Goal: Transaction & Acquisition: Book appointment/travel/reservation

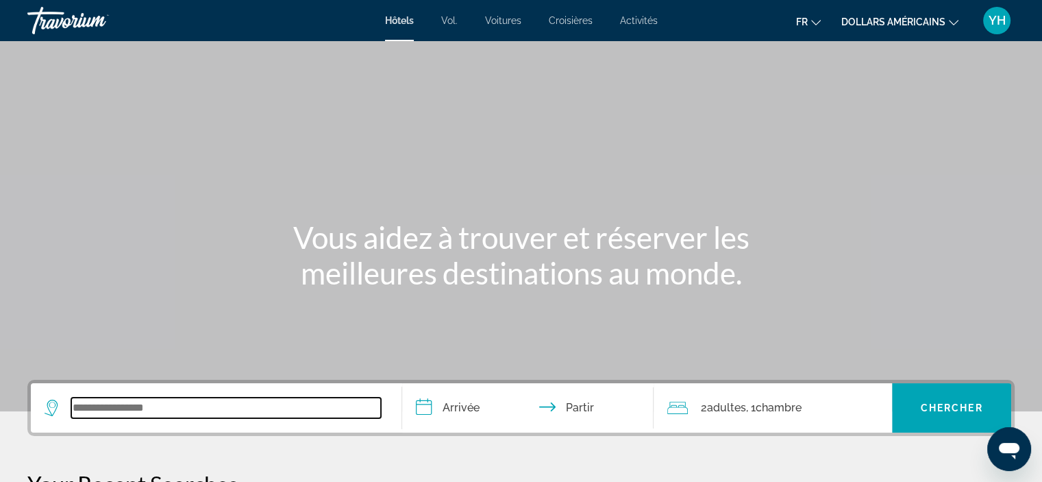
click at [131, 402] on input "Widget de recherche" at bounding box center [226, 407] width 310 height 21
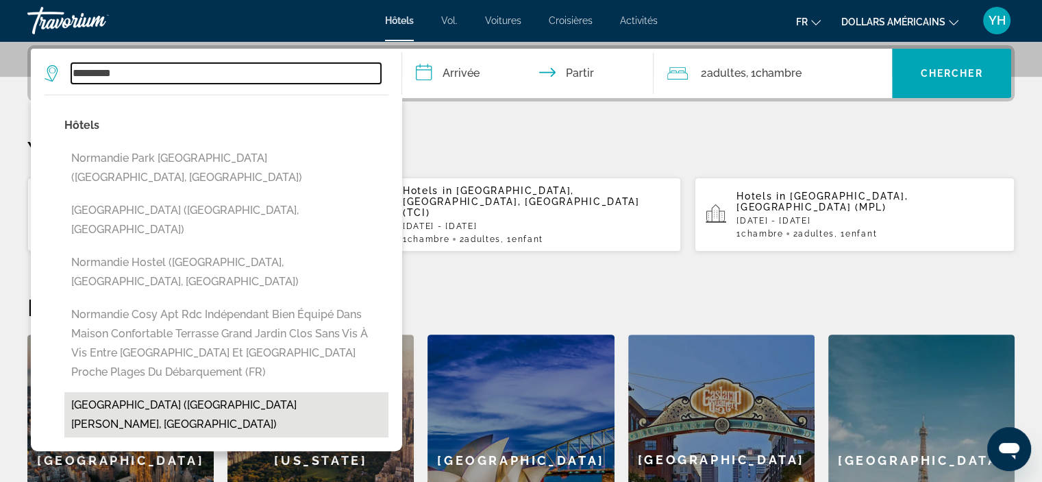
scroll to position [403, 0]
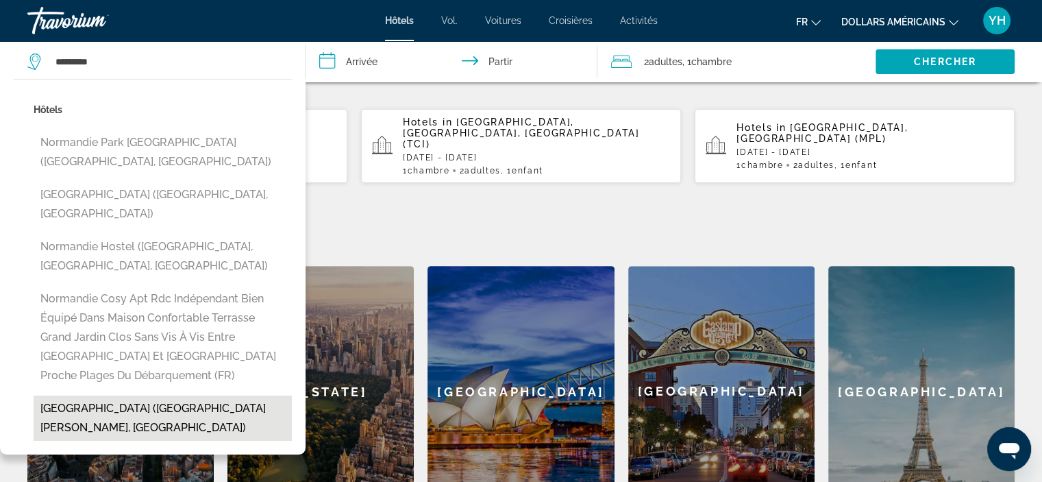
click at [101, 395] on button "[GEOGRAPHIC_DATA] ([GEOGRAPHIC_DATA][PERSON_NAME], [GEOGRAPHIC_DATA])" at bounding box center [163, 417] width 258 height 45
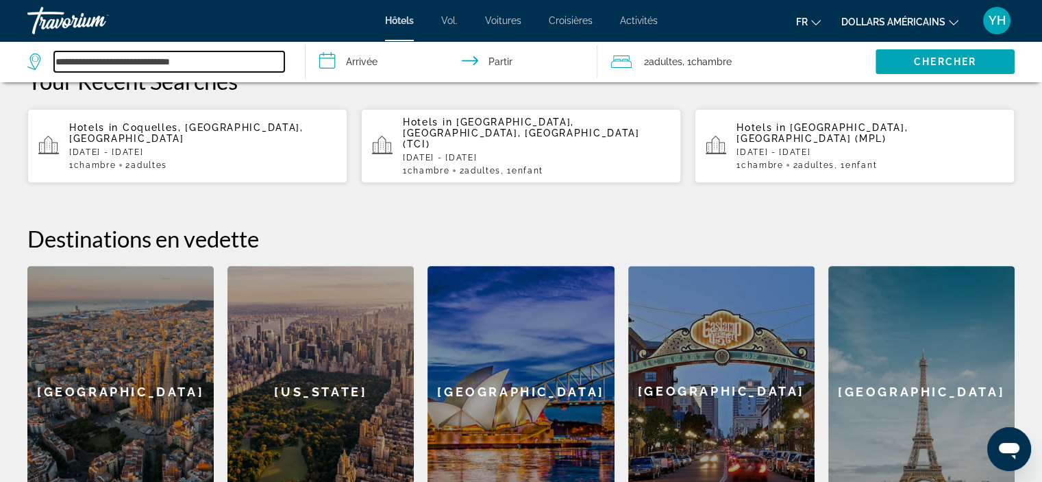
click at [111, 60] on input "**********" at bounding box center [169, 61] width 230 height 21
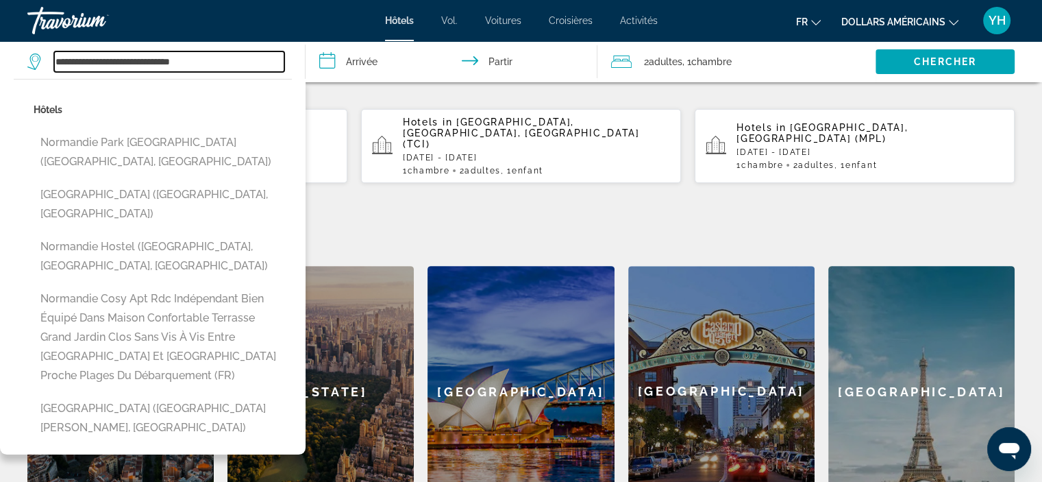
click at [111, 60] on input "**********" at bounding box center [169, 61] width 230 height 21
type input "*"
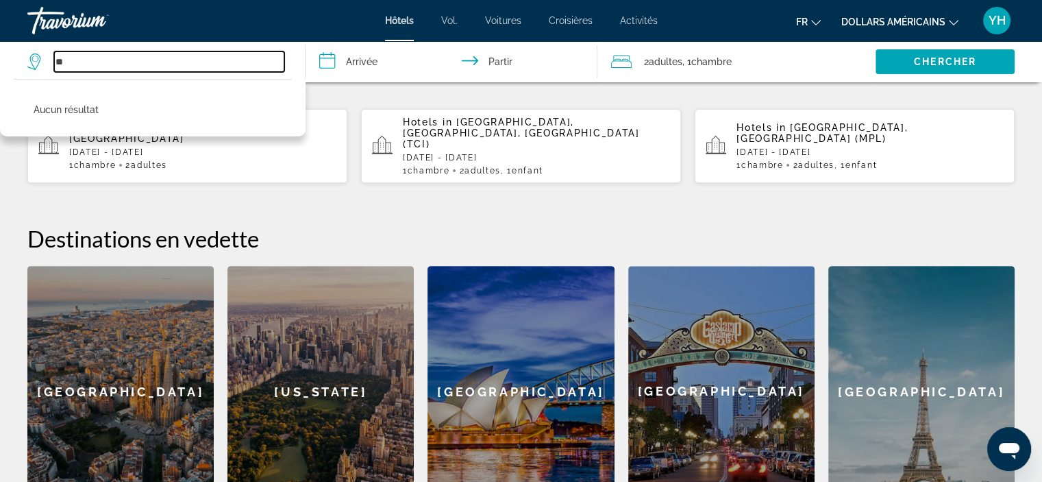
type input "*"
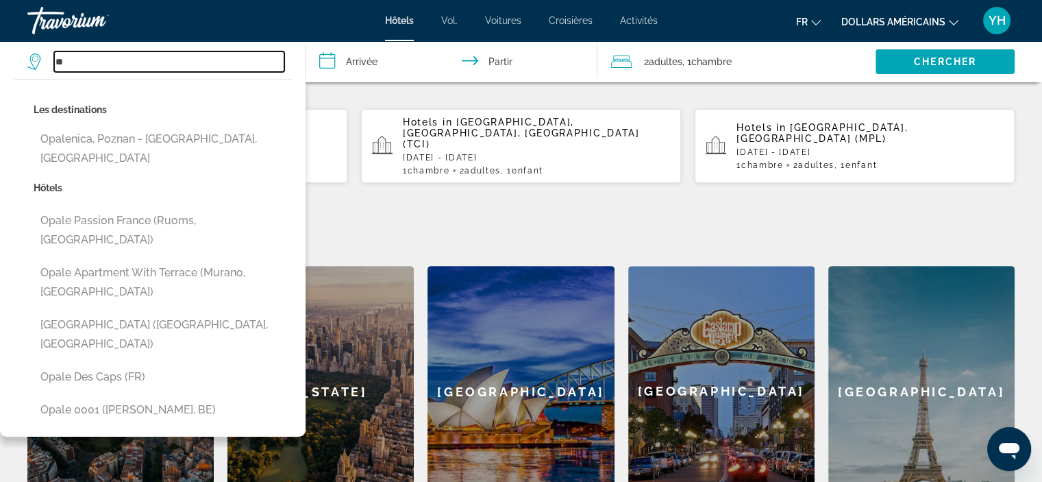
type input "*"
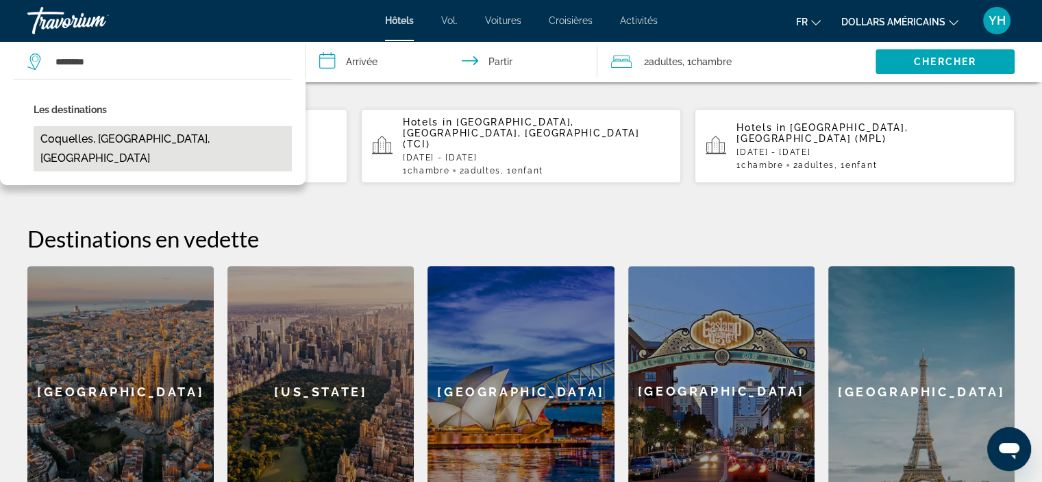
click at [106, 142] on button "Coquelles, [GEOGRAPHIC_DATA], [GEOGRAPHIC_DATA]" at bounding box center [163, 148] width 258 height 45
type input "**********"
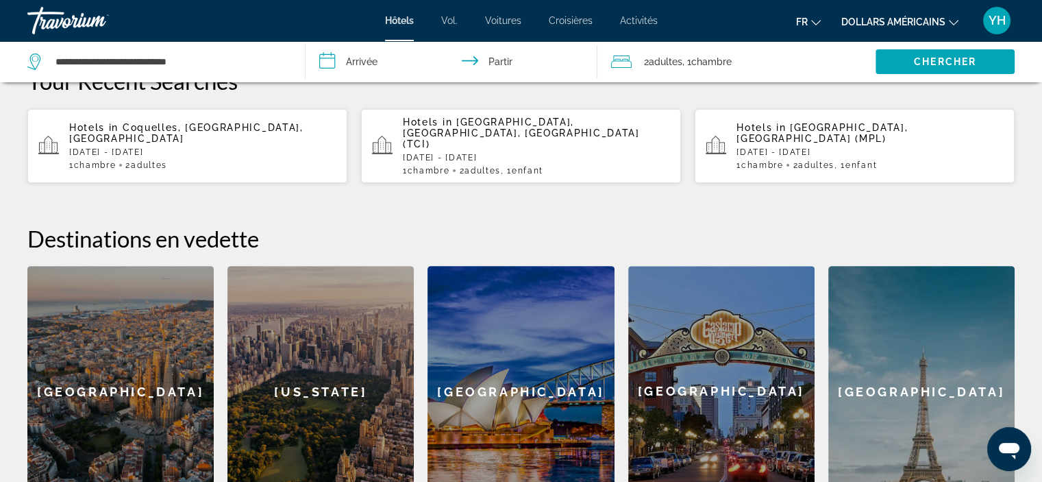
click at [380, 65] on input "**********" at bounding box center [454, 63] width 297 height 45
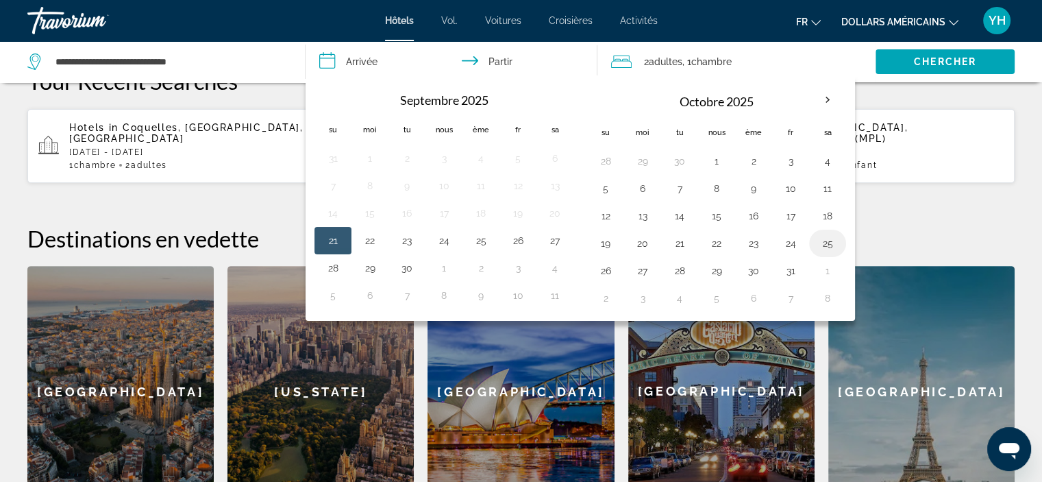
click at [828, 245] on button "25" at bounding box center [828, 243] width 22 height 19
click at [608, 273] on button "26" at bounding box center [606, 270] width 22 height 19
type input "**********"
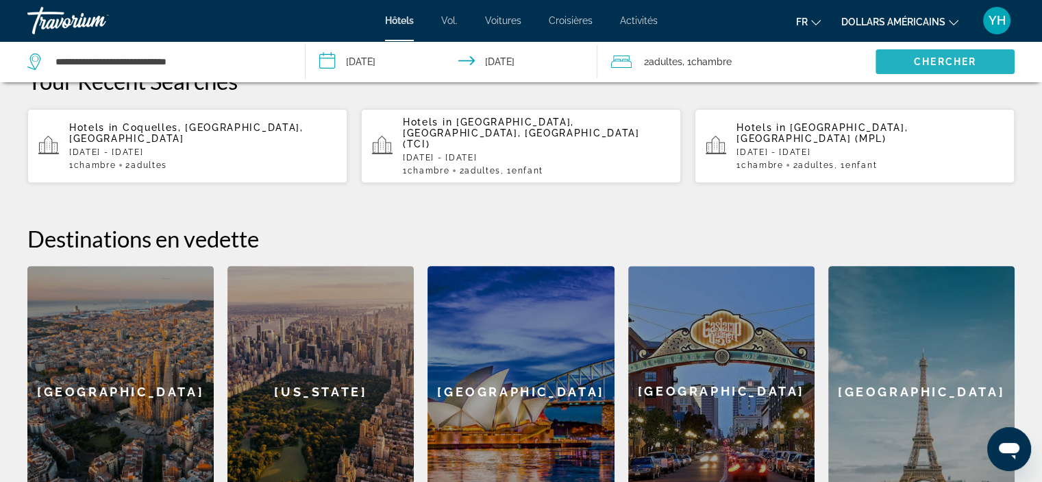
click at [914, 58] on font "Chercher" at bounding box center [945, 61] width 62 height 11
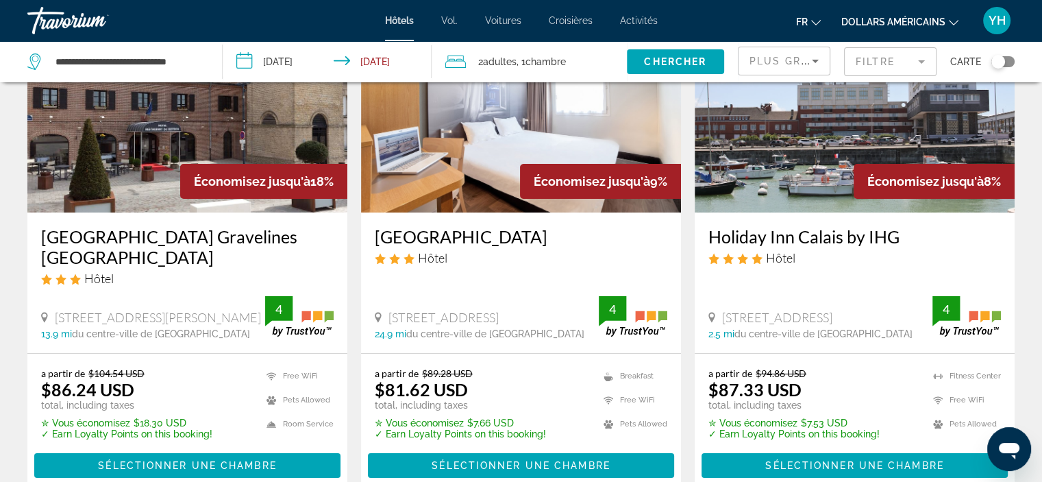
scroll to position [206, 0]
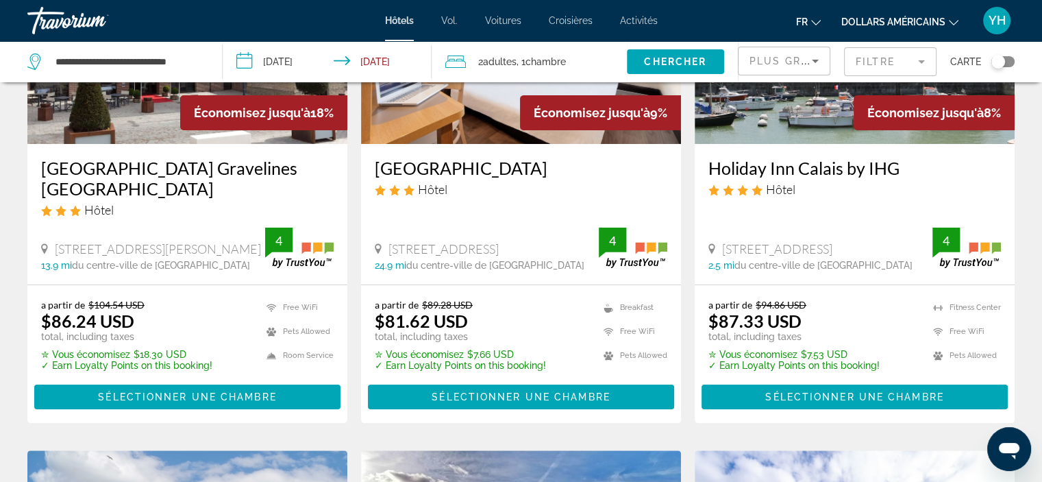
click at [954, 18] on icon "Changer de devise" at bounding box center [954, 23] width 10 height 10
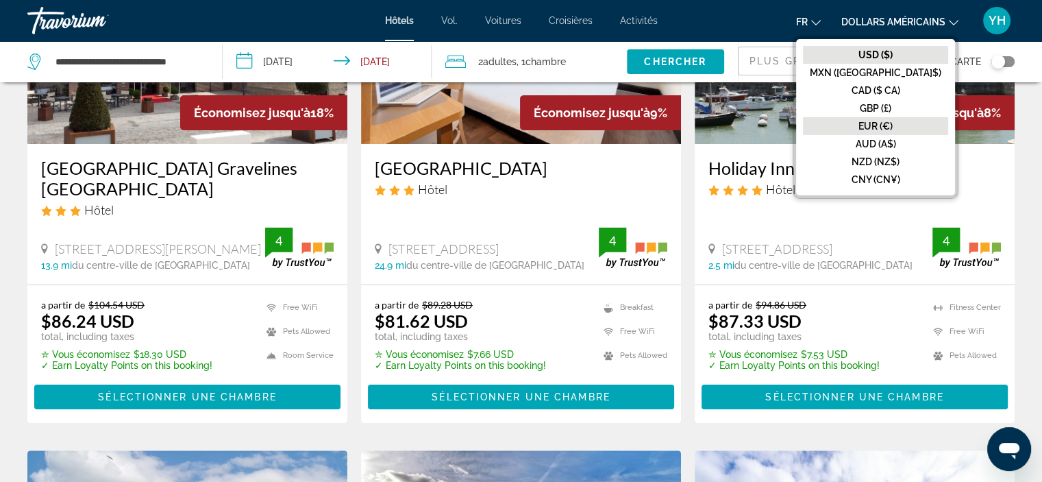
click at [893, 123] on font "EUR (€)" at bounding box center [875, 126] width 34 height 11
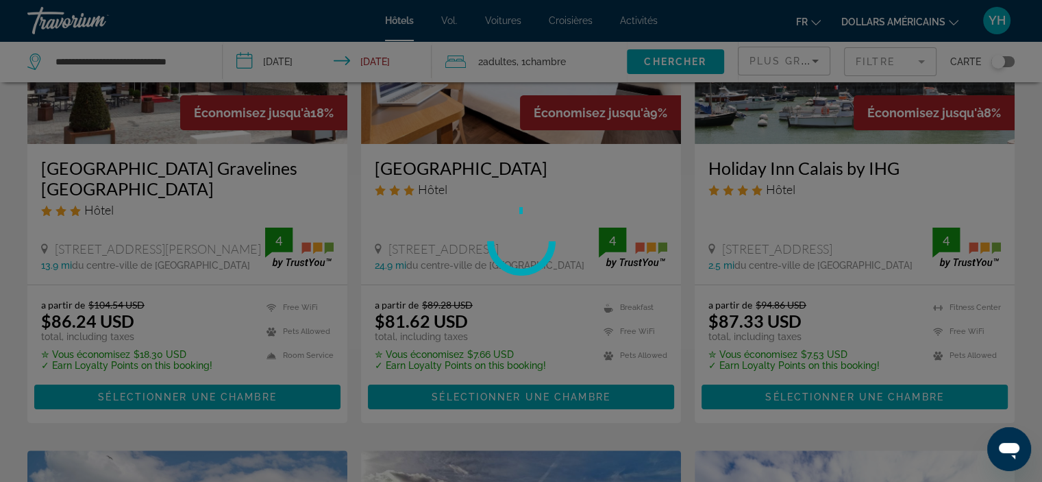
scroll to position [0, 0]
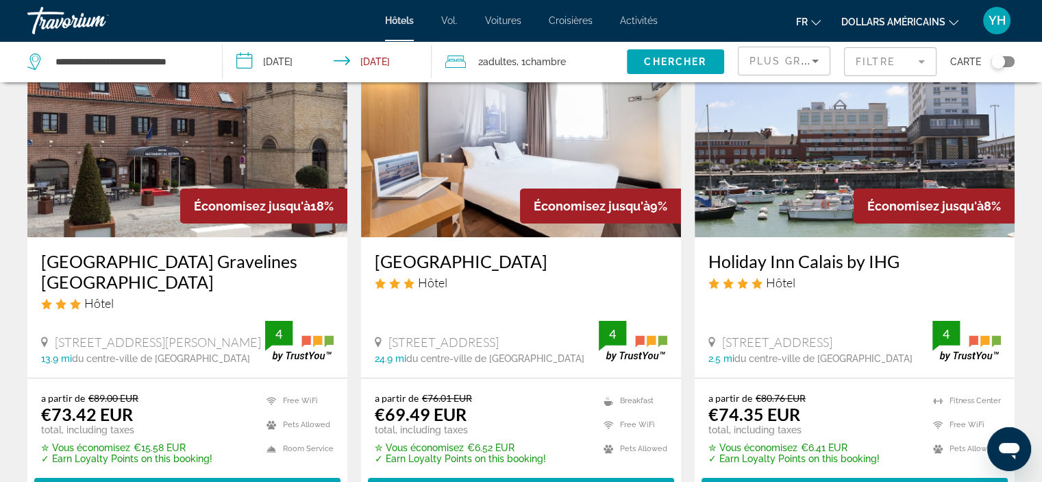
scroll to position [137, 0]
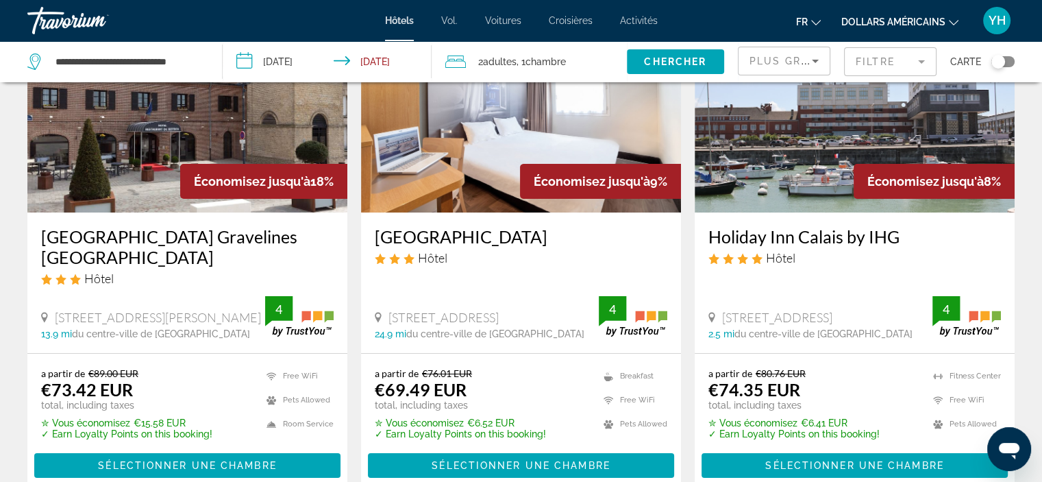
click at [134, 163] on img "Contenu principal" at bounding box center [187, 102] width 320 height 219
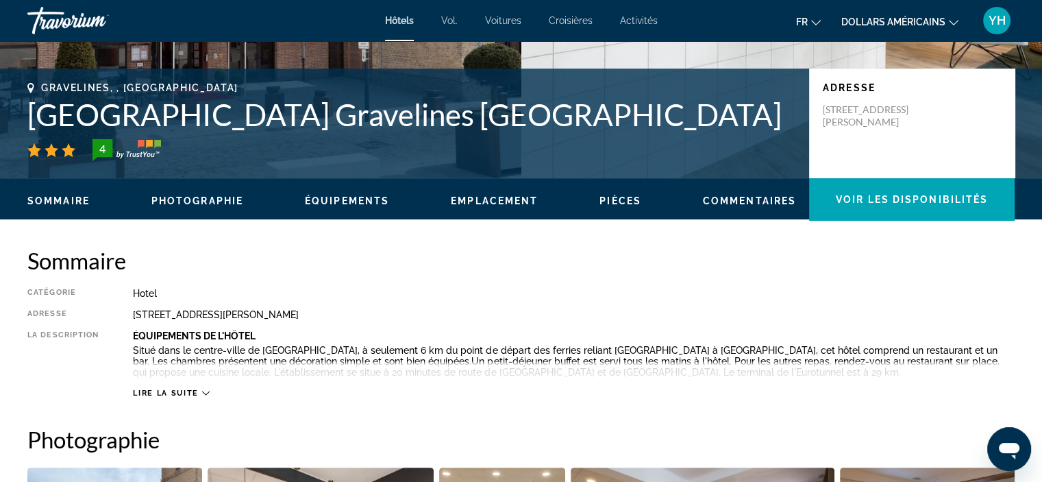
scroll to position [343, 0]
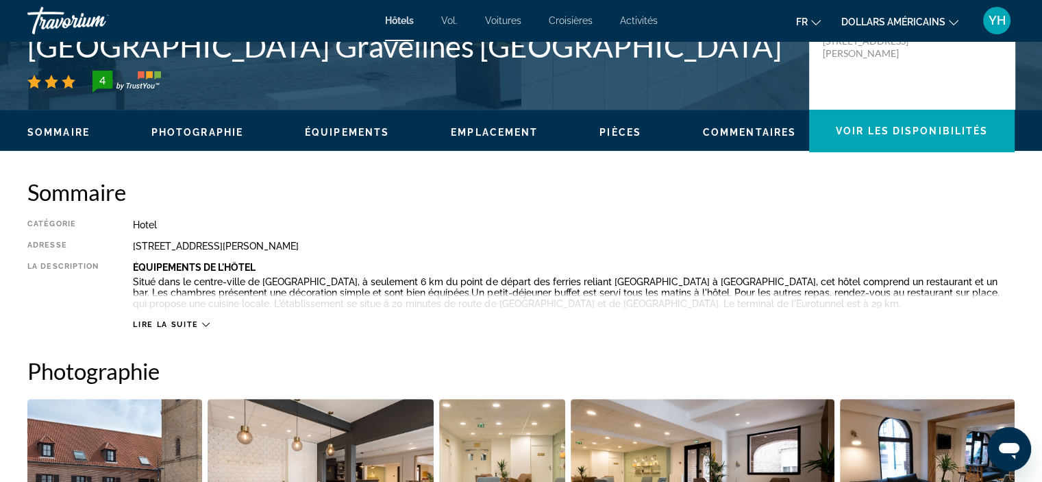
click at [206, 323] on icon "Contenu principal" at bounding box center [206, 325] width 8 height 8
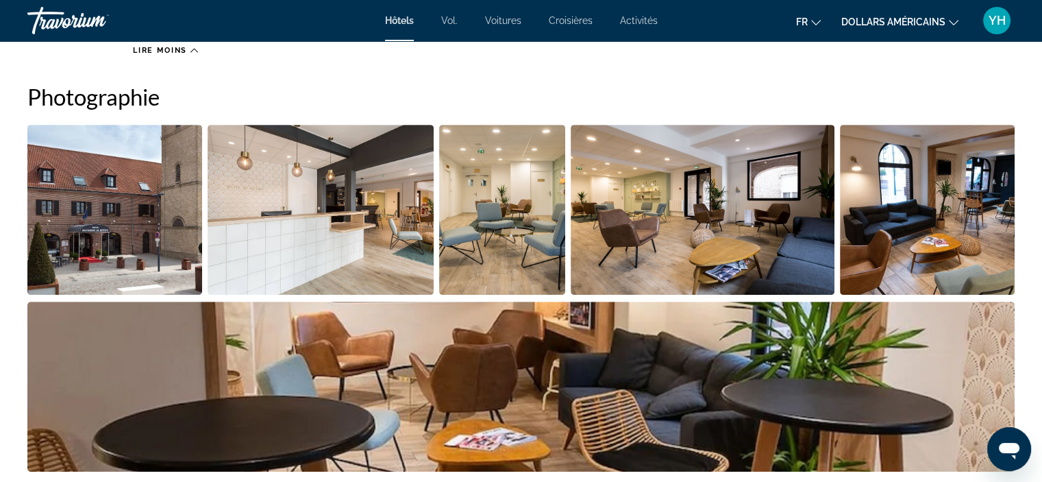
scroll to position [685, 0]
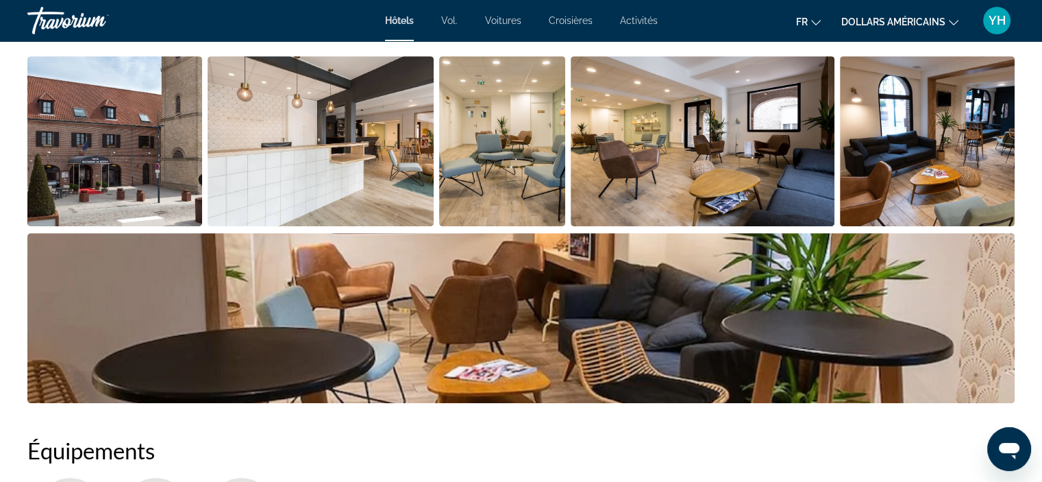
click at [112, 182] on img "Open full-screen image slider" at bounding box center [114, 141] width 175 height 170
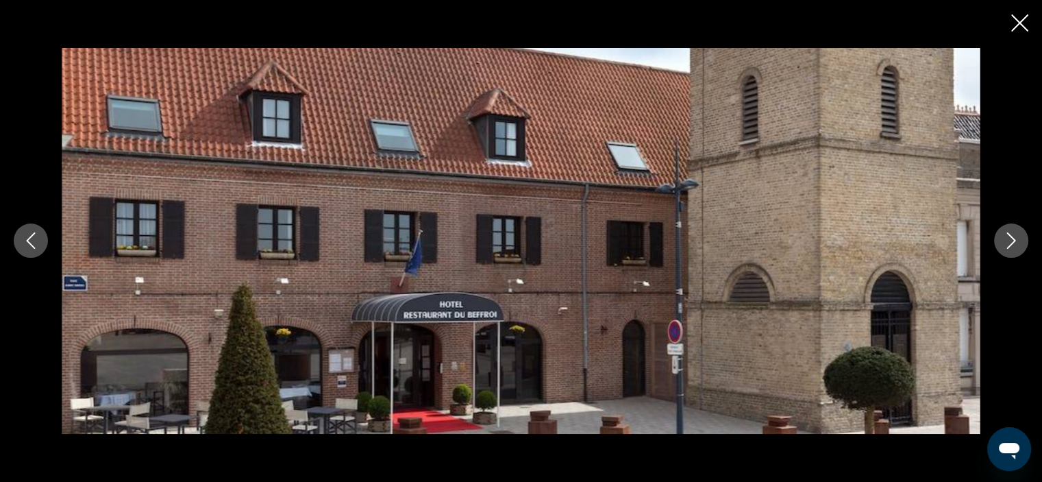
click at [1014, 243] on icon "Next image" at bounding box center [1011, 240] width 16 height 16
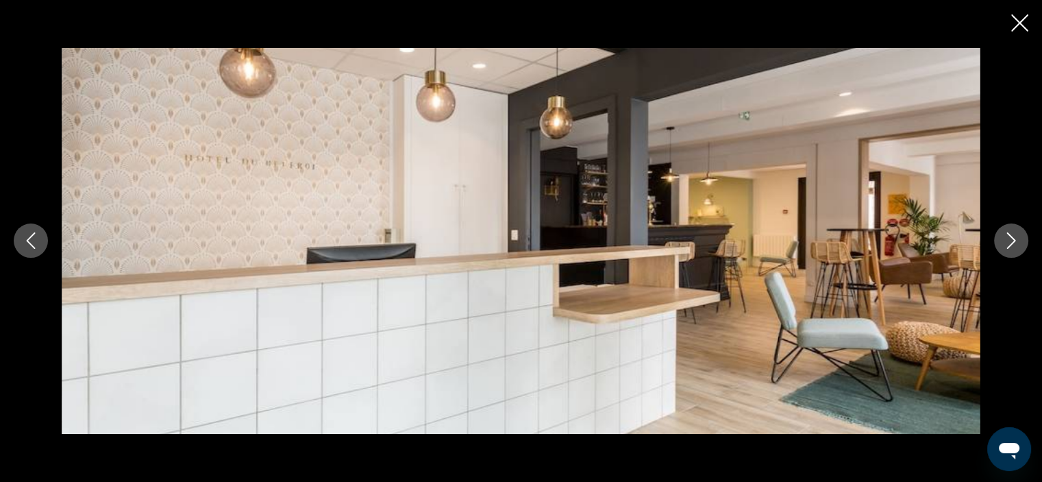
click at [1014, 243] on icon "Next image" at bounding box center [1011, 240] width 16 height 16
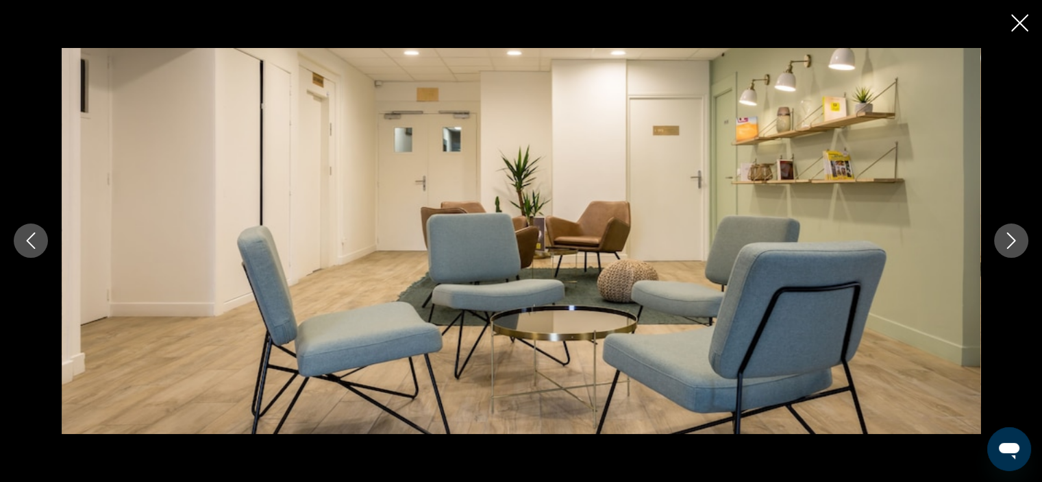
click at [1014, 243] on icon "Next image" at bounding box center [1011, 240] width 16 height 16
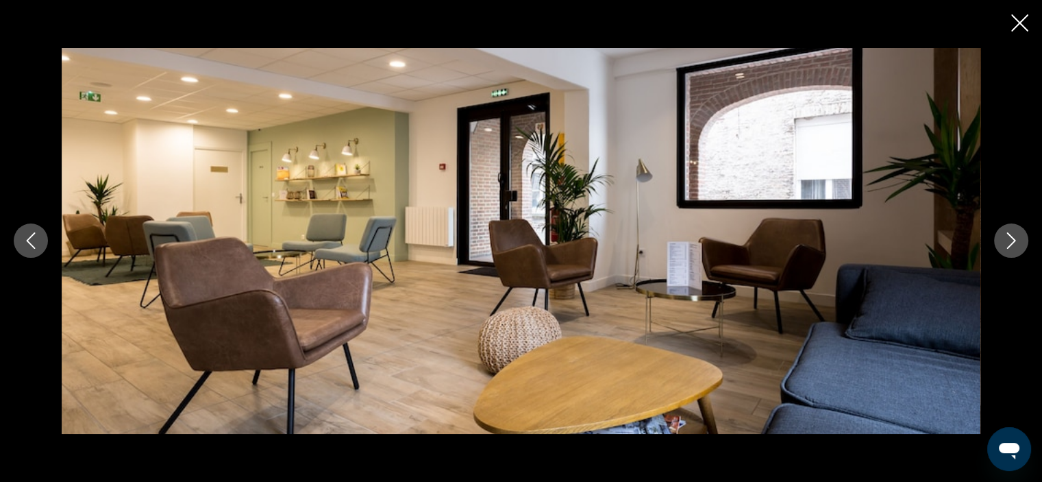
click at [1014, 243] on icon "Next image" at bounding box center [1011, 240] width 16 height 16
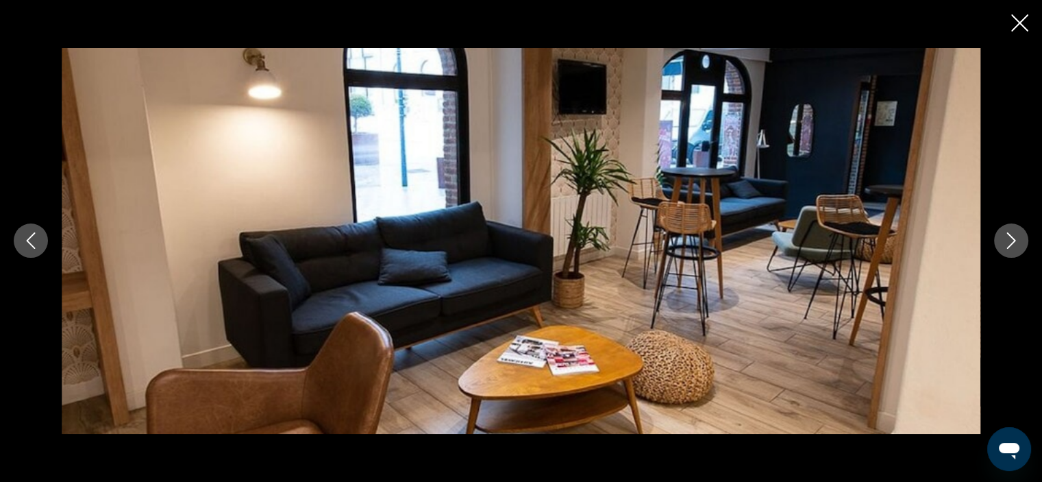
click at [1014, 243] on icon "Next image" at bounding box center [1011, 240] width 16 height 16
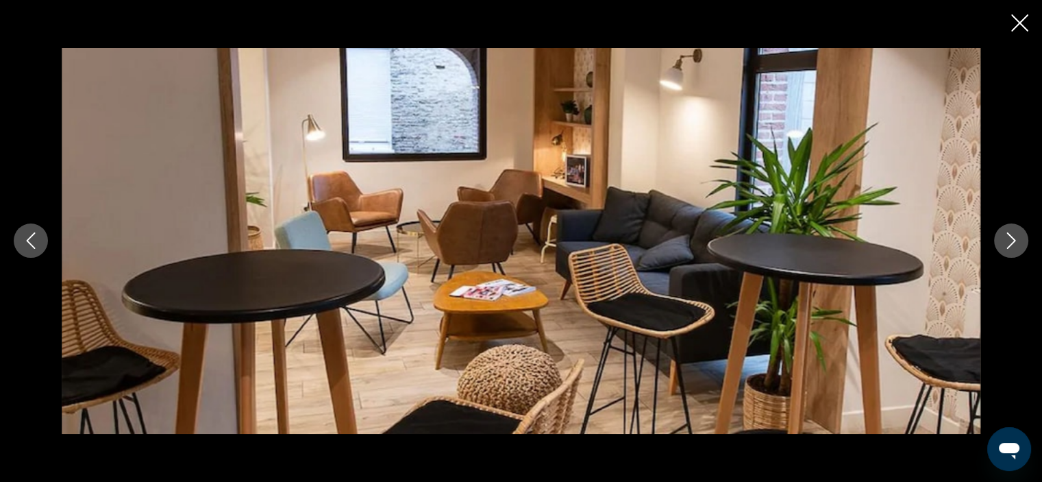
click at [1014, 243] on icon "Next image" at bounding box center [1011, 240] width 16 height 16
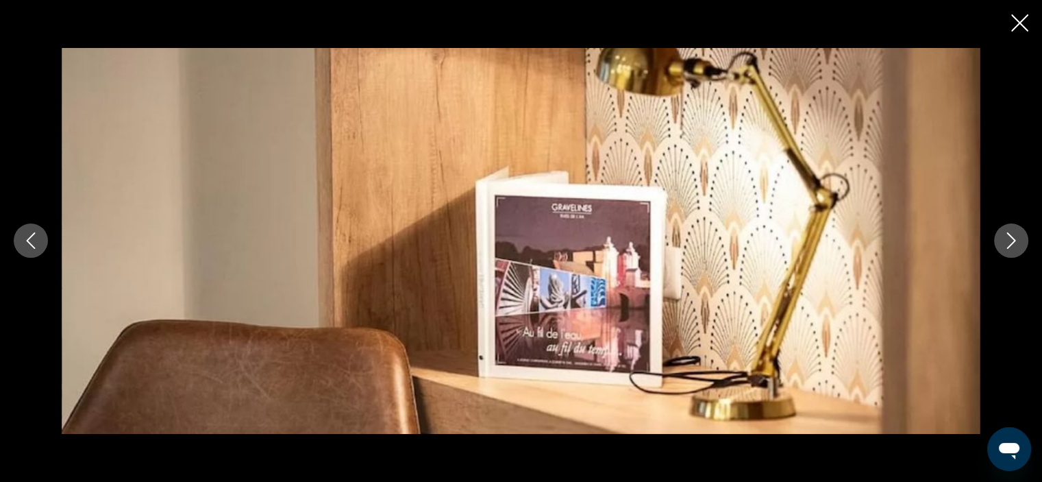
click at [1014, 243] on icon "Next image" at bounding box center [1011, 240] width 16 height 16
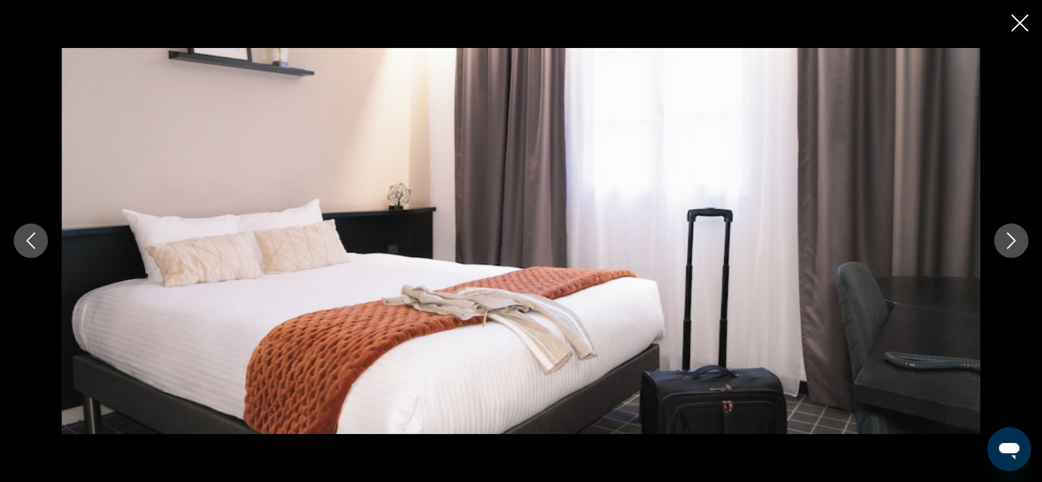
click at [1014, 243] on icon "Next image" at bounding box center [1011, 240] width 16 height 16
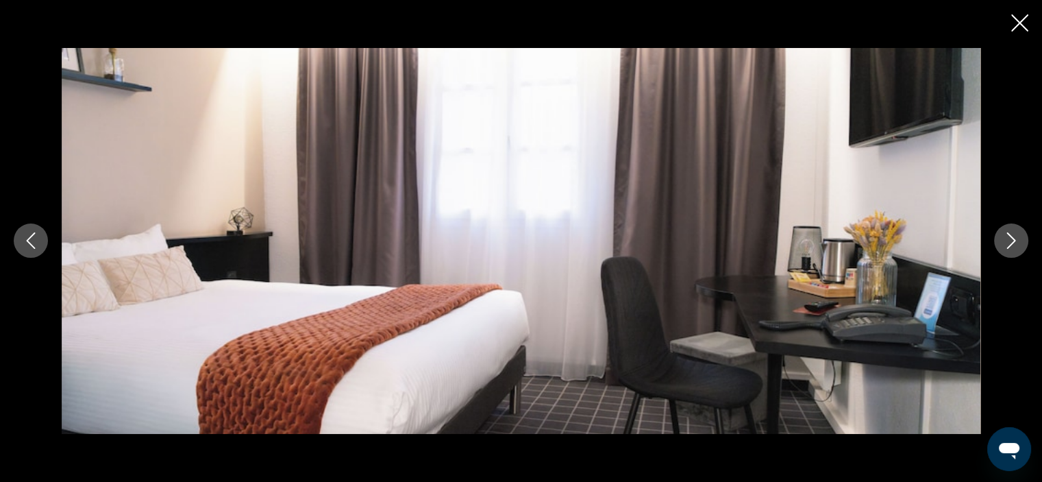
click at [1014, 243] on icon "Next image" at bounding box center [1011, 240] width 16 height 16
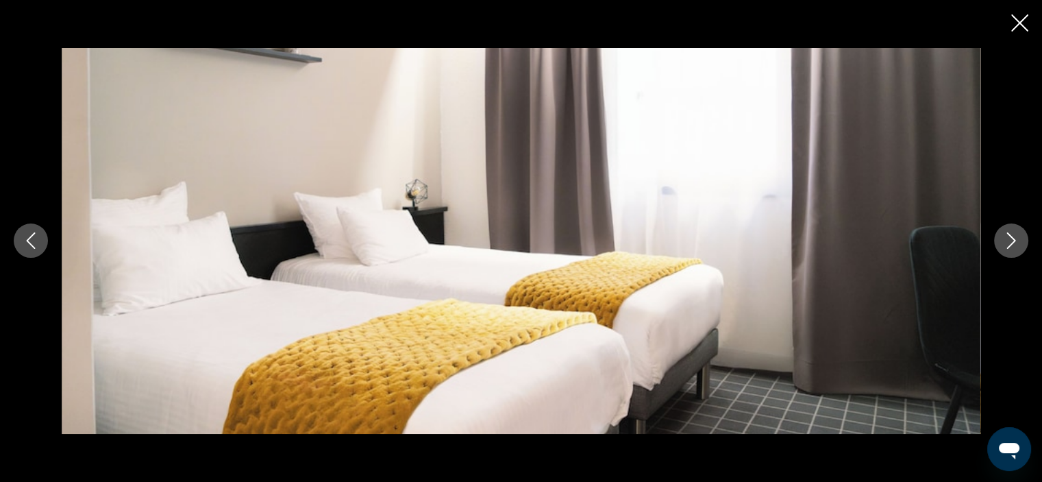
click at [1014, 243] on icon "Next image" at bounding box center [1011, 240] width 16 height 16
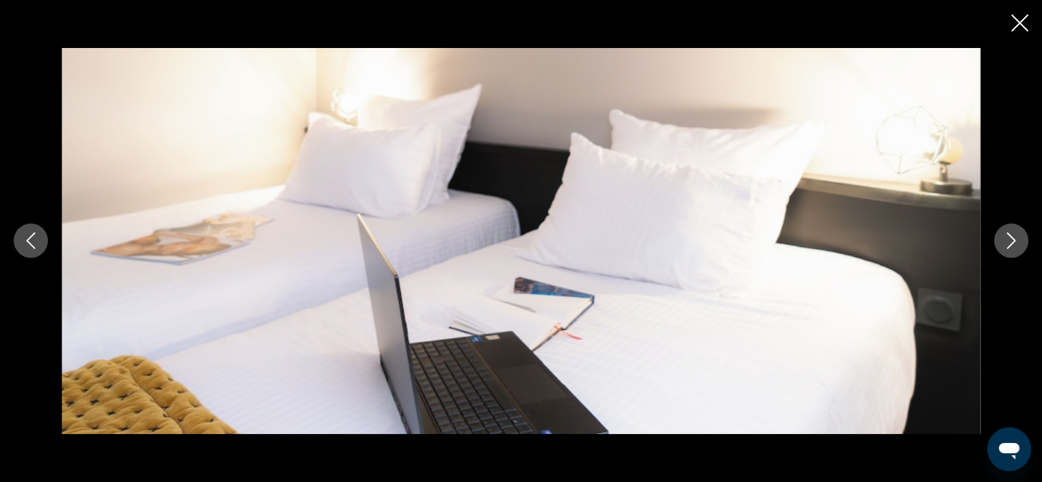
click at [1014, 243] on icon "Next image" at bounding box center [1011, 240] width 16 height 16
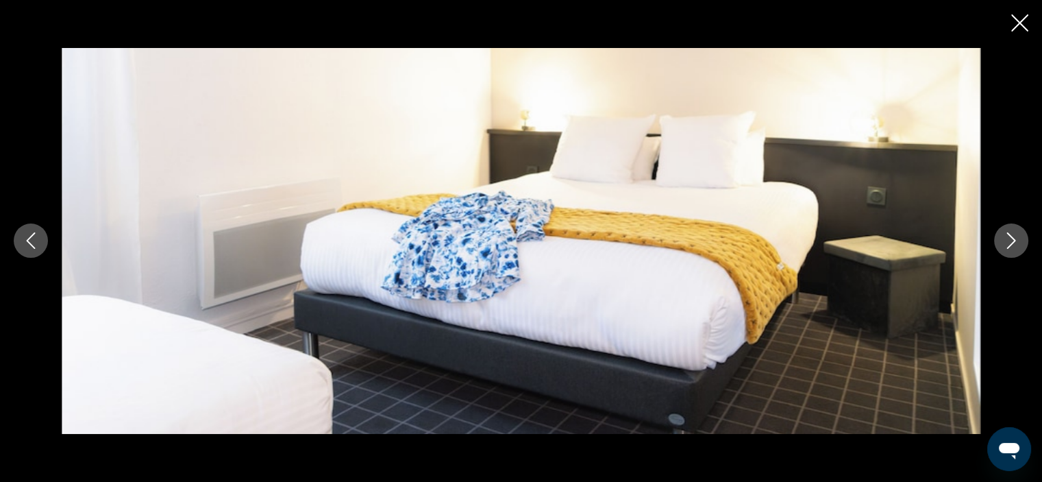
click at [1014, 243] on icon "Next image" at bounding box center [1011, 240] width 16 height 16
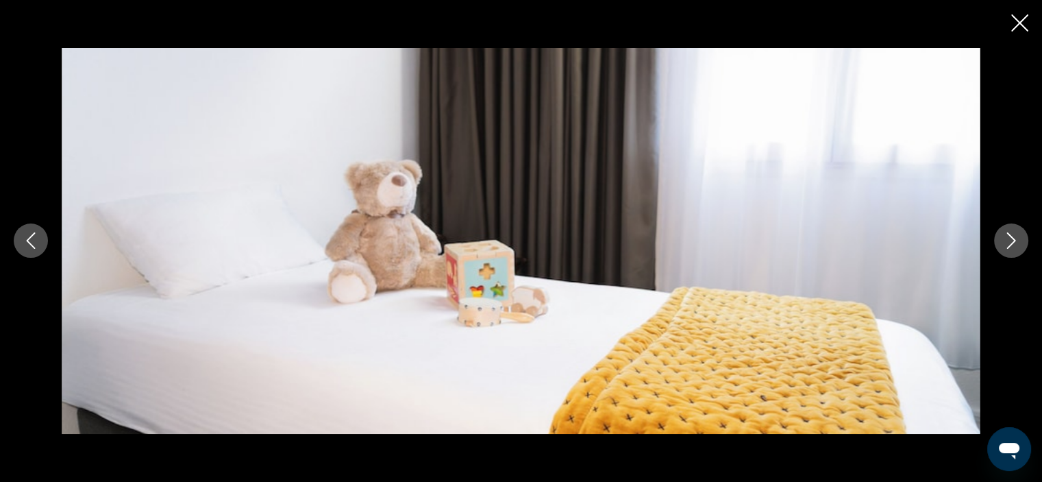
click at [1014, 243] on icon "Next image" at bounding box center [1011, 240] width 16 height 16
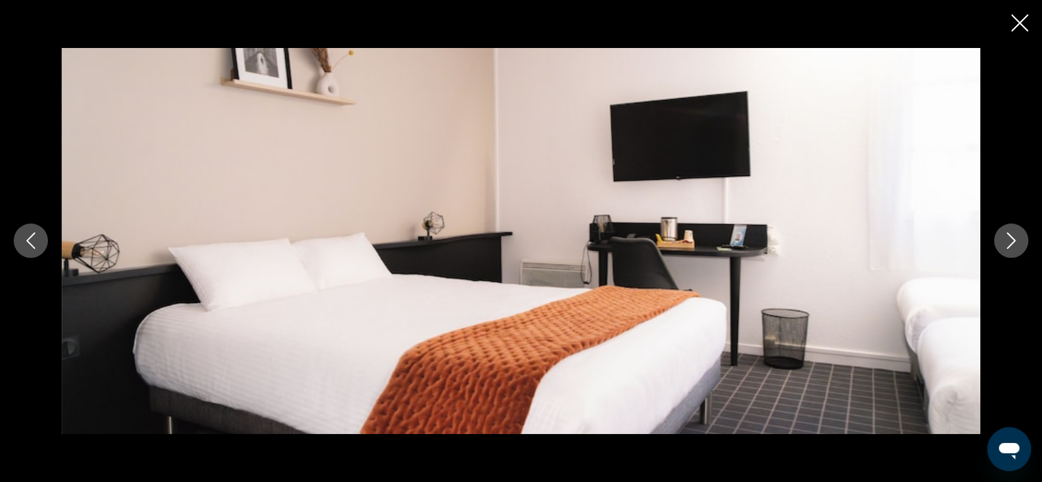
click at [1014, 243] on icon "Next image" at bounding box center [1011, 240] width 16 height 16
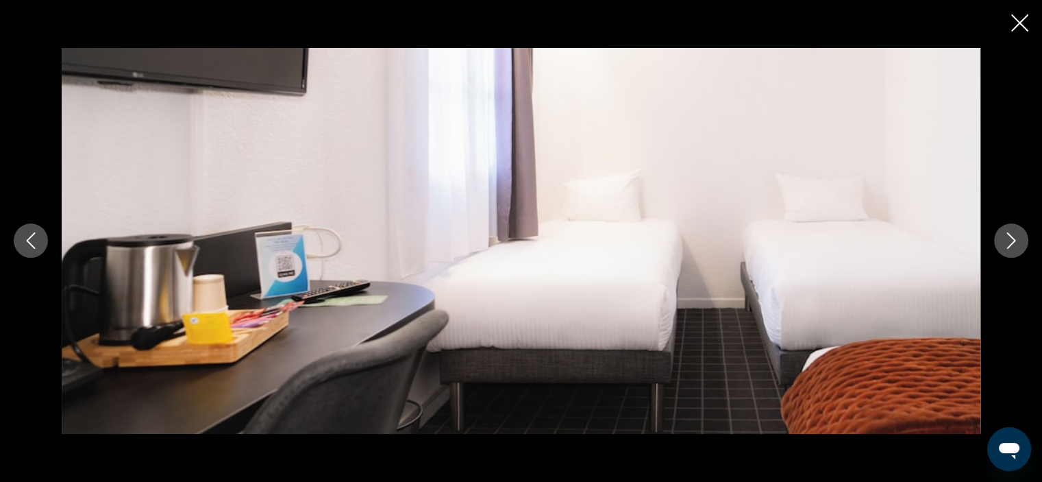
click at [1020, 23] on icon "Close slideshow" at bounding box center [1019, 22] width 17 height 17
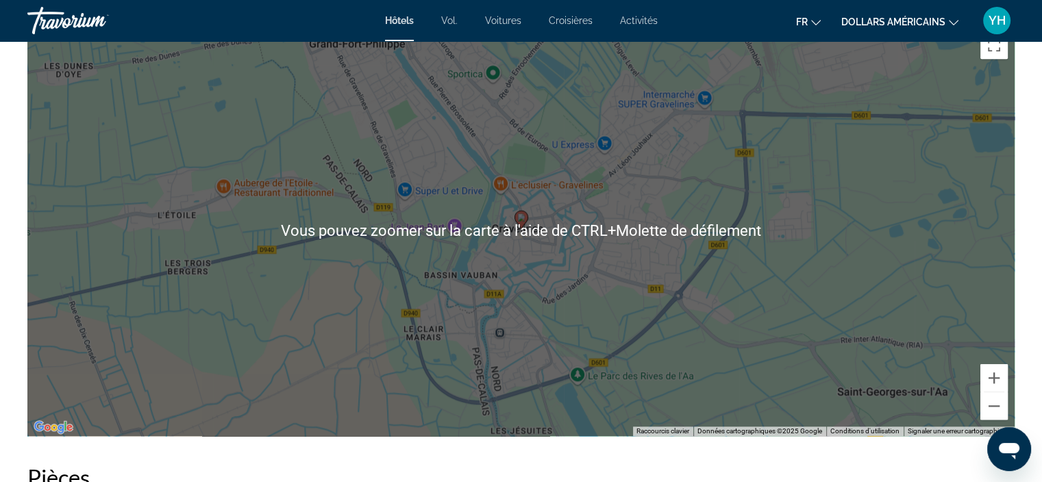
scroll to position [1302, 0]
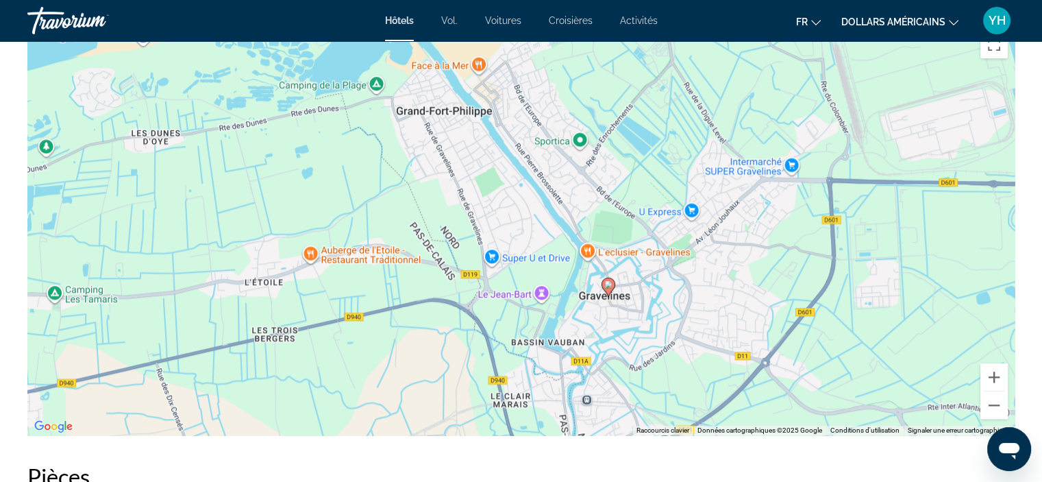
drag, startPoint x: 530, startPoint y: 243, endPoint x: 617, endPoint y: 317, distance: 114.2
click at [617, 317] on div "Pour activer le glissement avec le clavier, appuyez sur Alt+Entrée. Une fois ce…" at bounding box center [520, 229] width 987 height 411
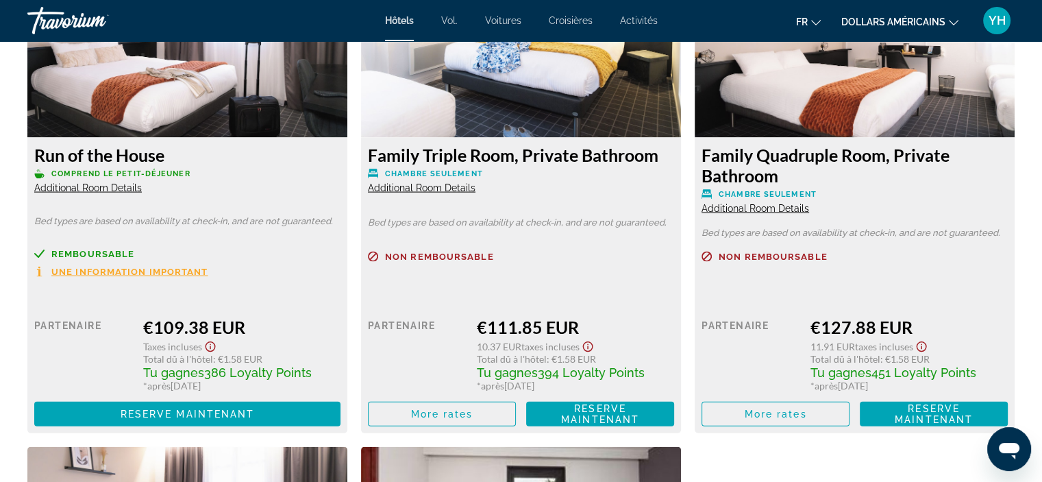
scroll to position [2877, 0]
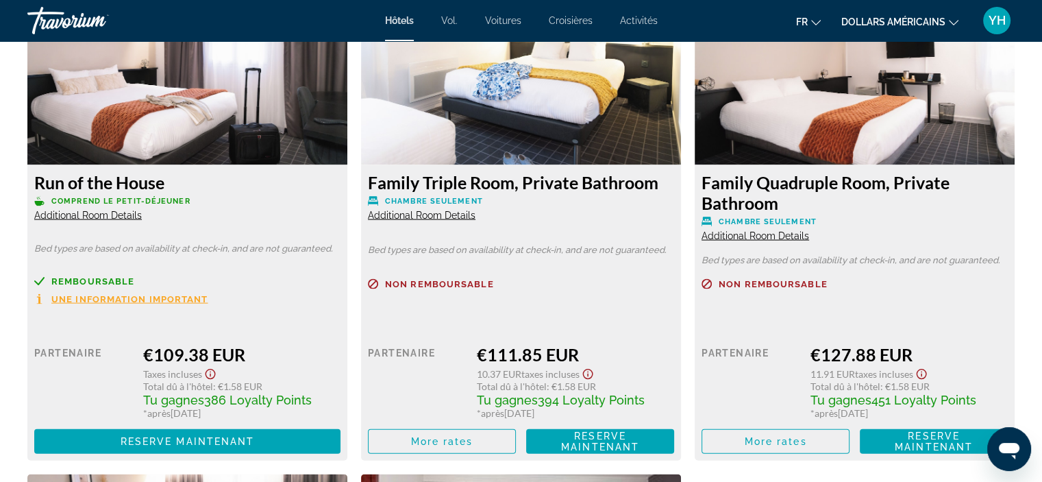
click at [104, 303] on span "Une information important" at bounding box center [129, 299] width 157 height 9
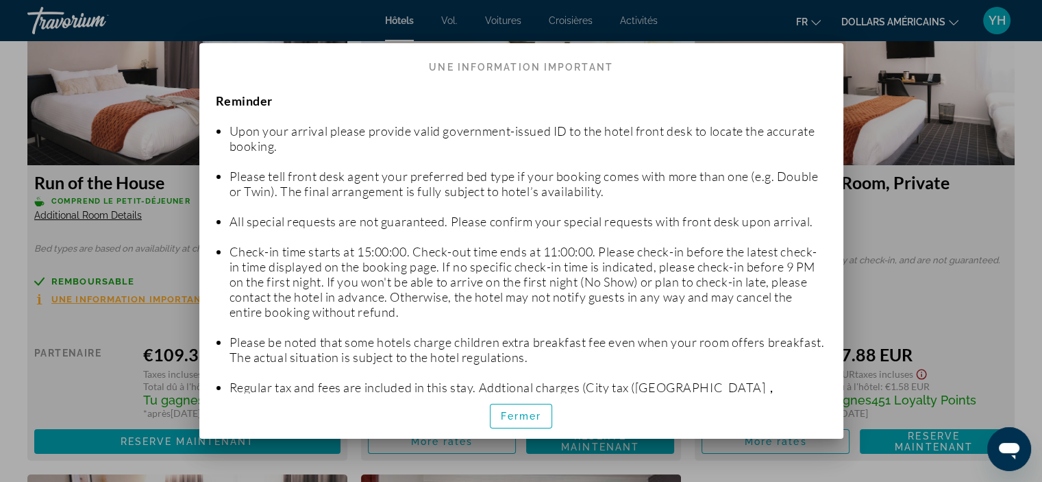
scroll to position [0, 0]
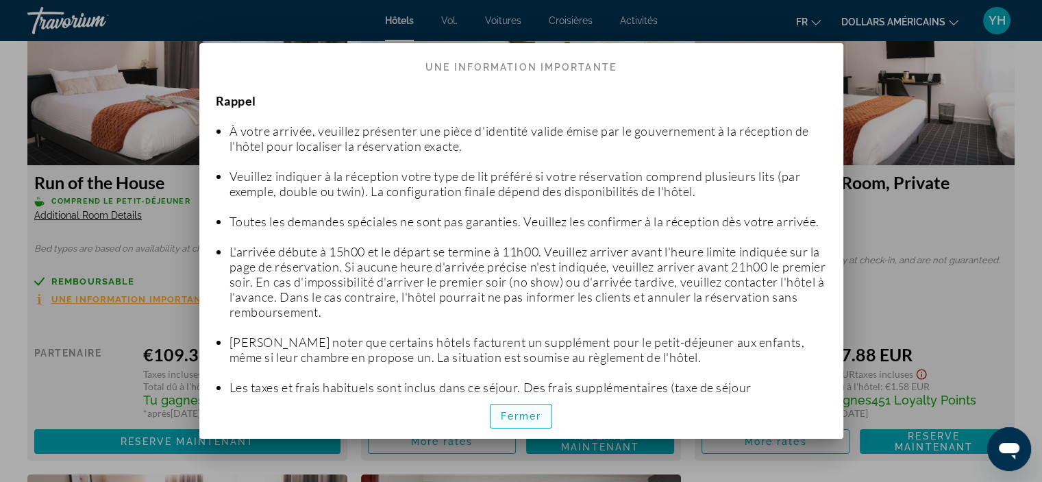
click at [505, 412] on font "Fermer" at bounding box center [521, 415] width 41 height 11
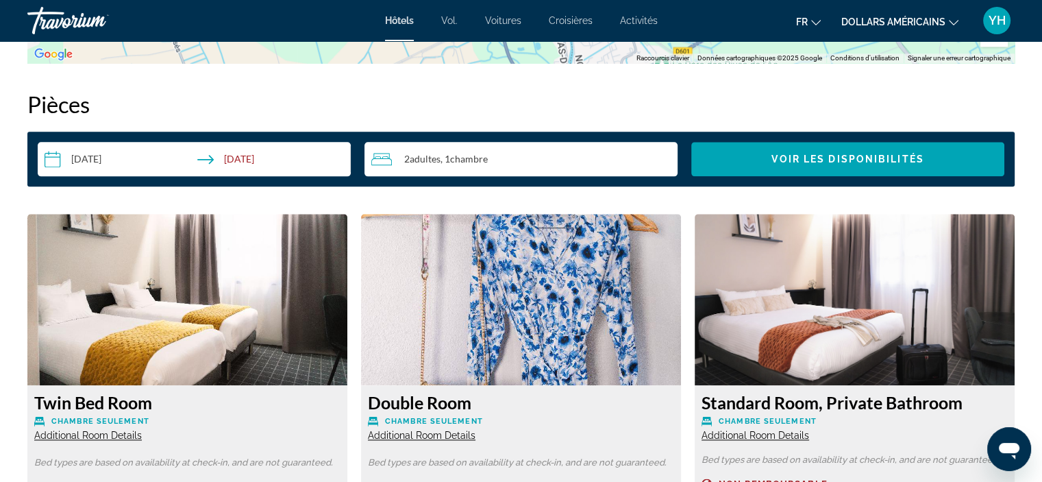
scroll to position [1439, 0]
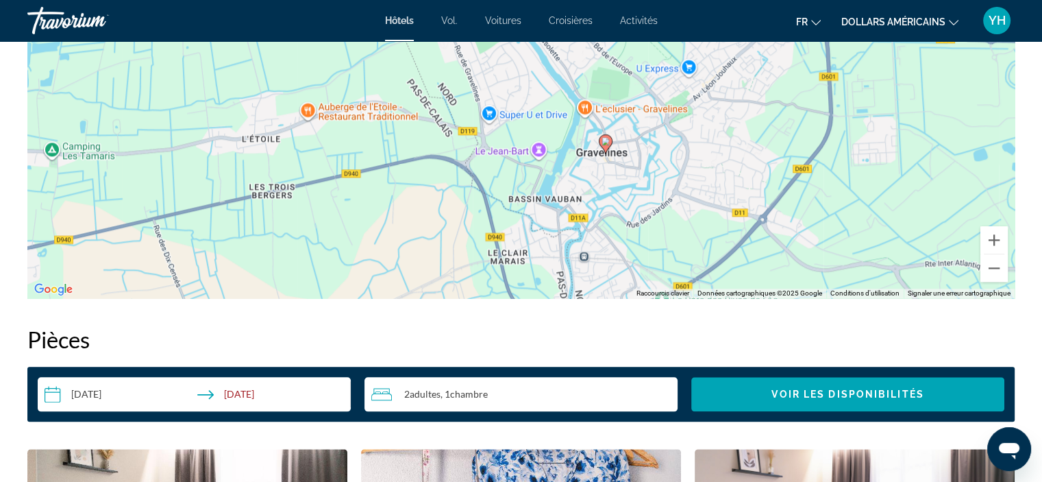
click at [74, 395] on input "**********" at bounding box center [197, 396] width 319 height 38
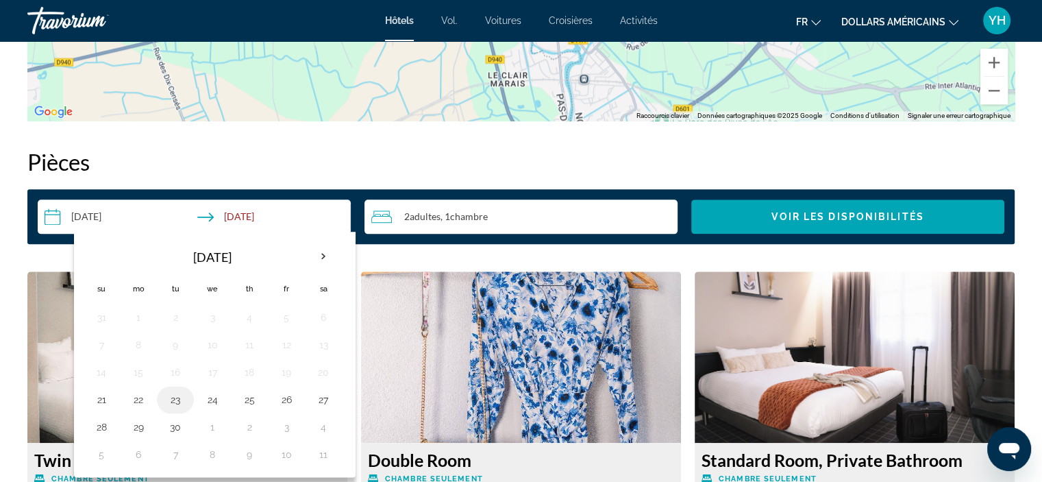
scroll to position [1644, 0]
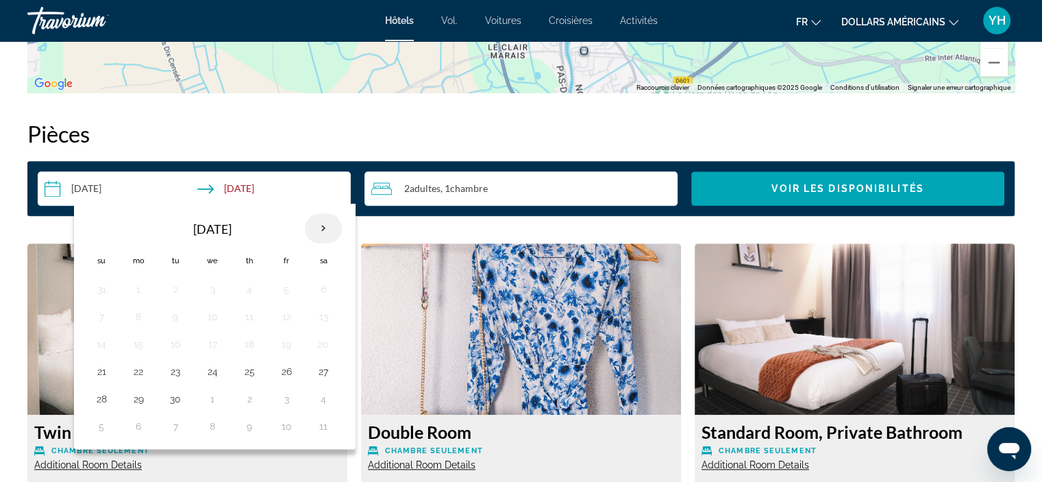
click at [323, 229] on th "Next month" at bounding box center [323, 228] width 37 height 30
click at [282, 373] on button "24" at bounding box center [286, 371] width 22 height 19
click at [101, 391] on button "26" at bounding box center [101, 398] width 22 height 19
type input "**********"
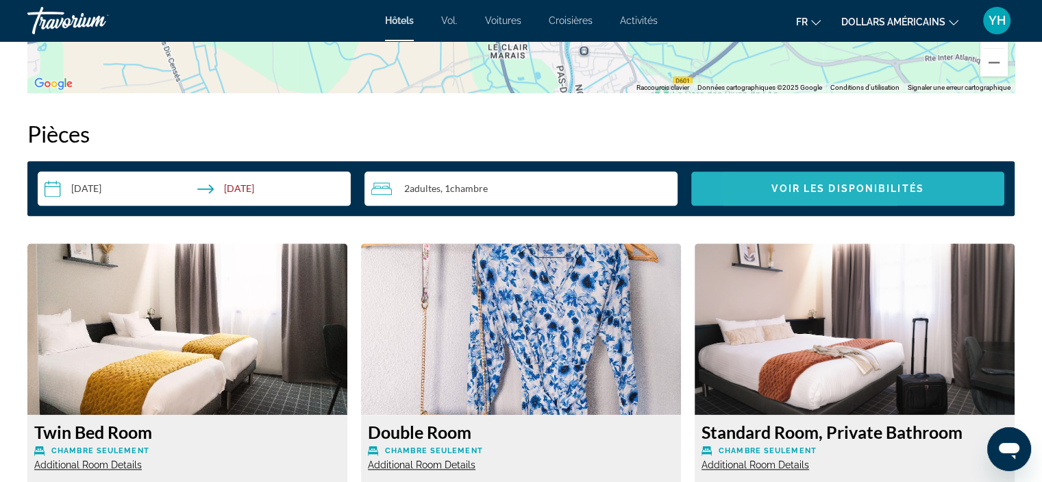
click at [777, 190] on span "Voir les disponibilités" at bounding box center [847, 188] width 152 height 11
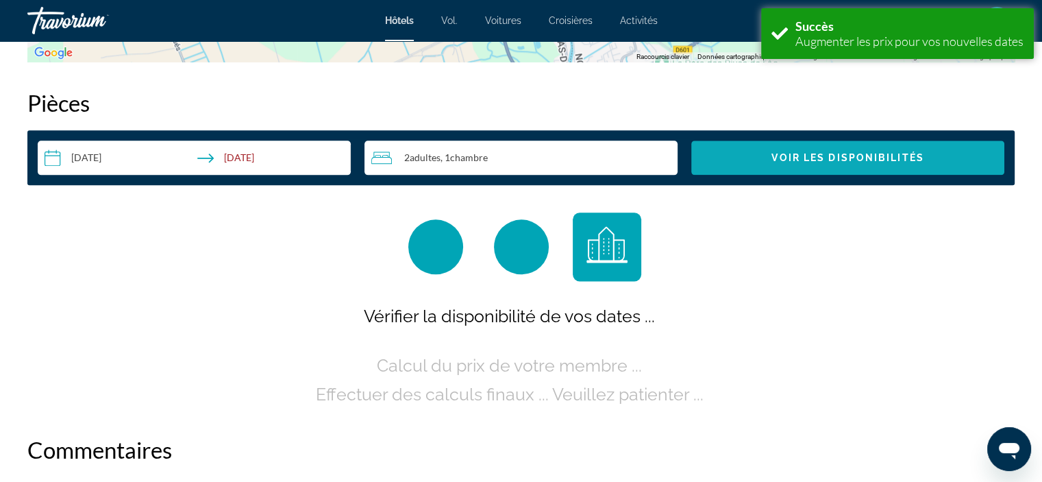
scroll to position [1682, 0]
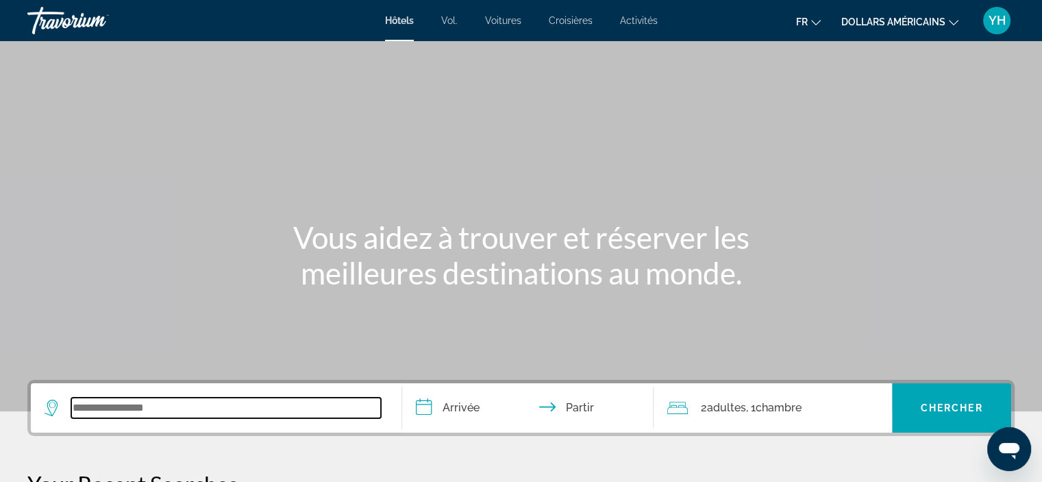
click at [117, 415] on input "Widget de recherche" at bounding box center [226, 407] width 310 height 21
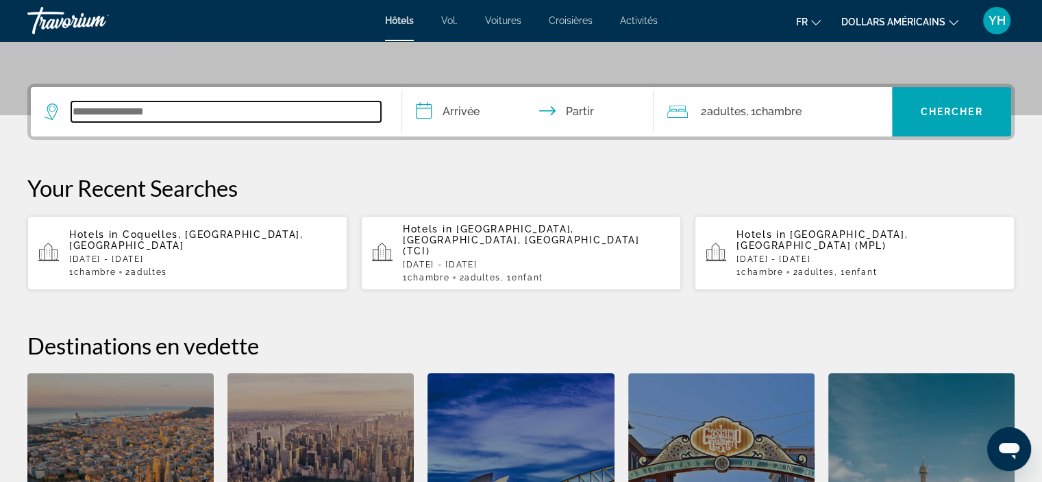
scroll to position [334, 0]
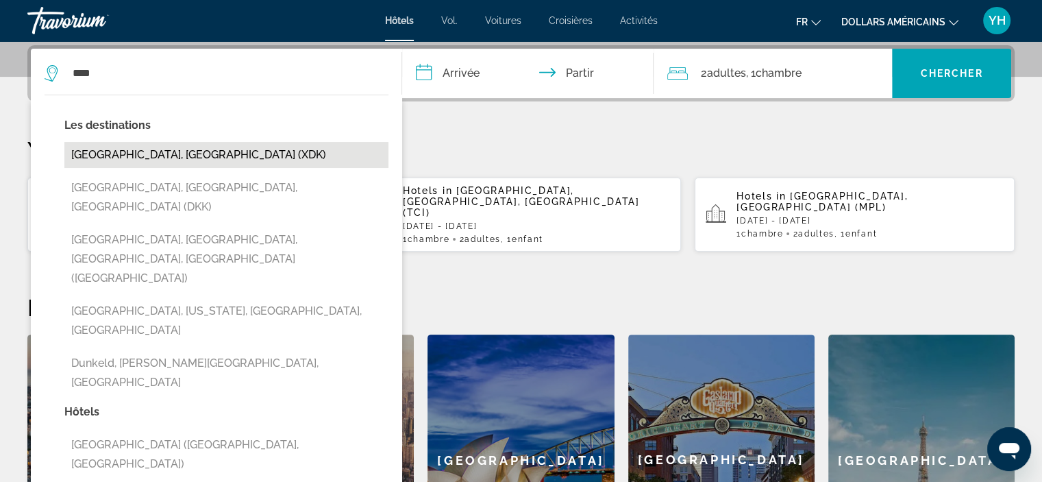
click at [107, 162] on button "[GEOGRAPHIC_DATA], [GEOGRAPHIC_DATA] (XDK)" at bounding box center [226, 155] width 324 height 26
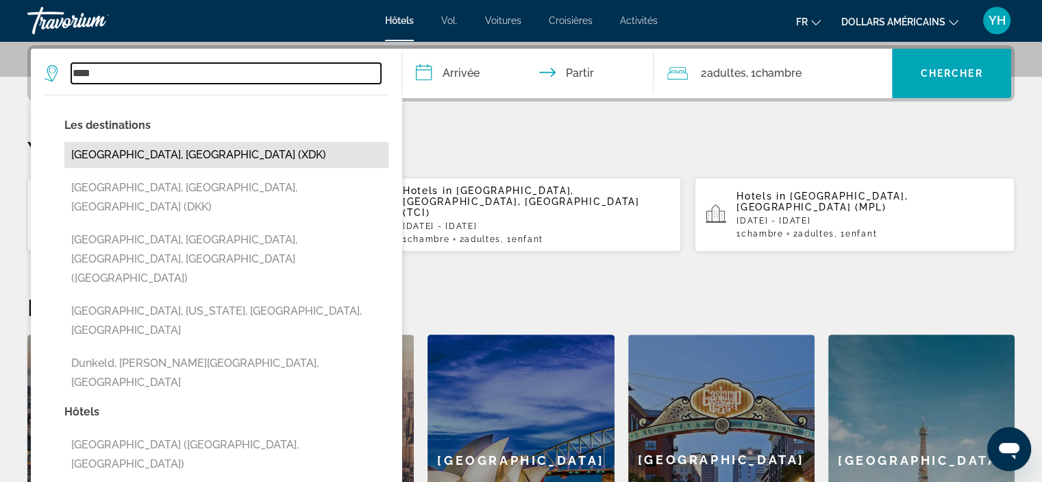
type input "**********"
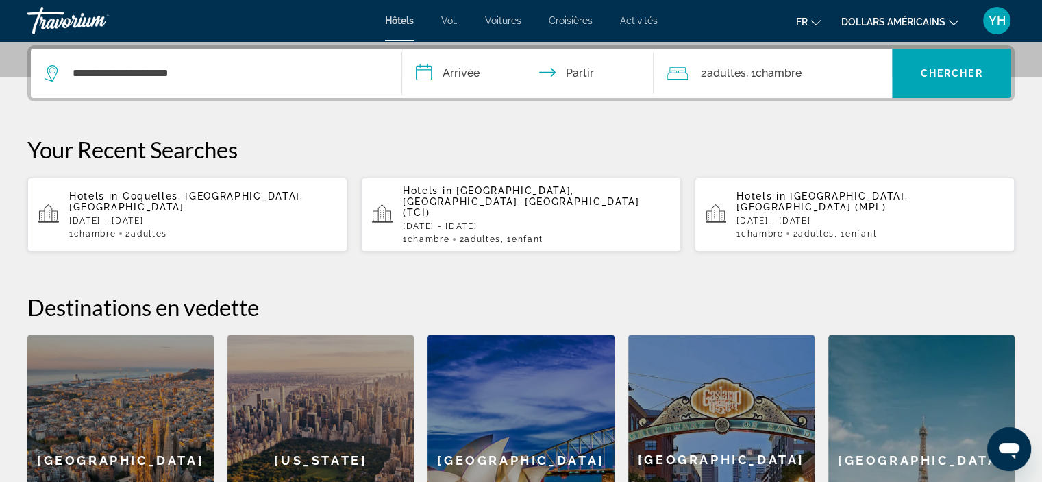
click at [484, 77] on input "**********" at bounding box center [531, 75] width 258 height 53
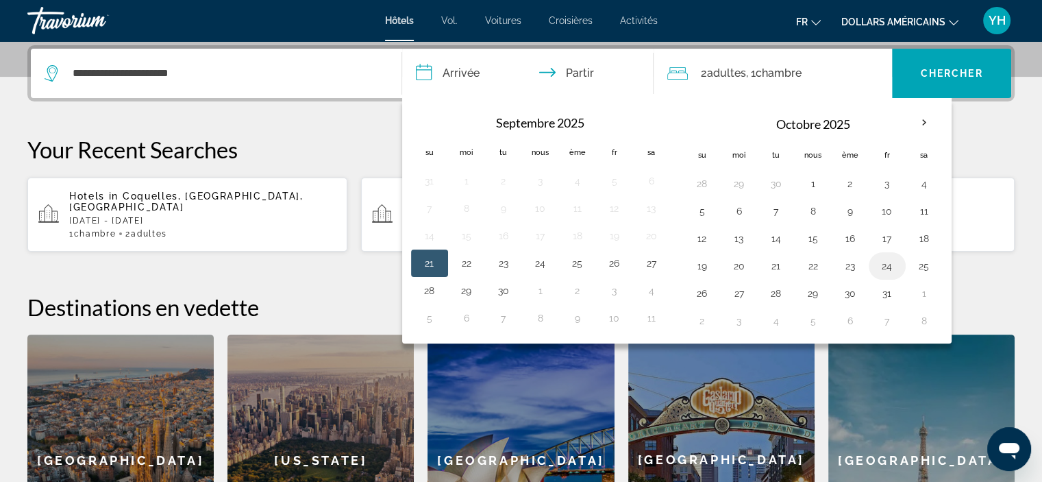
click at [880, 262] on button "24" at bounding box center [887, 265] width 22 height 19
click at [700, 286] on button "26" at bounding box center [702, 293] width 22 height 19
type input "**********"
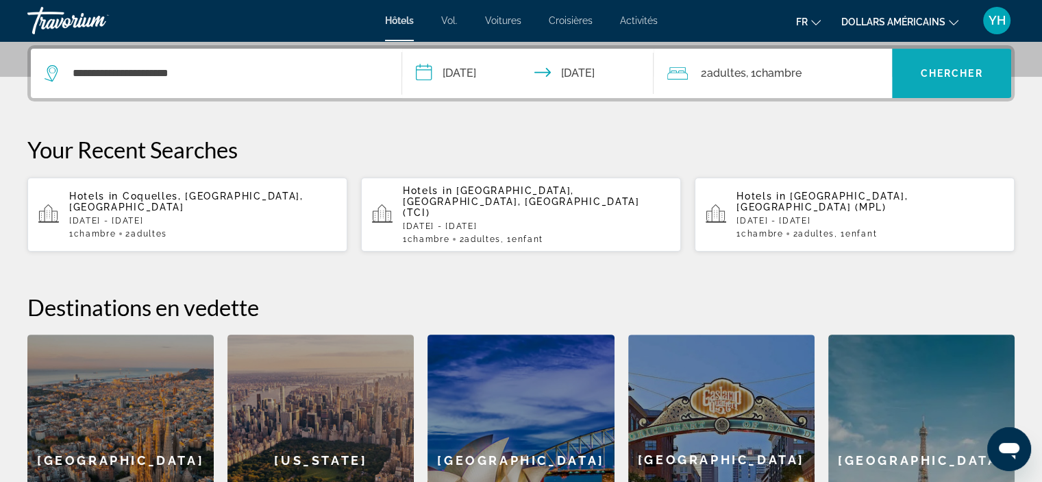
click at [936, 77] on font "Chercher" at bounding box center [952, 73] width 62 height 11
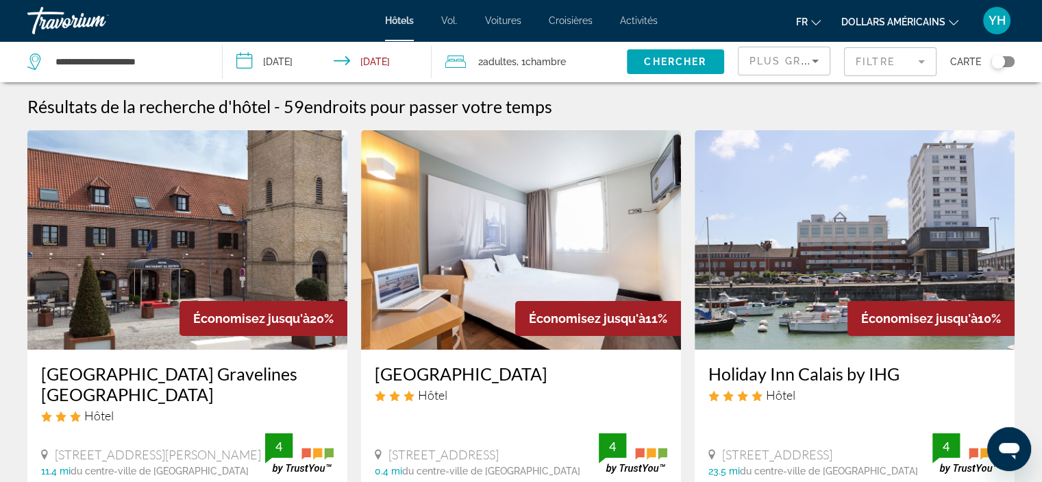
click at [930, 26] on font "dollars américains" at bounding box center [893, 21] width 104 height 11
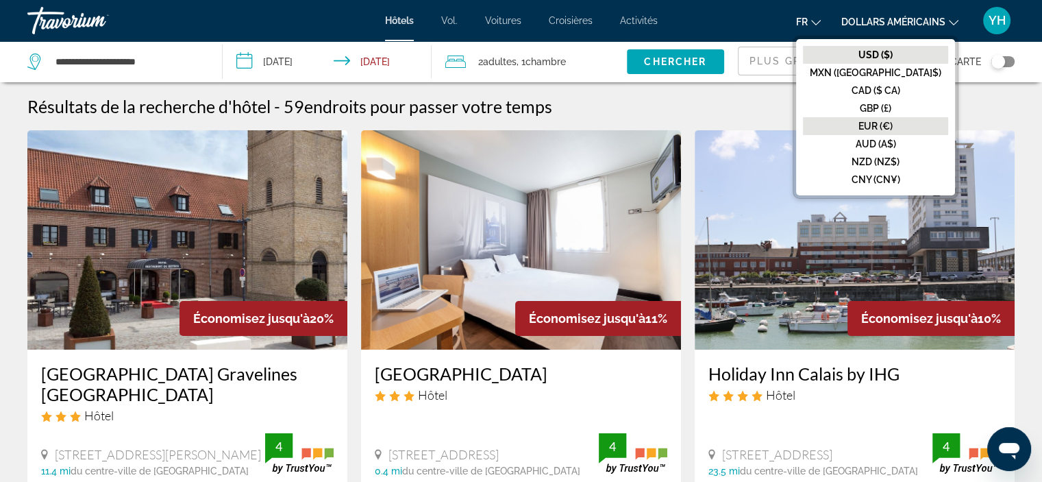
click at [893, 129] on font "EUR (€)" at bounding box center [875, 126] width 34 height 11
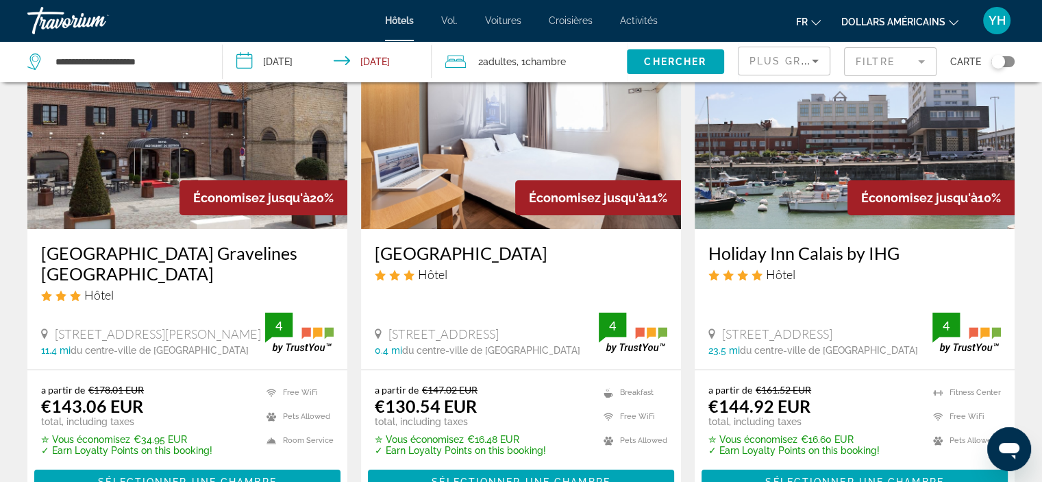
scroll to position [69, 0]
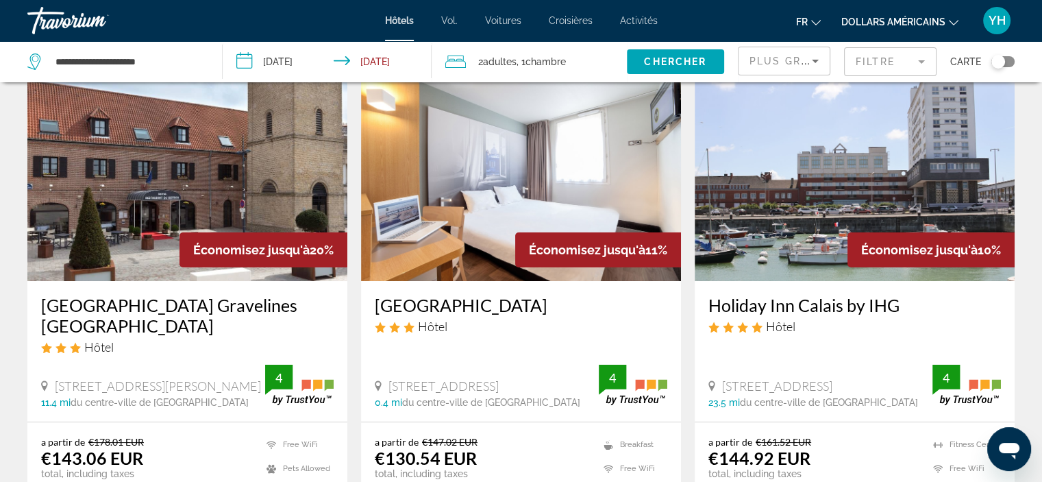
click at [793, 206] on img "Contenu principal" at bounding box center [855, 171] width 320 height 219
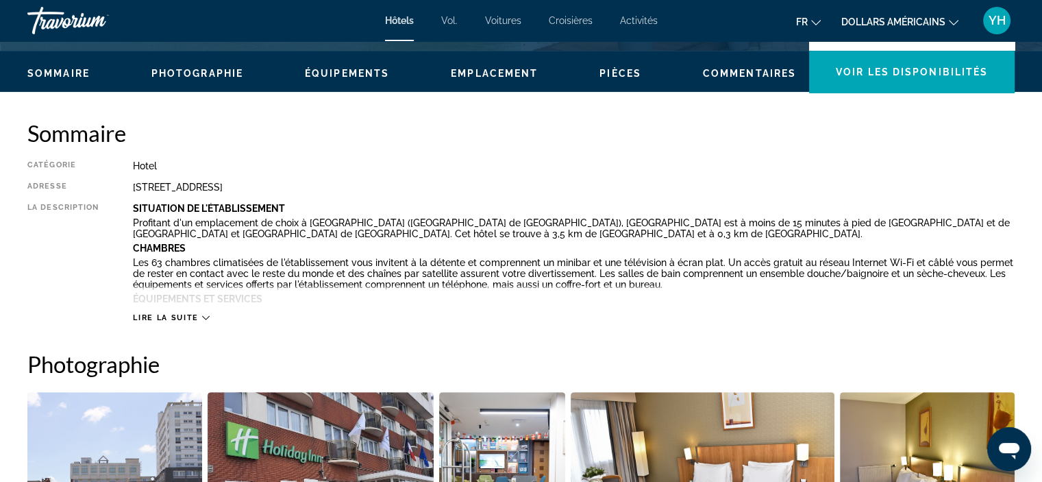
scroll to position [411, 0]
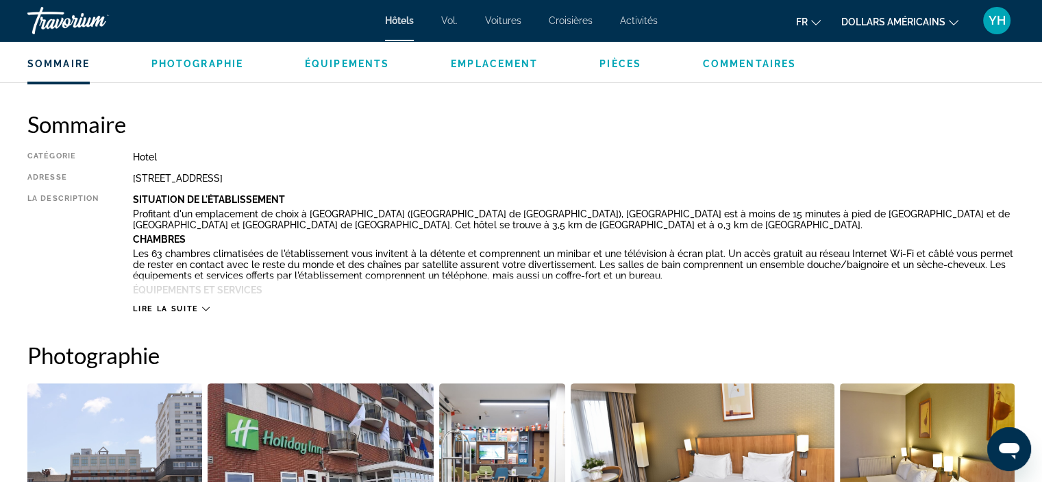
click at [215, 308] on div "Lire la suite" at bounding box center [574, 295] width 882 height 38
click at [209, 308] on div "Lire la suite" at bounding box center [574, 295] width 882 height 38
click at [202, 308] on icon "Contenu principal" at bounding box center [206, 309] width 8 height 8
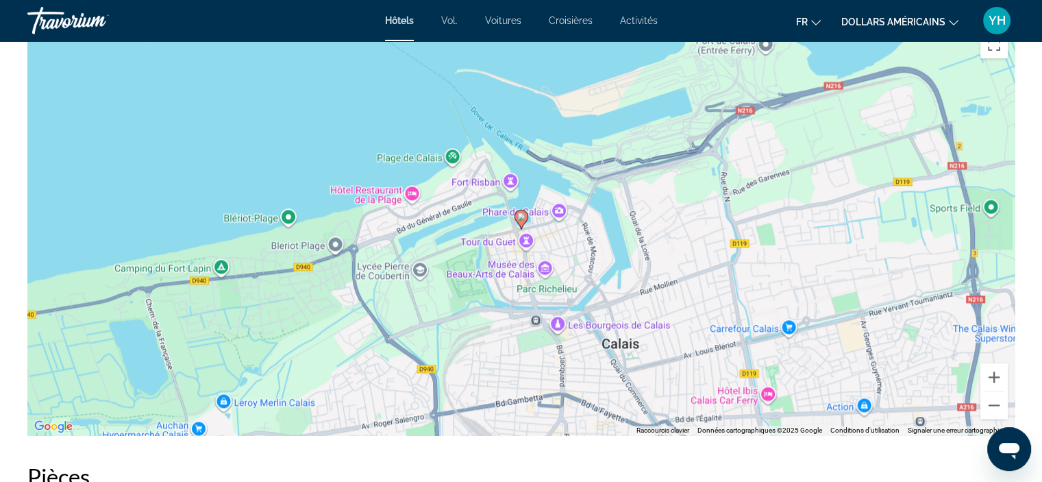
scroll to position [1096, 0]
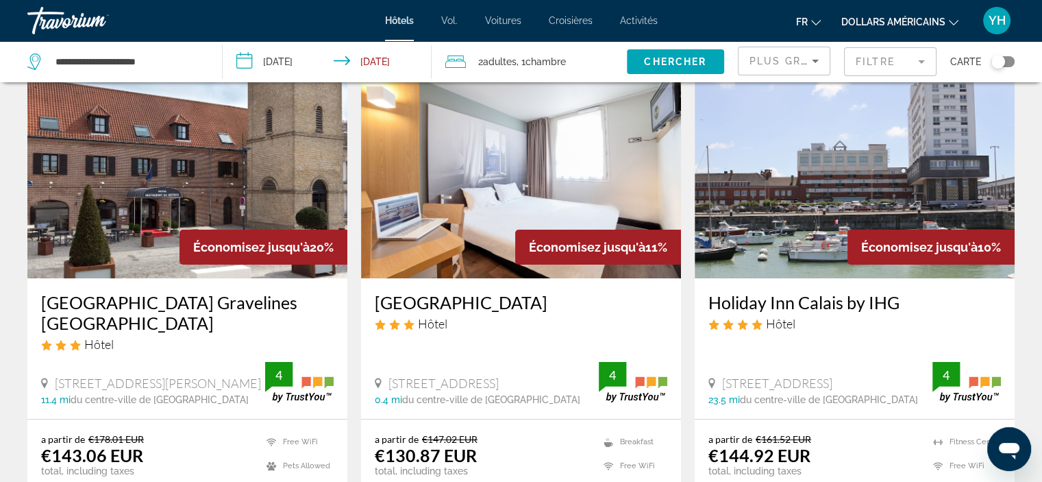
scroll to position [69, 0]
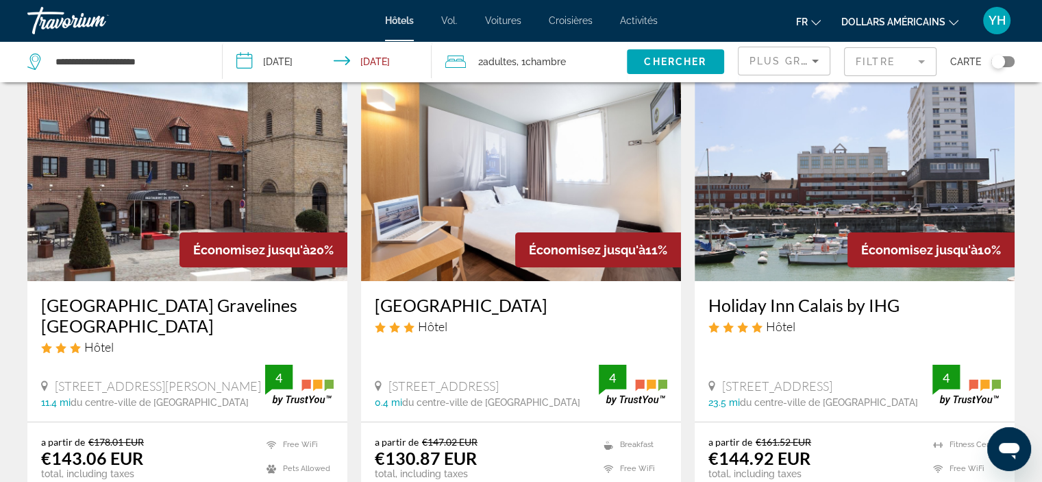
click at [454, 190] on img "Contenu principal" at bounding box center [521, 171] width 320 height 219
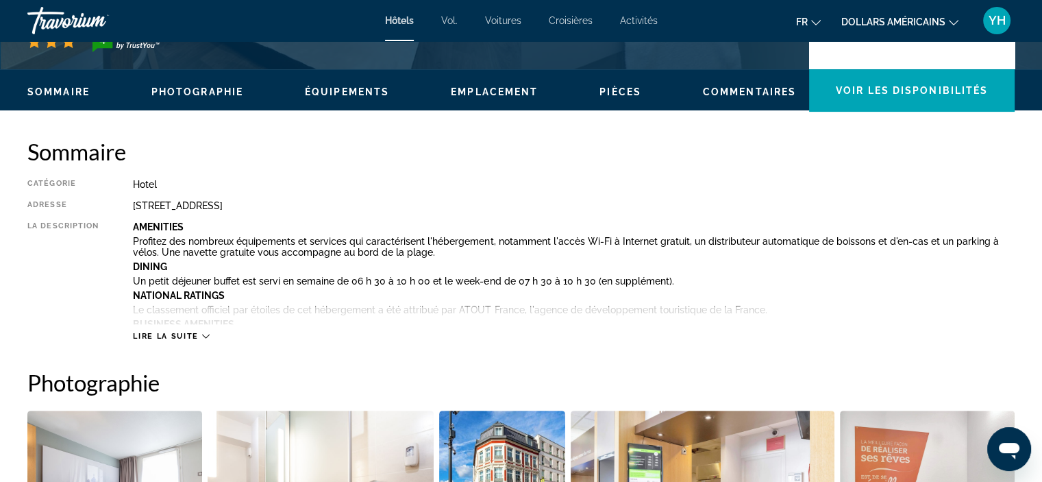
scroll to position [411, 0]
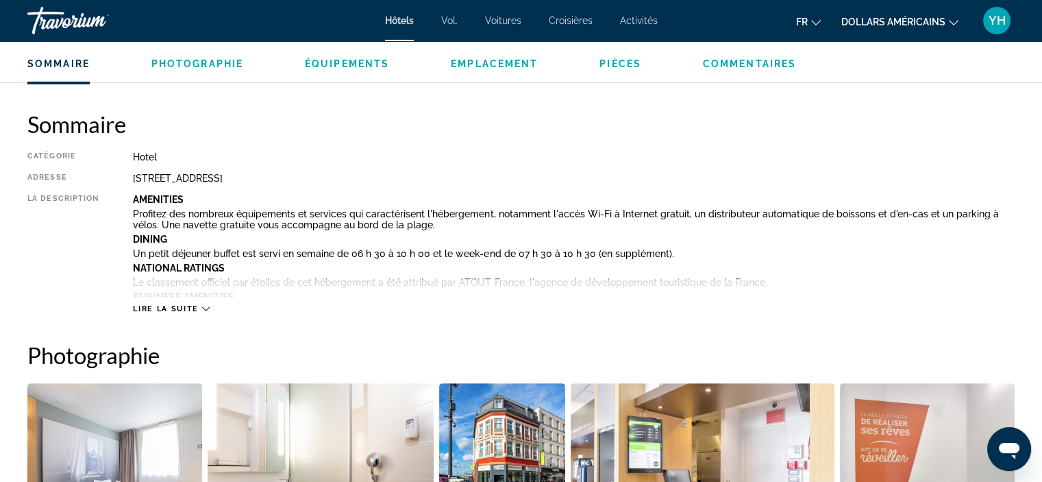
click at [172, 310] on span "Lire la suite" at bounding box center [165, 308] width 65 height 9
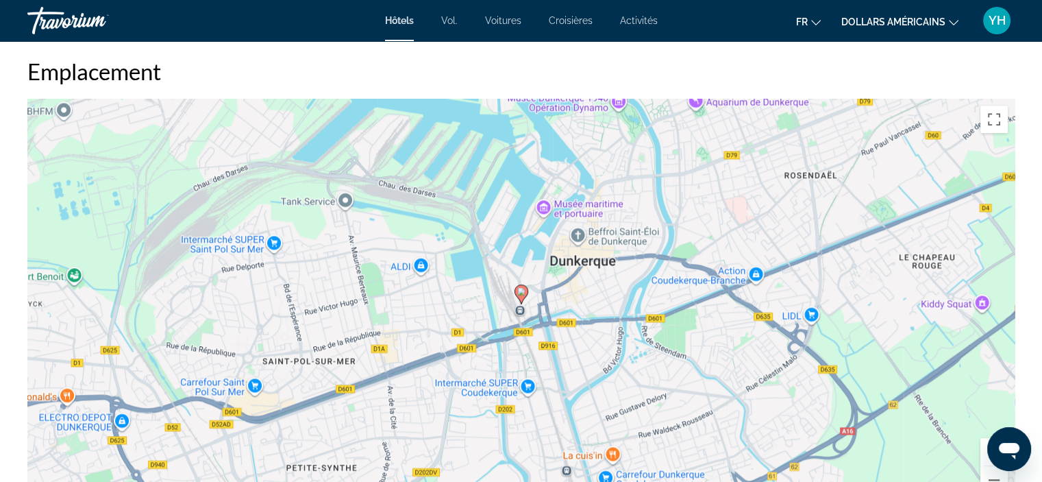
scroll to position [1781, 0]
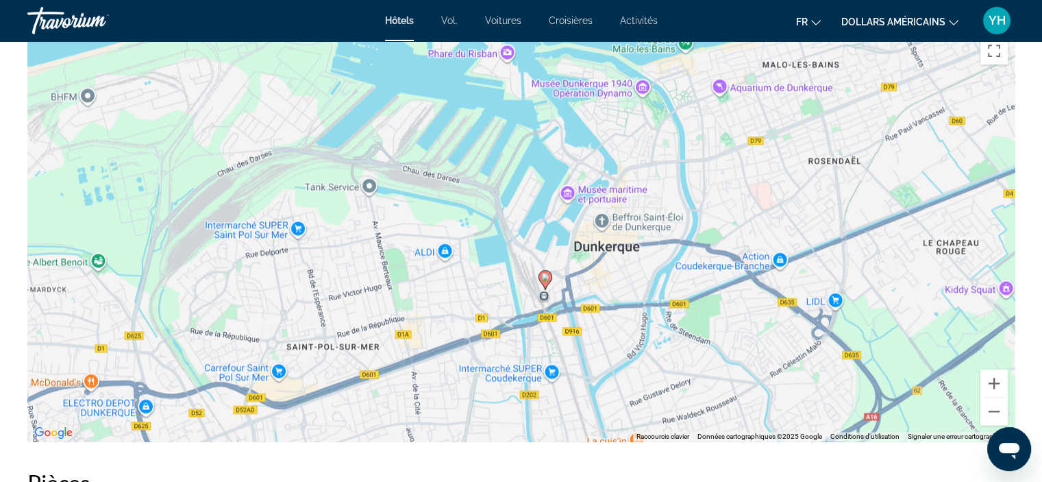
drag, startPoint x: 414, startPoint y: 167, endPoint x: 438, endPoint y: 223, distance: 60.5
click at [438, 223] on div "Pour activer le glissement avec le clavier, appuyez sur Alt+Entrée. Une fois ce…" at bounding box center [520, 235] width 987 height 411
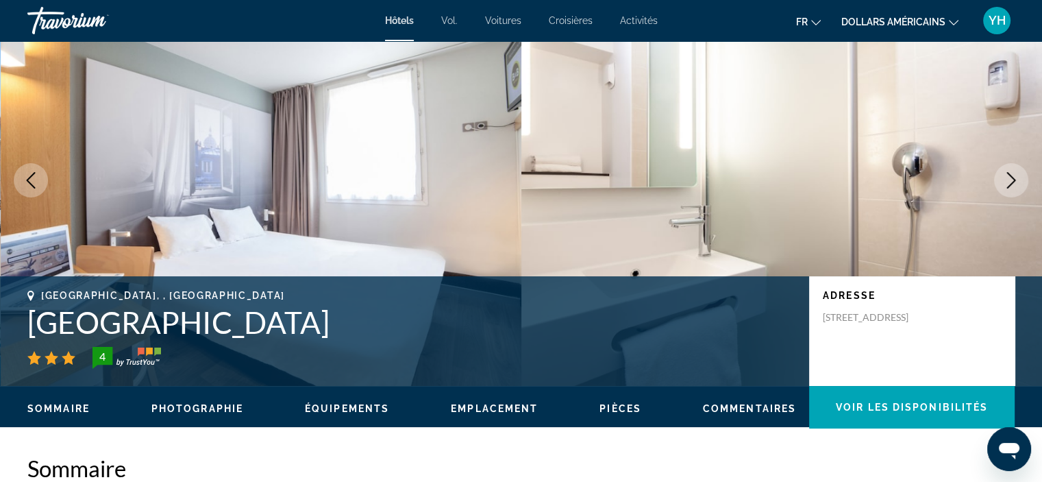
scroll to position [0, 0]
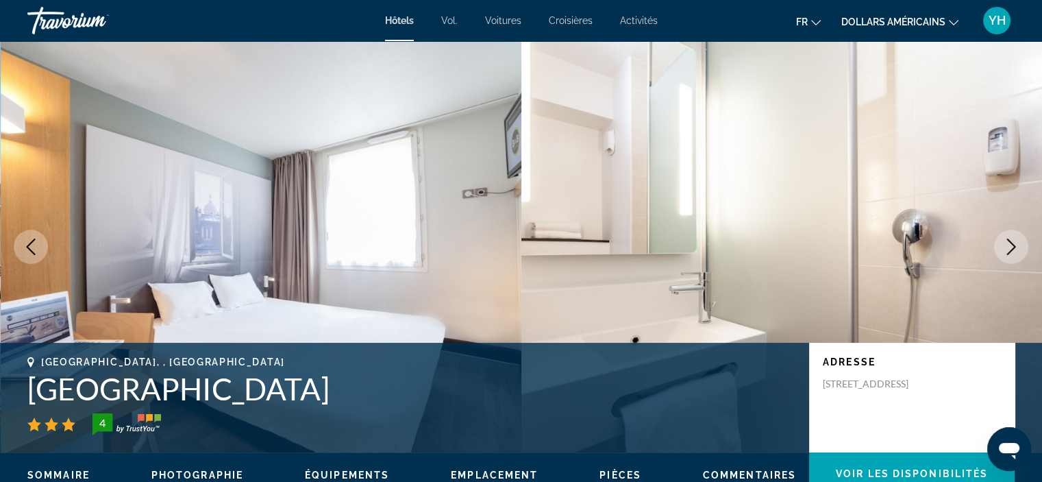
click at [32, 245] on icon "Previous image" at bounding box center [31, 246] width 16 height 16
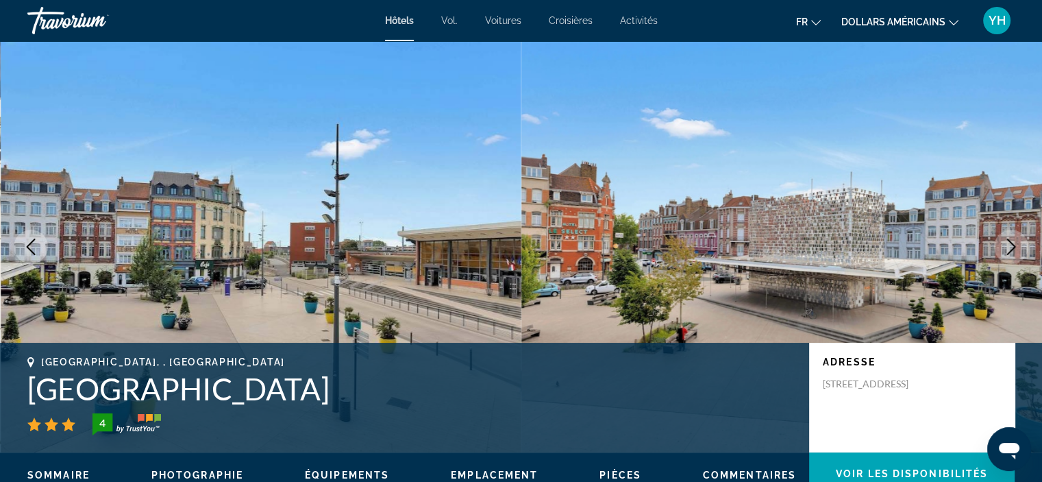
click at [32, 245] on icon "Previous image" at bounding box center [31, 246] width 16 height 16
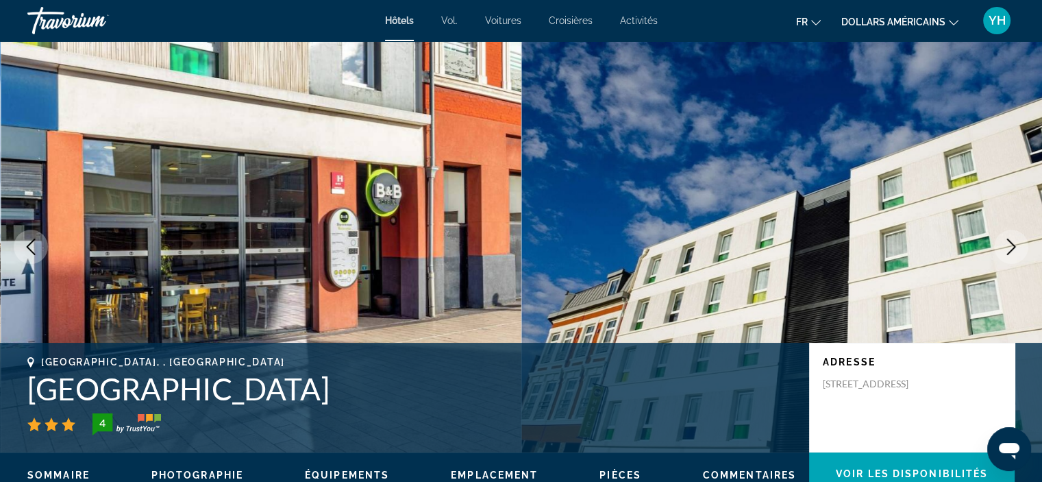
click at [32, 245] on icon "Previous image" at bounding box center [31, 246] width 16 height 16
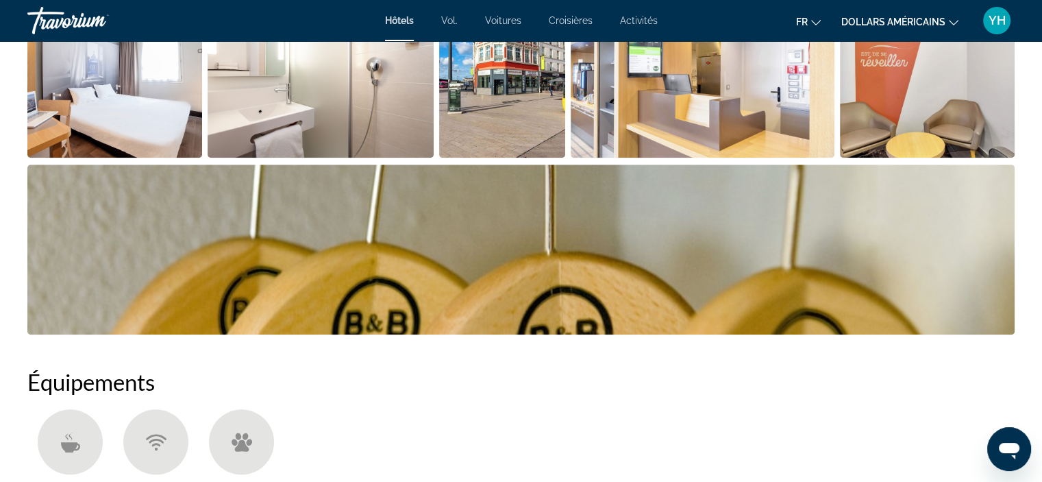
scroll to position [1233, 0]
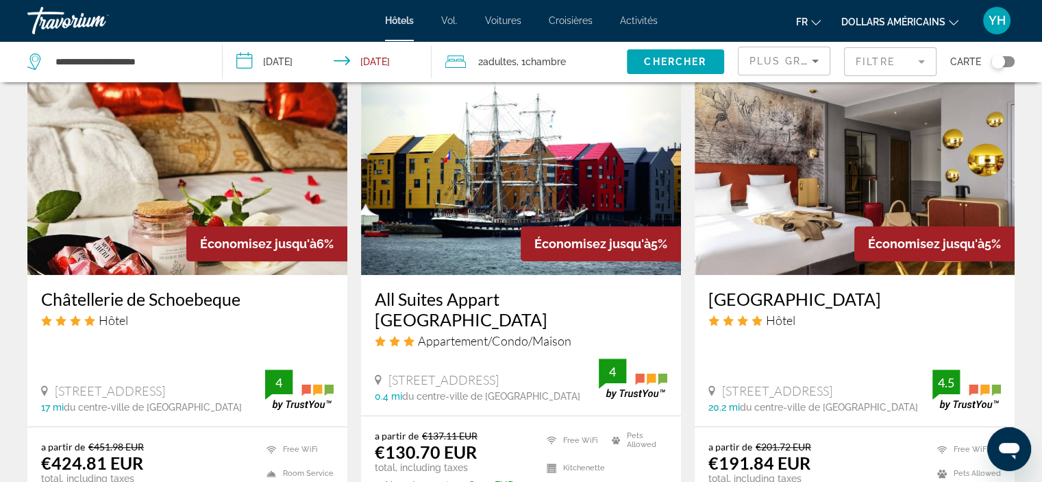
scroll to position [1165, 0]
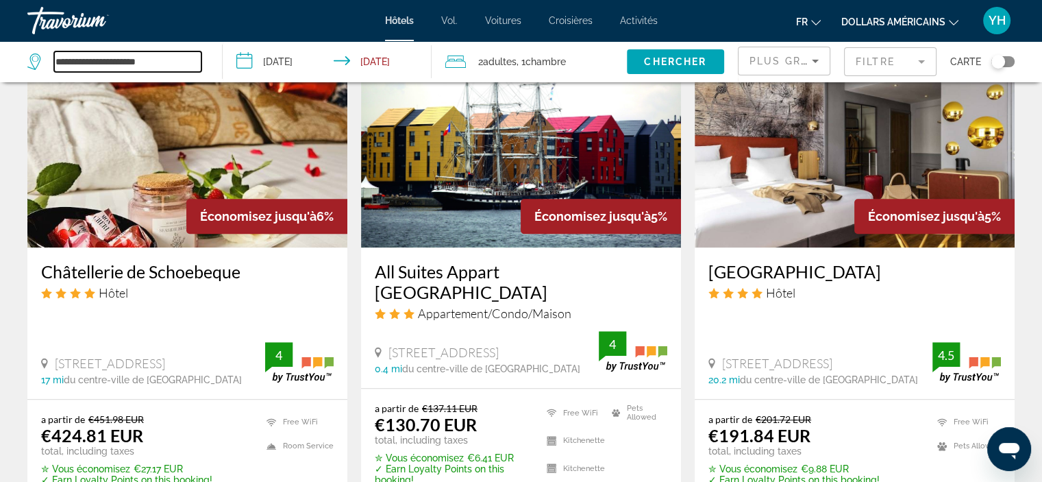
click at [183, 62] on input "**********" at bounding box center [127, 61] width 147 height 21
type input "*"
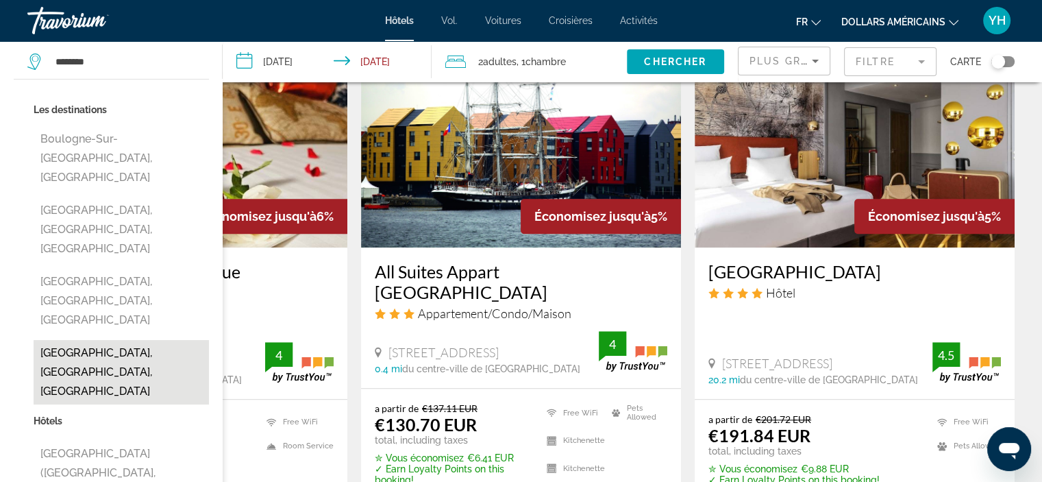
click at [97, 340] on button "Boulogne-Sur-Mer, Pas-De-Calais, France" at bounding box center [121, 372] width 175 height 64
type input "**********"
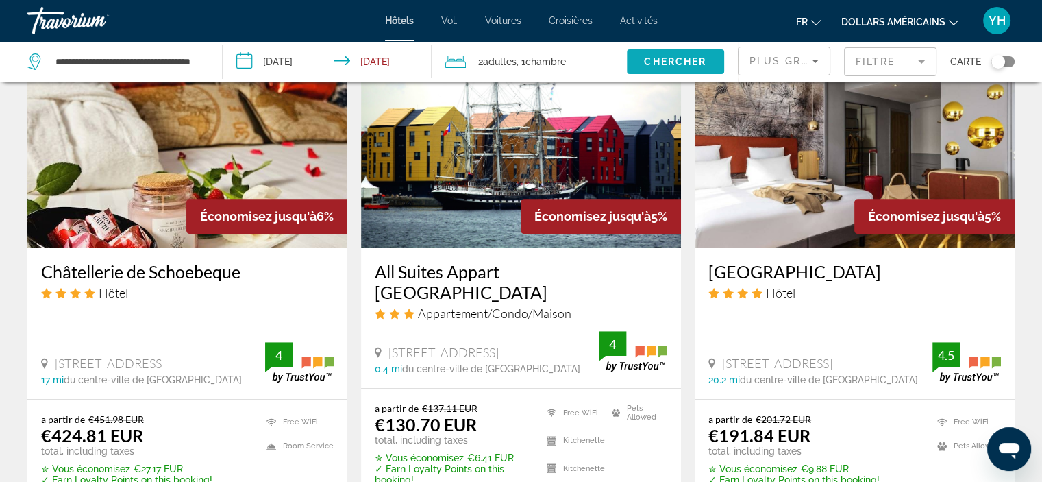
click at [648, 62] on span "Chercher" at bounding box center [675, 61] width 62 height 11
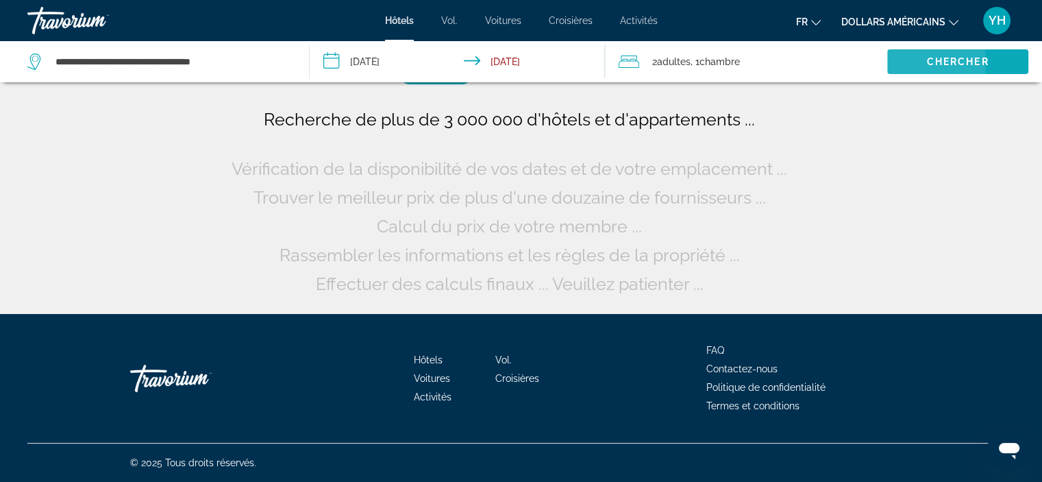
scroll to position [0, 0]
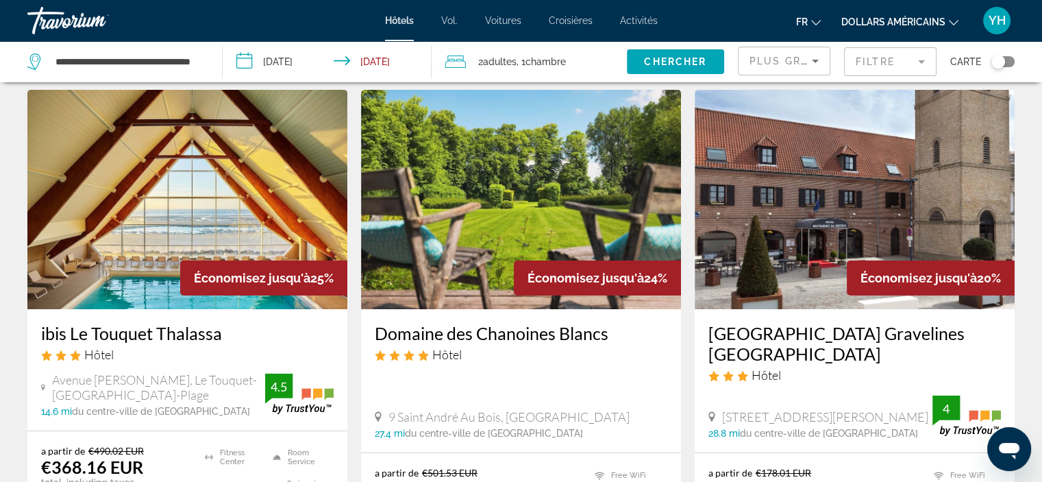
scroll to position [69, 0]
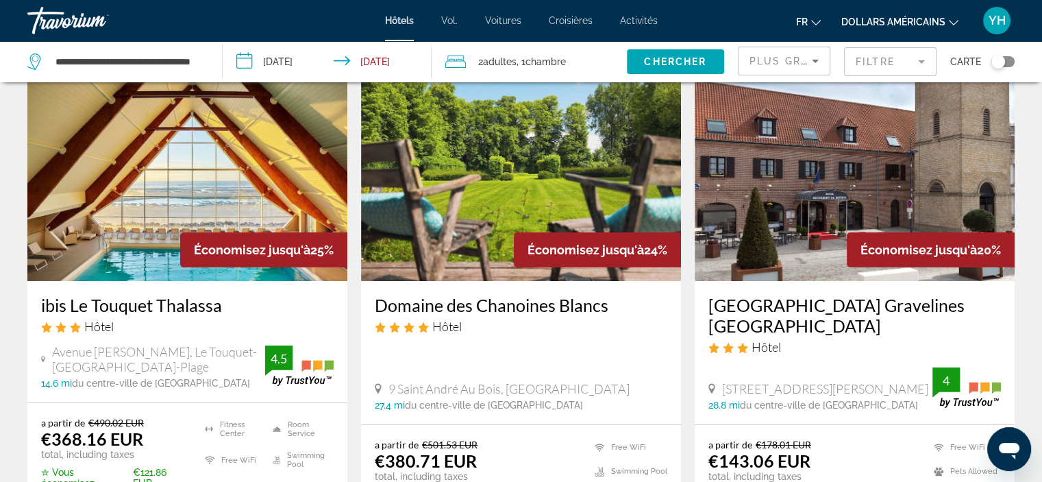
click at [863, 154] on img "Contenu principal" at bounding box center [855, 171] width 320 height 219
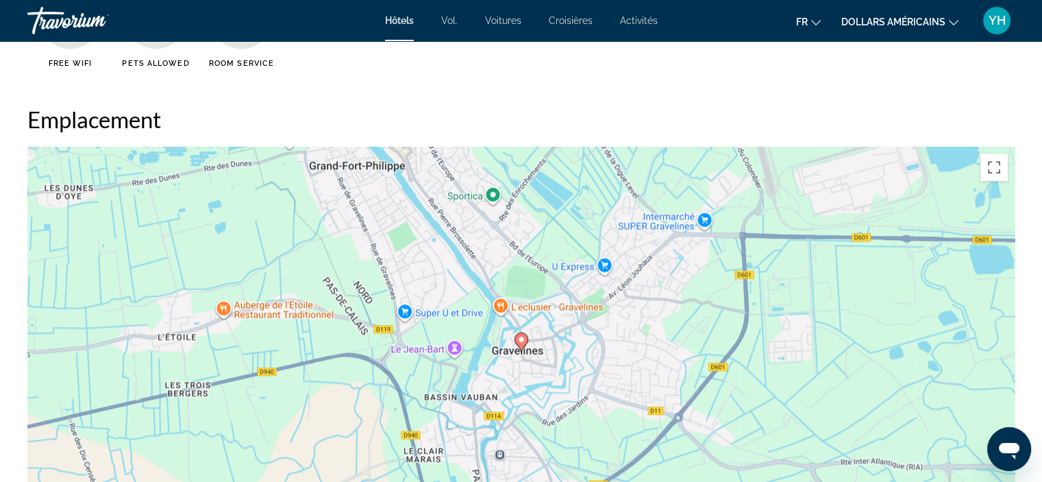
scroll to position [1111, 0]
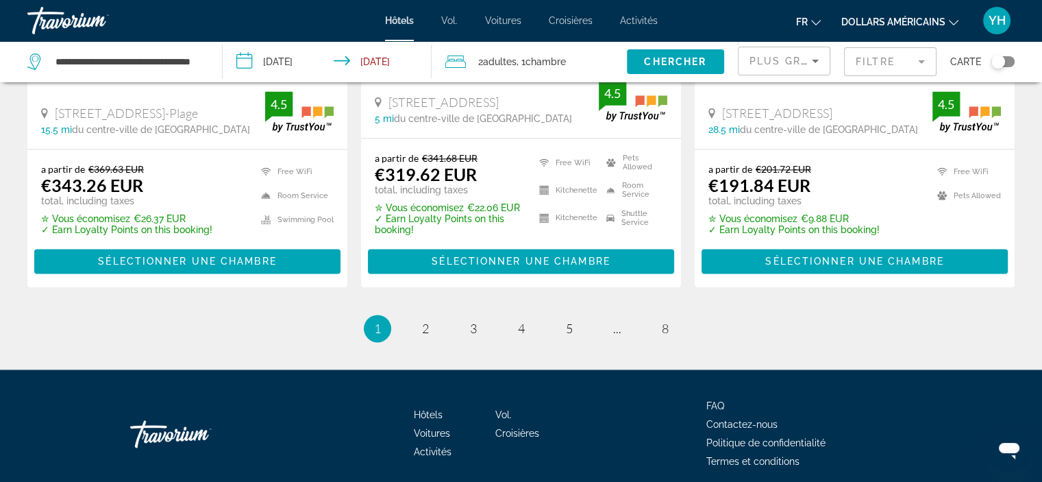
scroll to position [1850, 0]
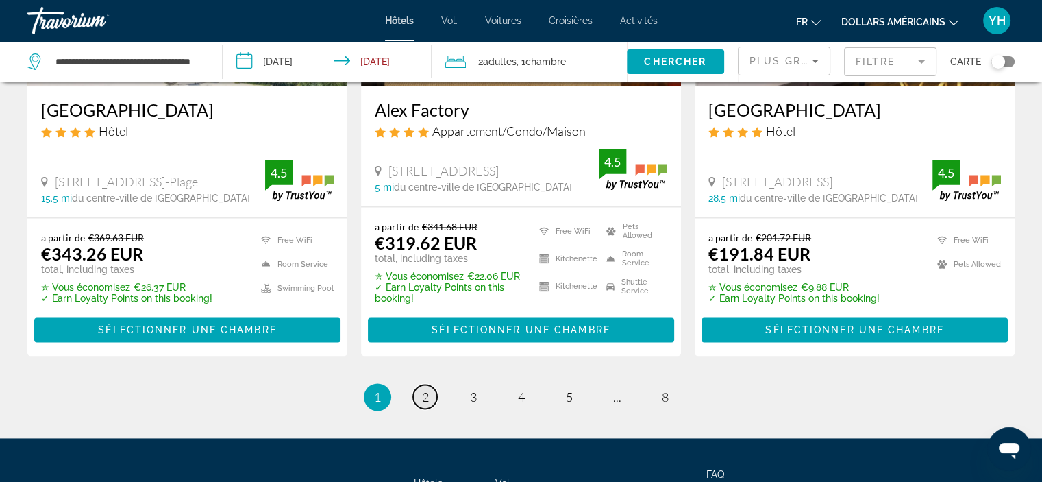
click at [427, 389] on span "2" at bounding box center [425, 396] width 7 height 15
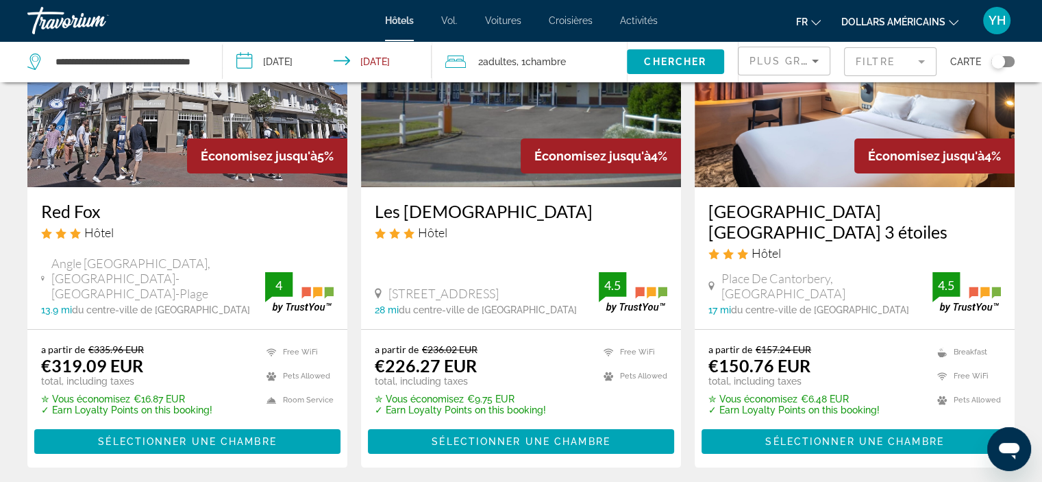
scroll to position [137, 0]
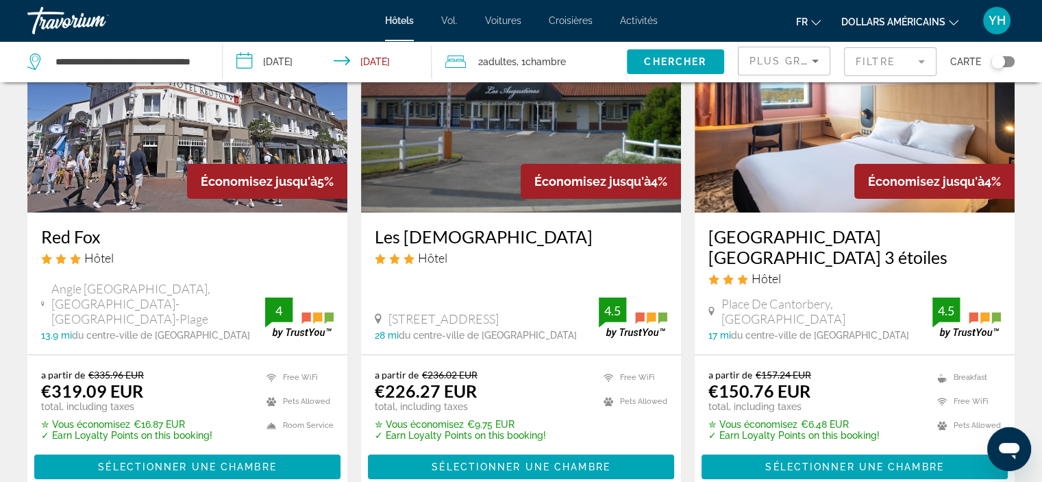
click at [782, 253] on h3 "B&B HOTEL Calais Terminal Cité de l'Europe 3 étoiles" at bounding box center [854, 246] width 293 height 41
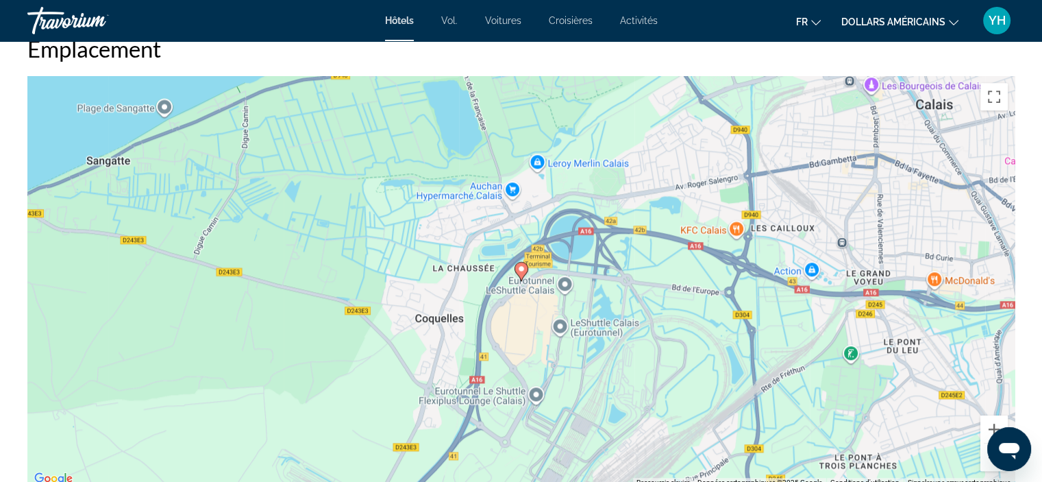
scroll to position [1233, 0]
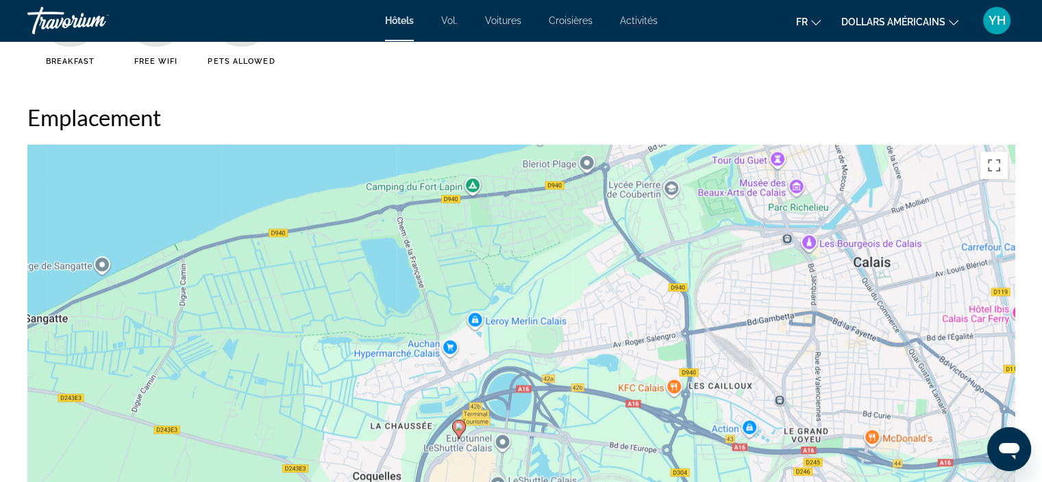
drag, startPoint x: 748, startPoint y: 227, endPoint x: 683, endPoint y: 325, distance: 118.2
click at [683, 325] on div "Pour activer le glissement avec le clavier, appuyez sur Alt+Entrée. Une fois ce…" at bounding box center [520, 350] width 987 height 411
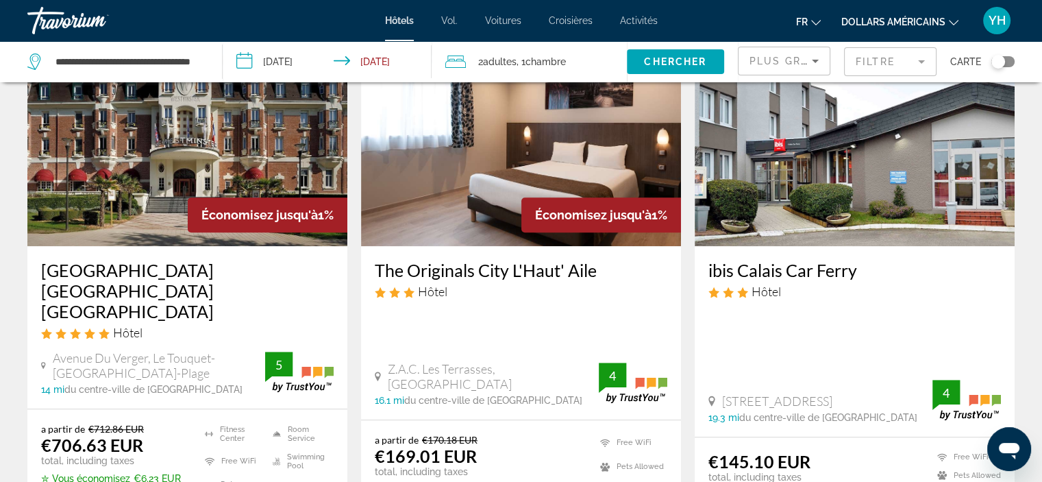
scroll to position [1165, 0]
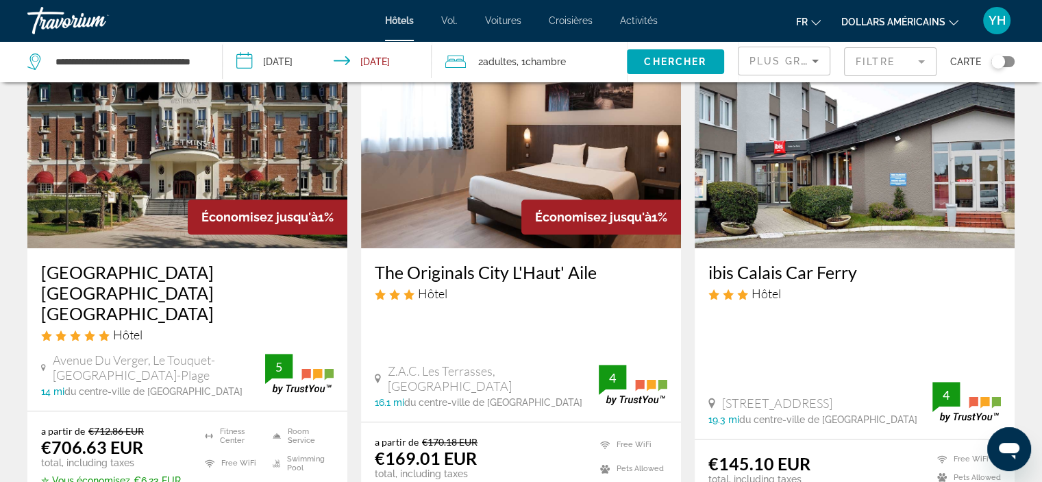
click at [810, 188] on img "Contenu principal" at bounding box center [855, 138] width 320 height 219
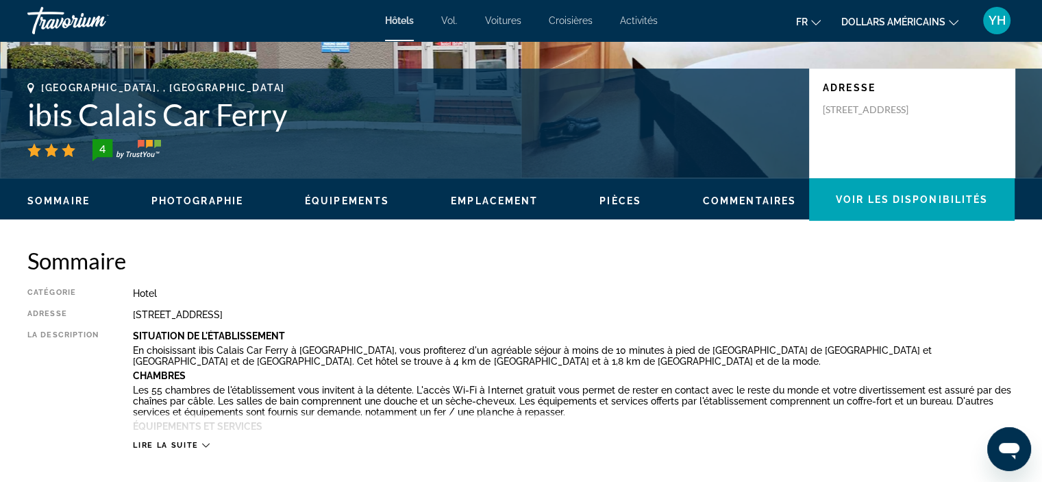
scroll to position [343, 0]
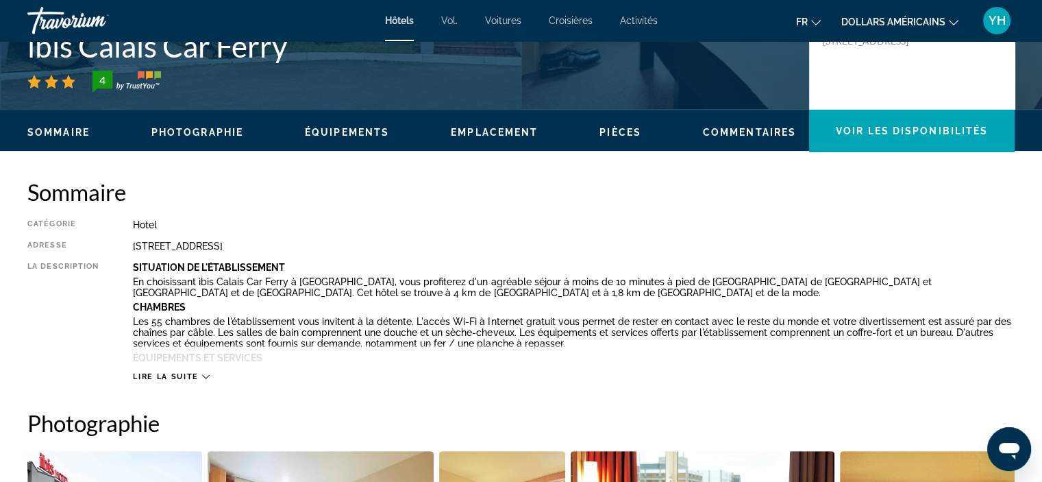
click at [204, 375] on icon "Contenu principal" at bounding box center [206, 377] width 8 height 8
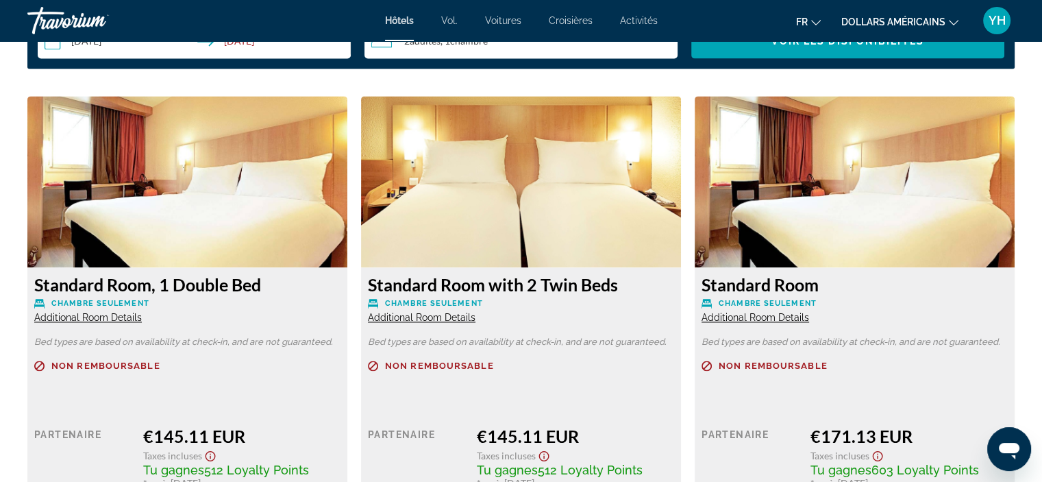
scroll to position [1918, 0]
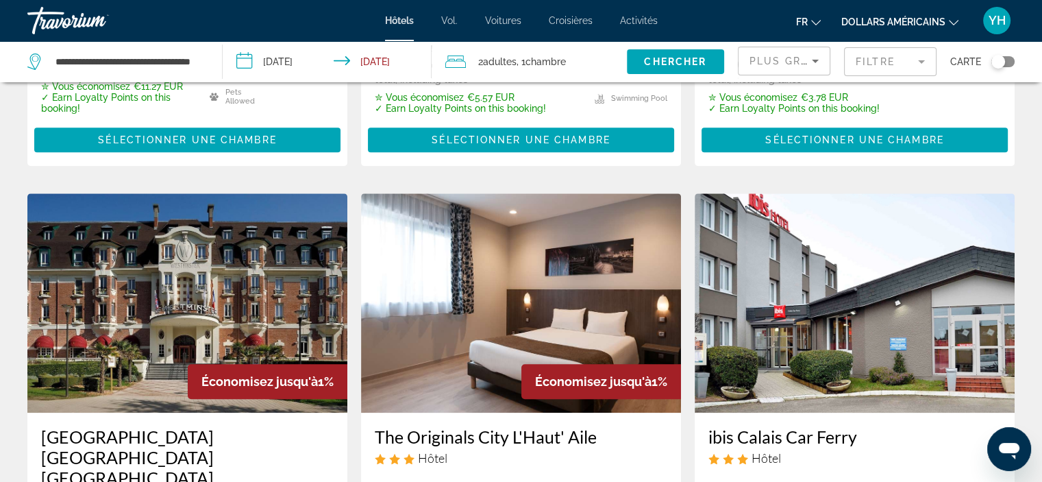
scroll to position [1028, 0]
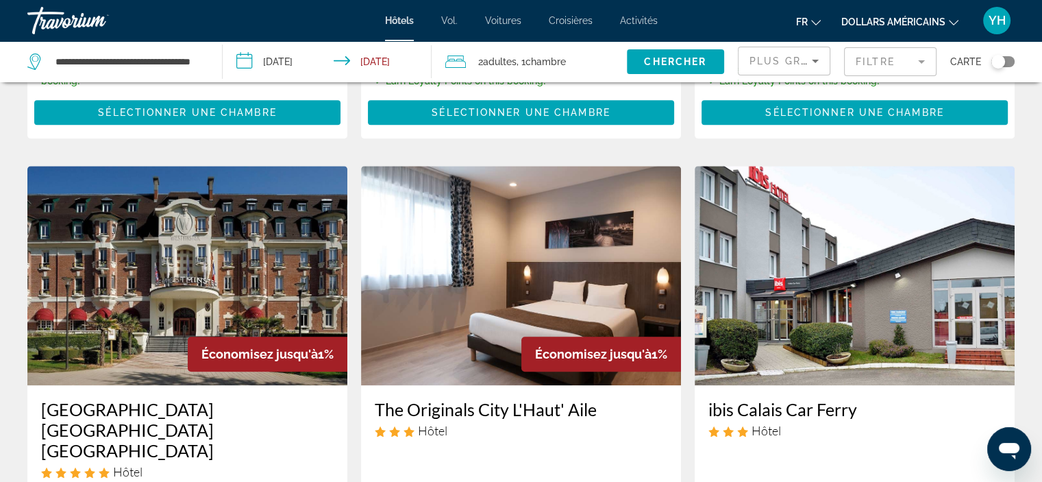
click at [441, 306] on img "Contenu principal" at bounding box center [521, 275] width 320 height 219
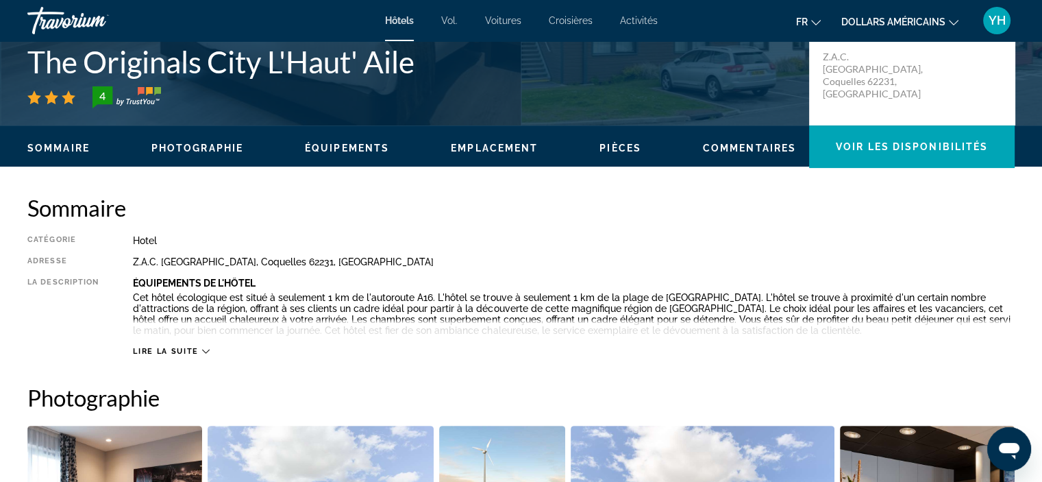
scroll to position [343, 0]
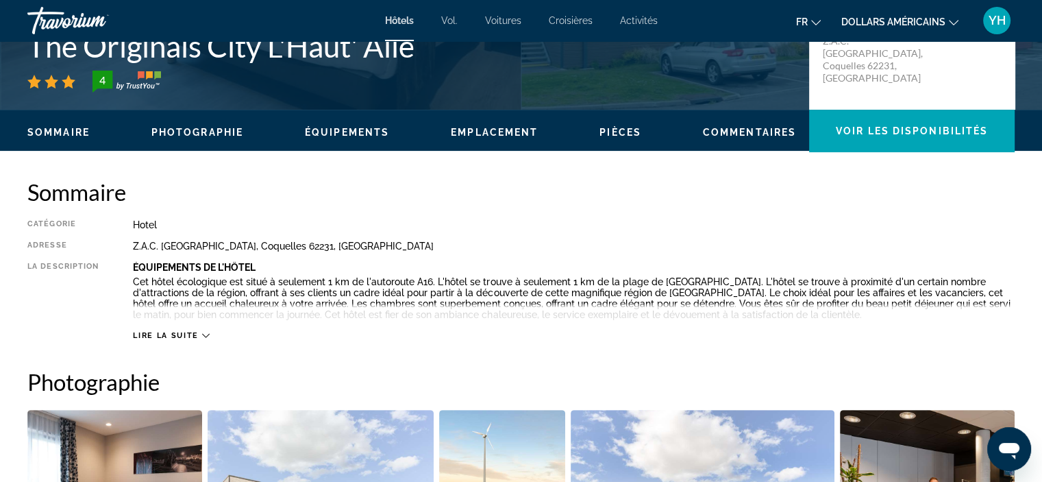
click at [201, 336] on div "Lire la suite" at bounding box center [171, 335] width 76 height 9
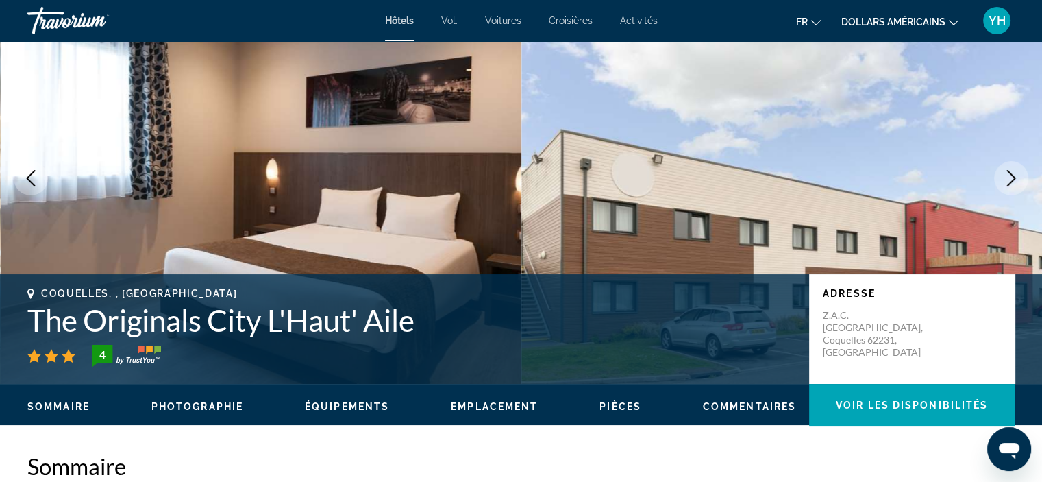
scroll to position [69, 0]
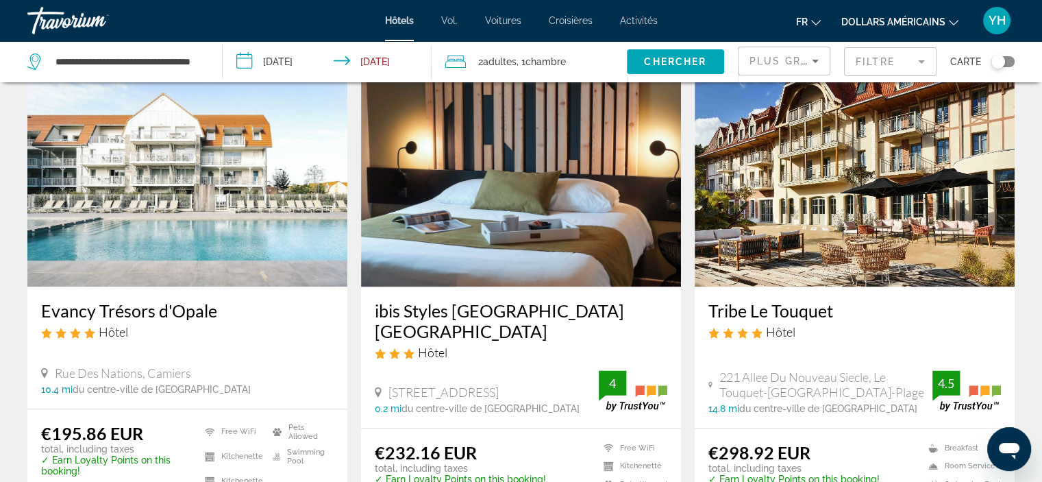
scroll to position [1713, 0]
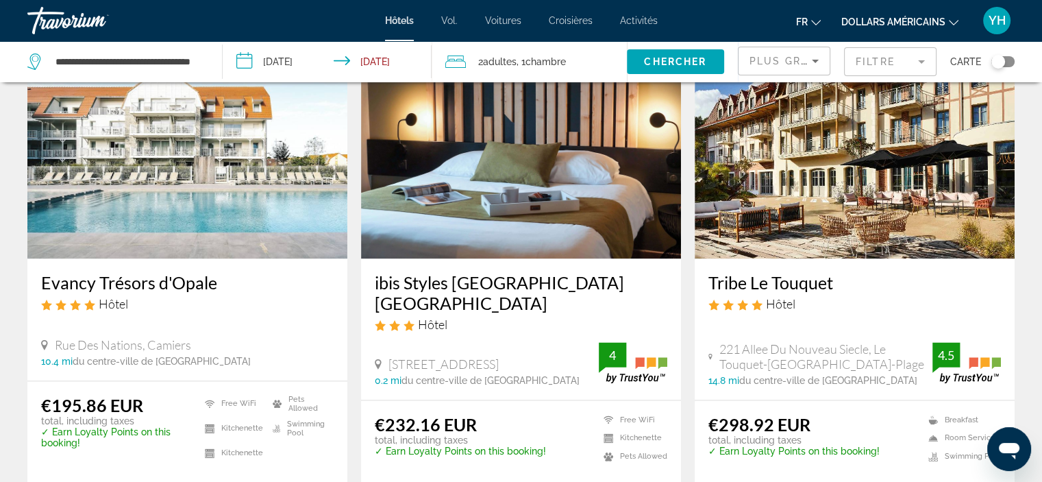
click at [120, 183] on img "Contenu principal" at bounding box center [187, 148] width 320 height 219
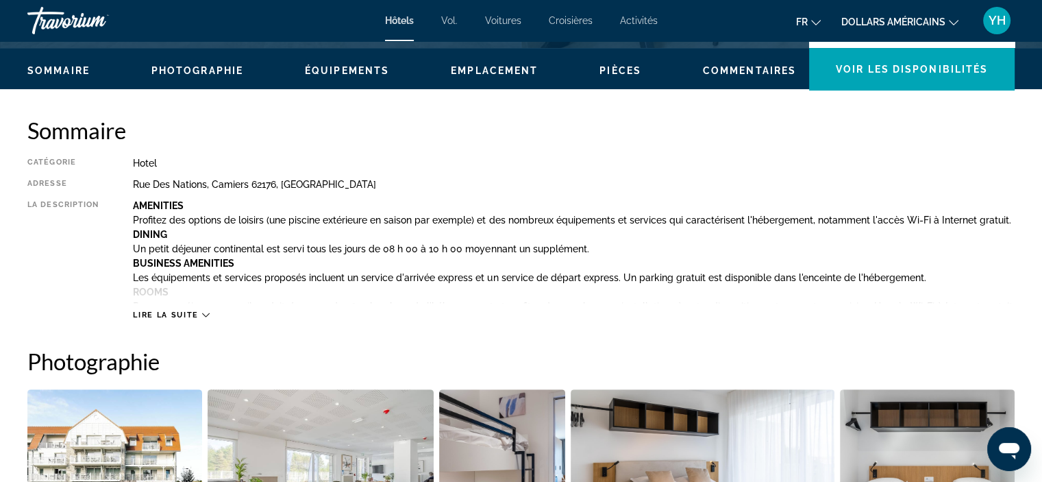
scroll to position [411, 0]
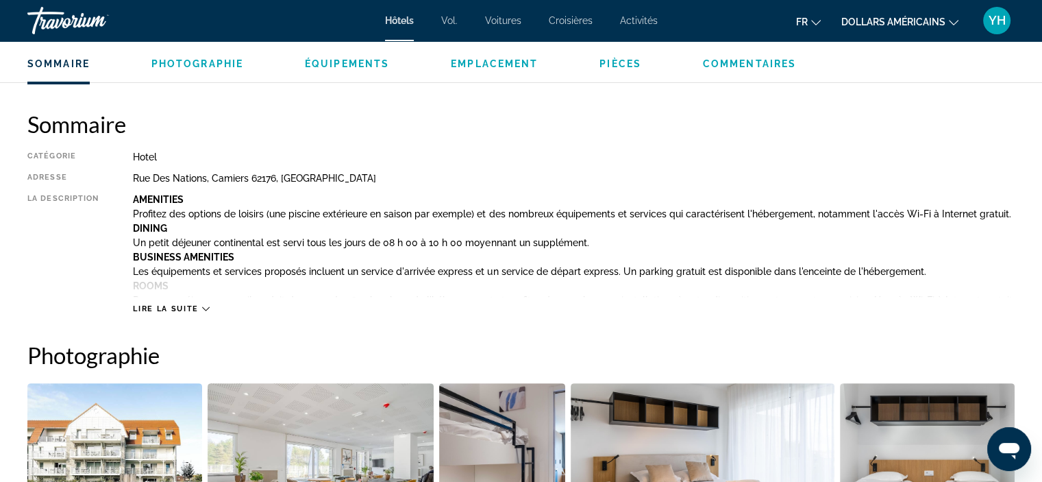
click at [190, 308] on span "Lire la suite" at bounding box center [165, 308] width 65 height 9
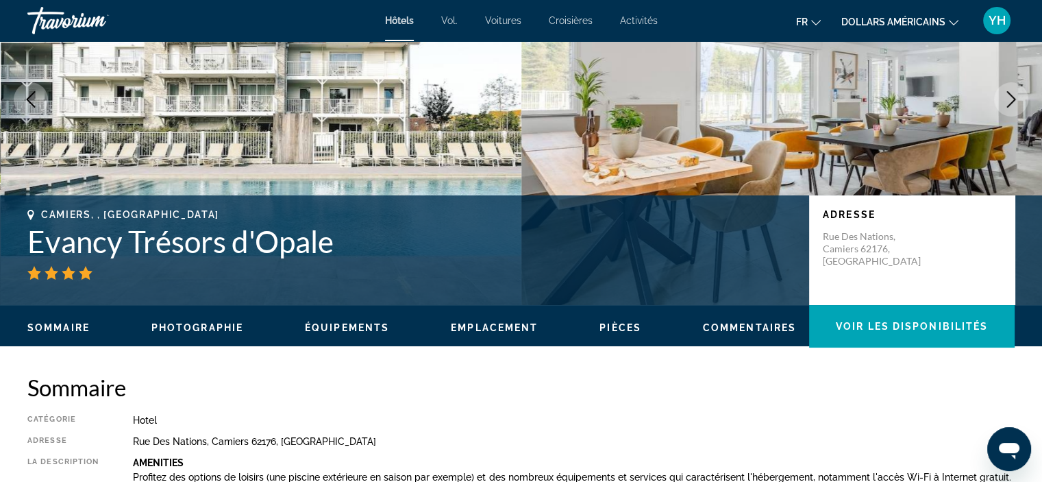
scroll to position [0, 0]
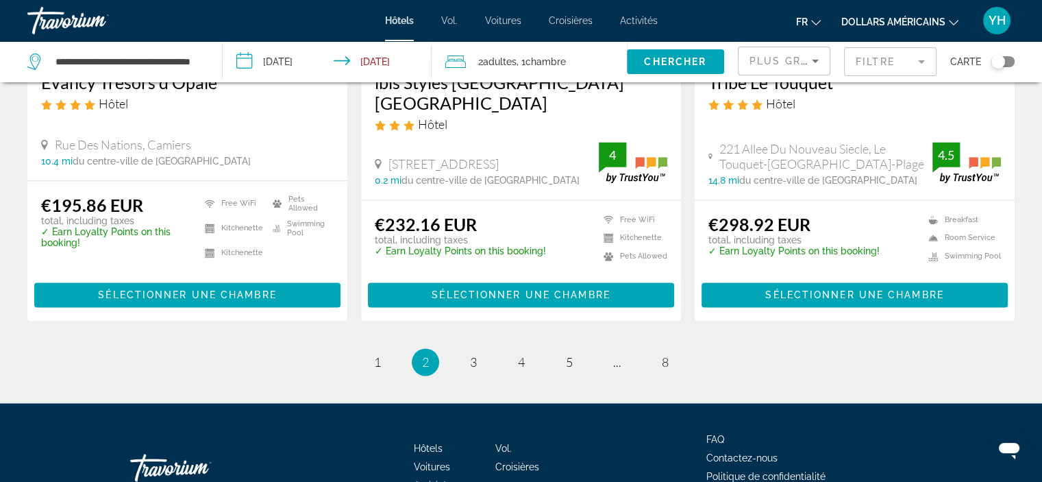
scroll to position [1918, 0]
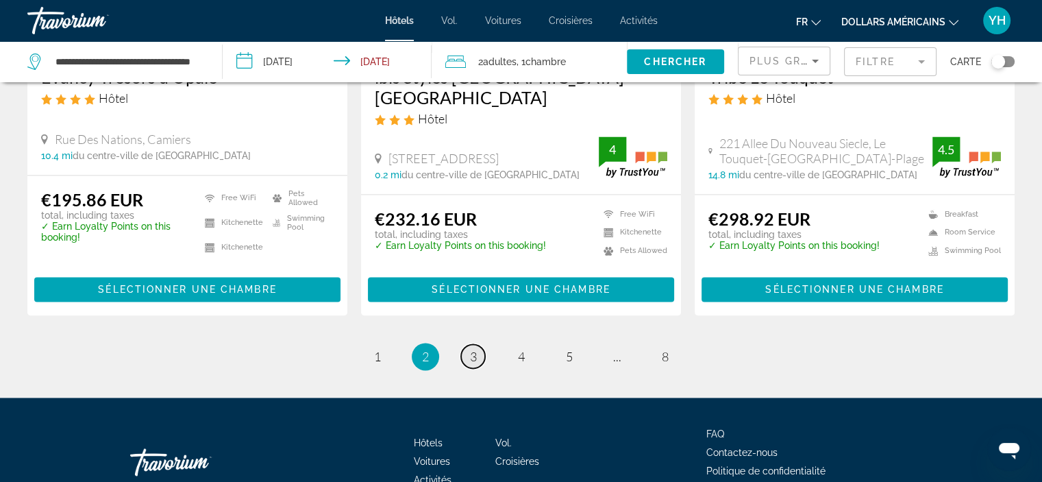
click at [475, 349] on span "3" at bounding box center [473, 356] width 7 height 15
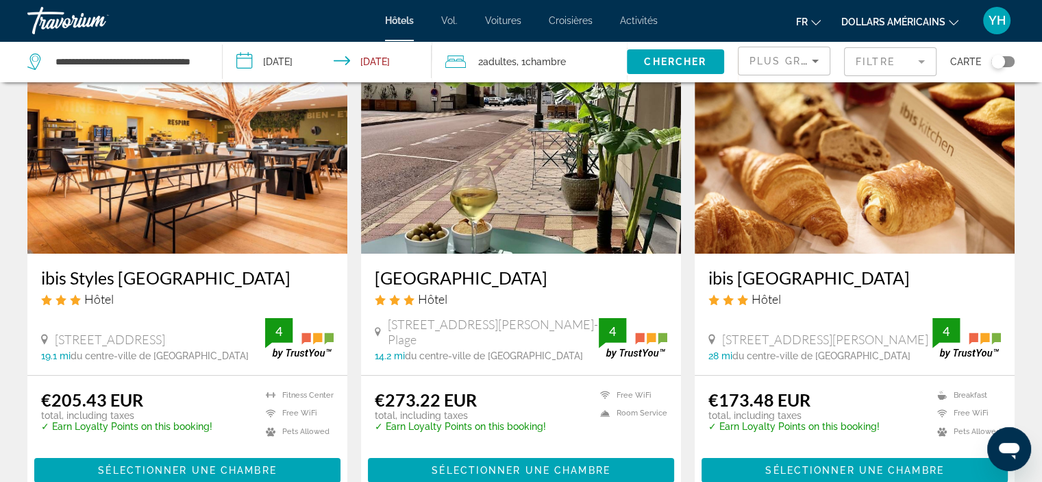
scroll to position [69, 0]
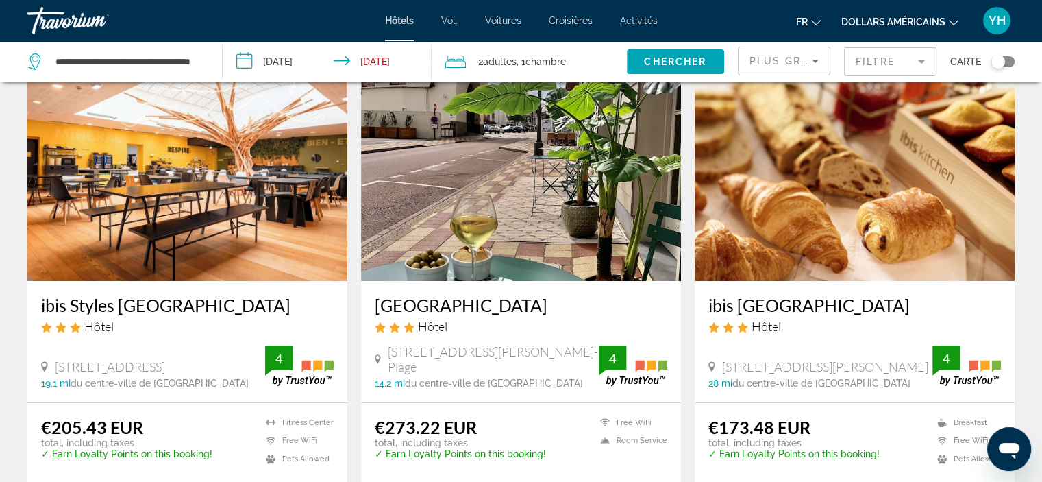
click at [741, 187] on img "Contenu principal" at bounding box center [855, 171] width 320 height 219
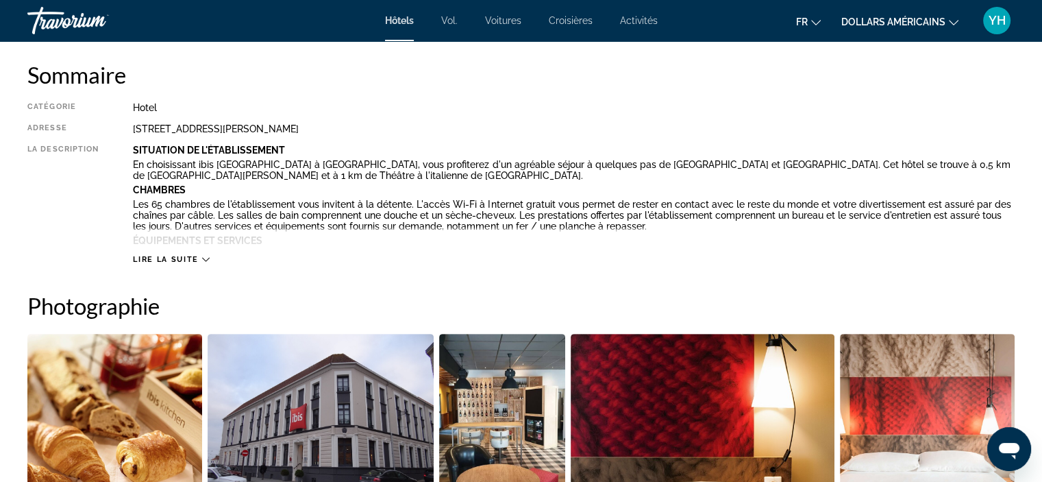
scroll to position [480, 0]
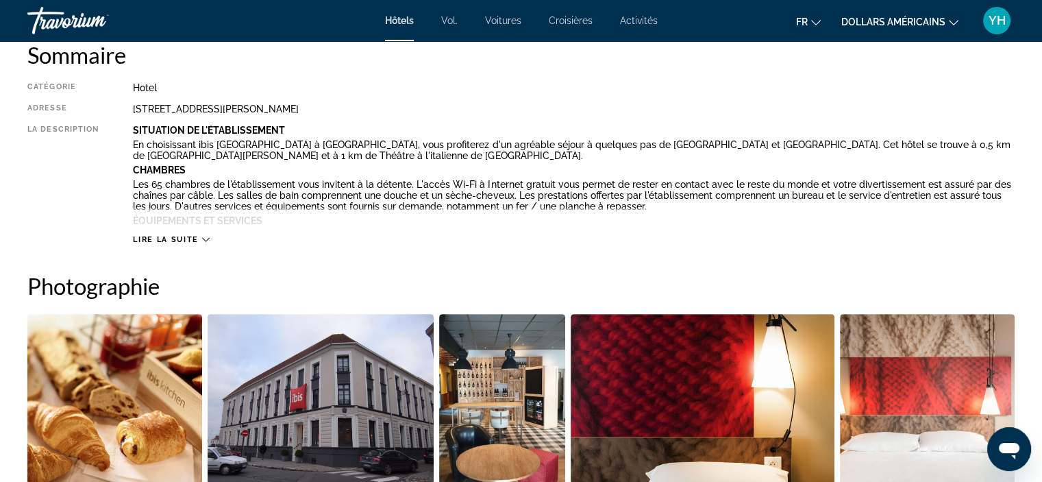
click at [200, 237] on div "Lire la suite" at bounding box center [171, 239] width 76 height 9
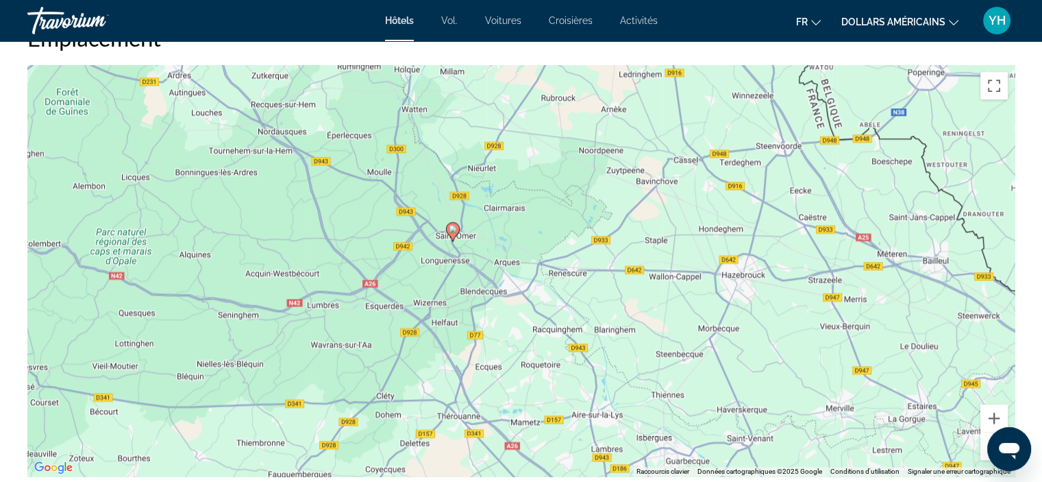
scroll to position [1233, 0]
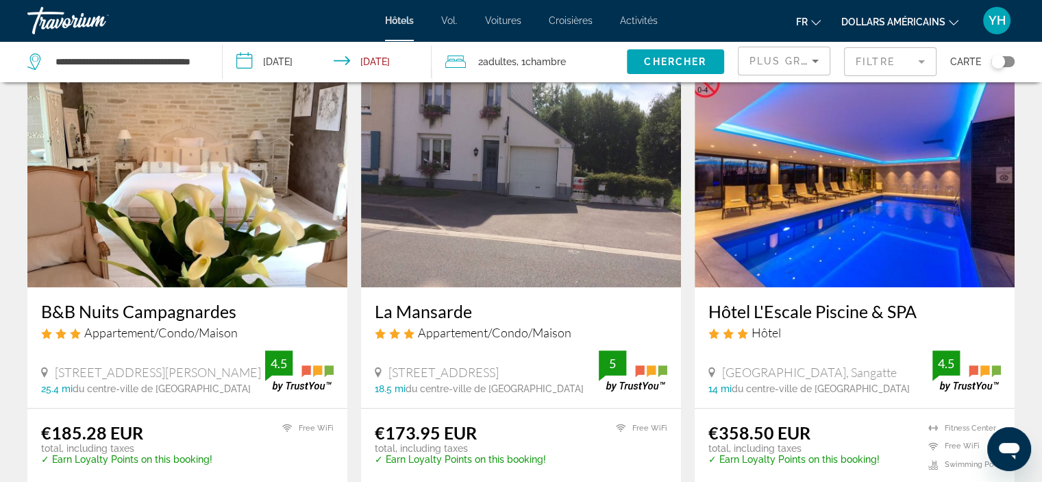
scroll to position [1096, 0]
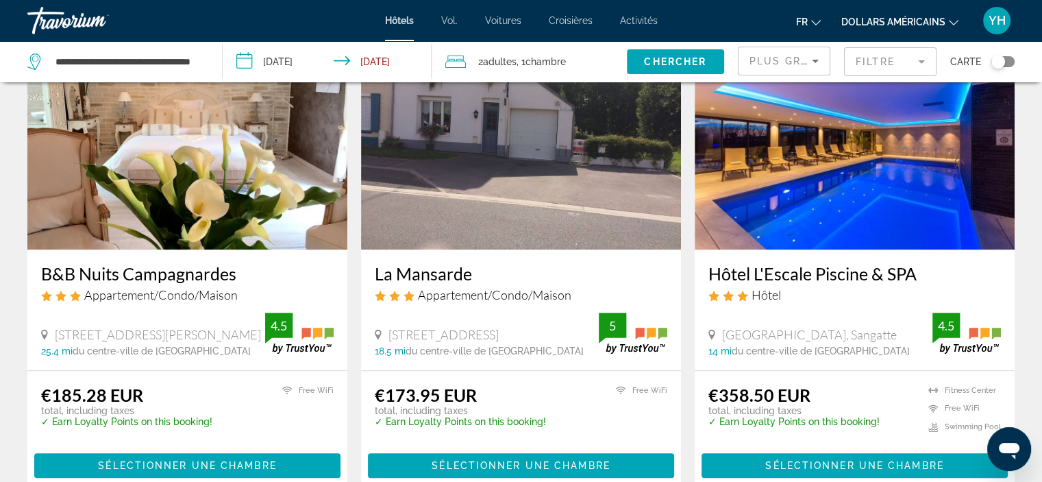
click at [176, 173] on img "Contenu principal" at bounding box center [187, 139] width 320 height 219
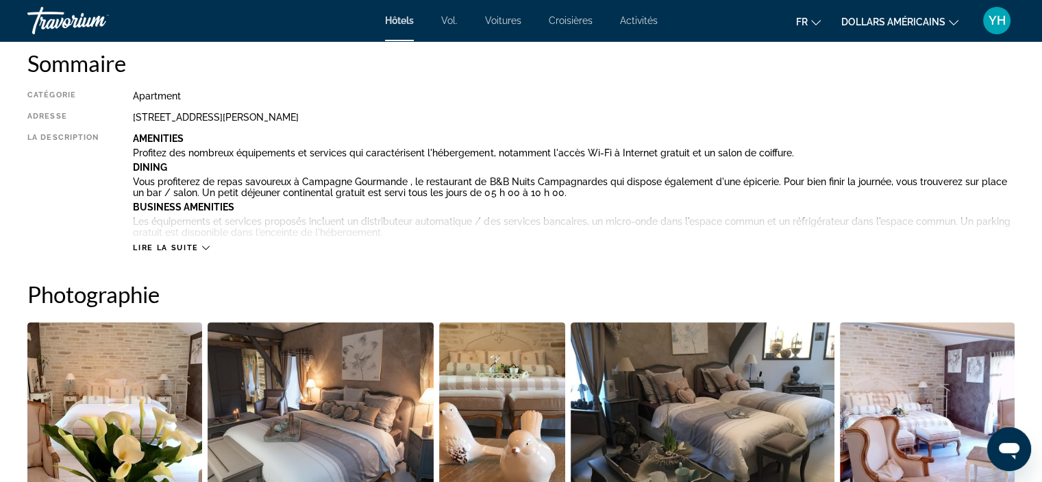
scroll to position [480, 0]
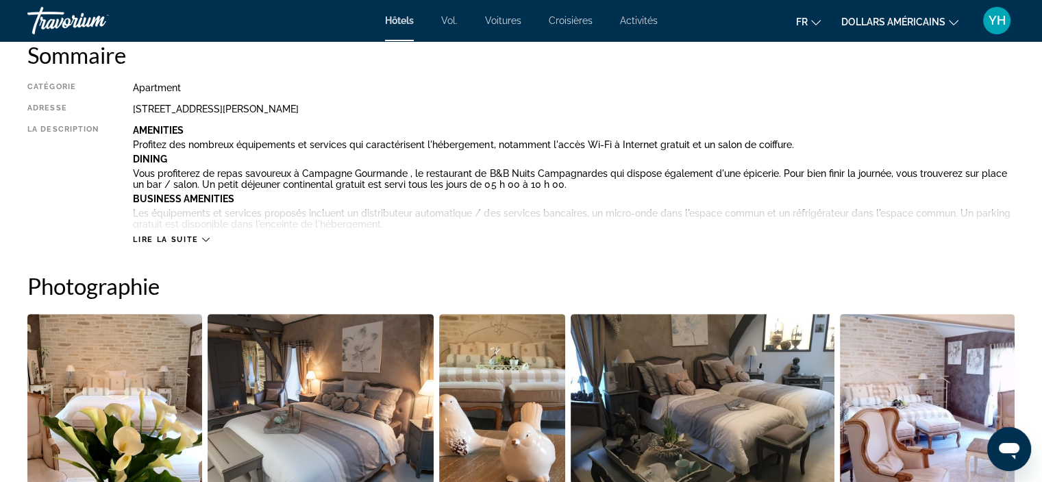
click at [205, 238] on icon "Contenu principal" at bounding box center [206, 240] width 8 height 8
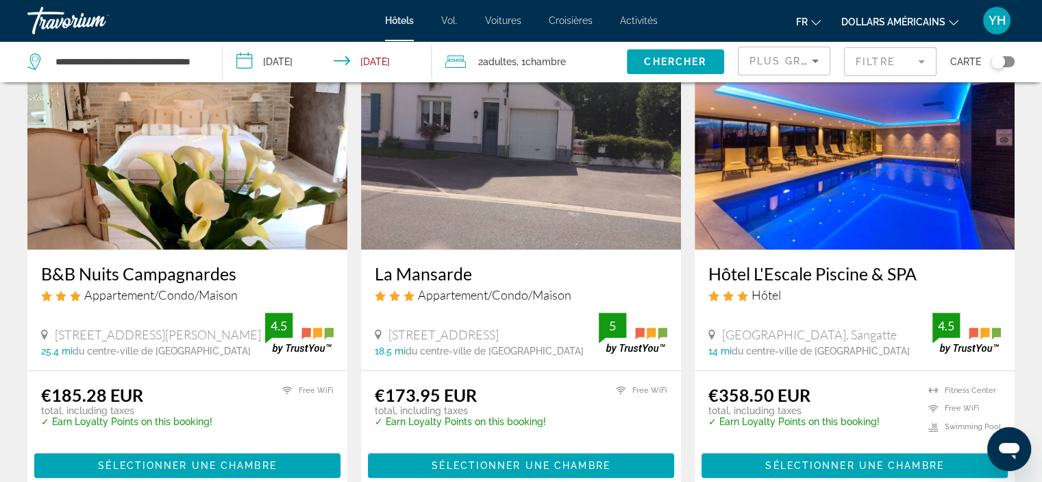
scroll to position [1028, 0]
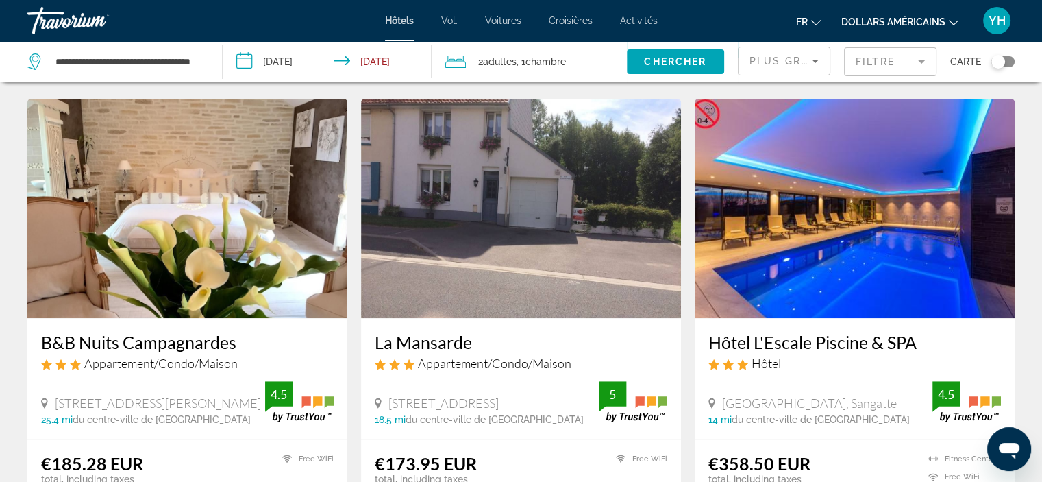
click at [469, 224] on img "Contenu principal" at bounding box center [521, 208] width 320 height 219
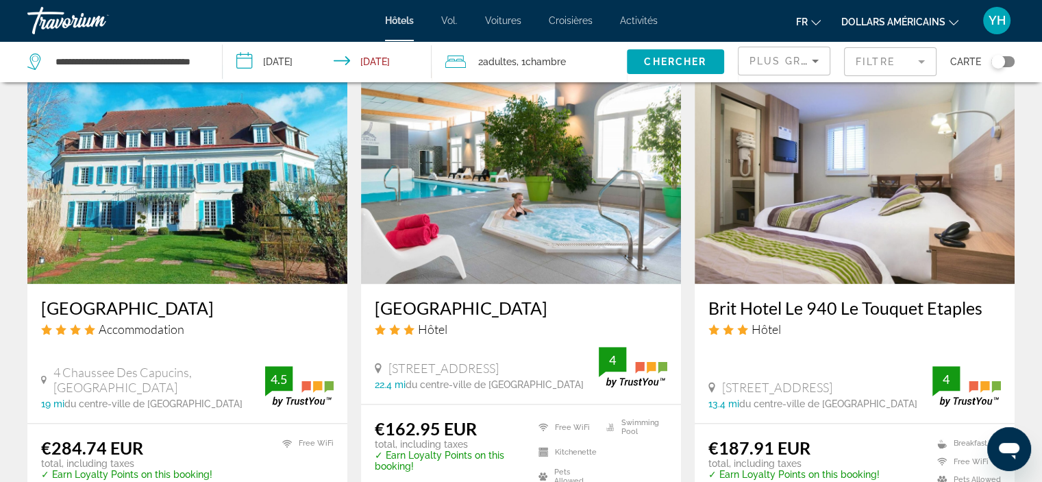
scroll to position [1576, 0]
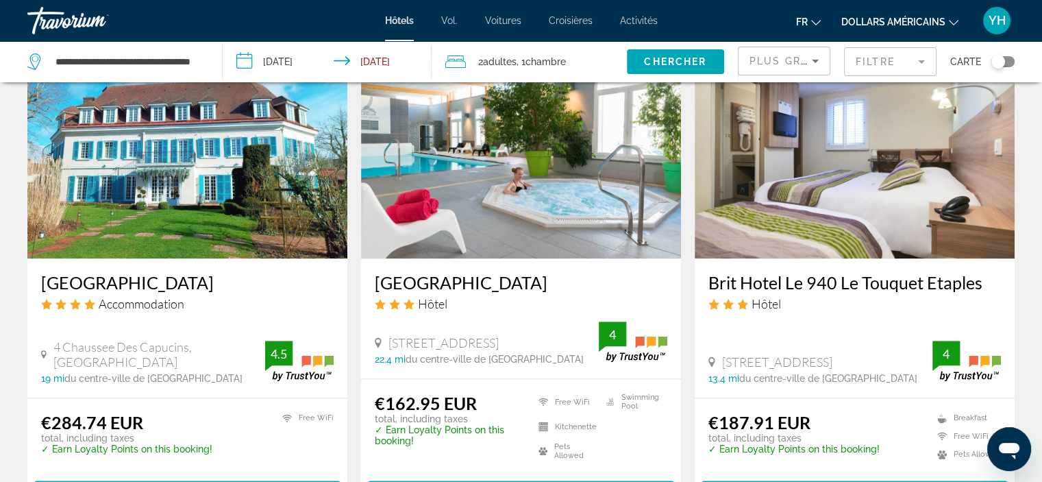
click at [460, 279] on h3 "Hôtel Régina" at bounding box center [521, 282] width 293 height 21
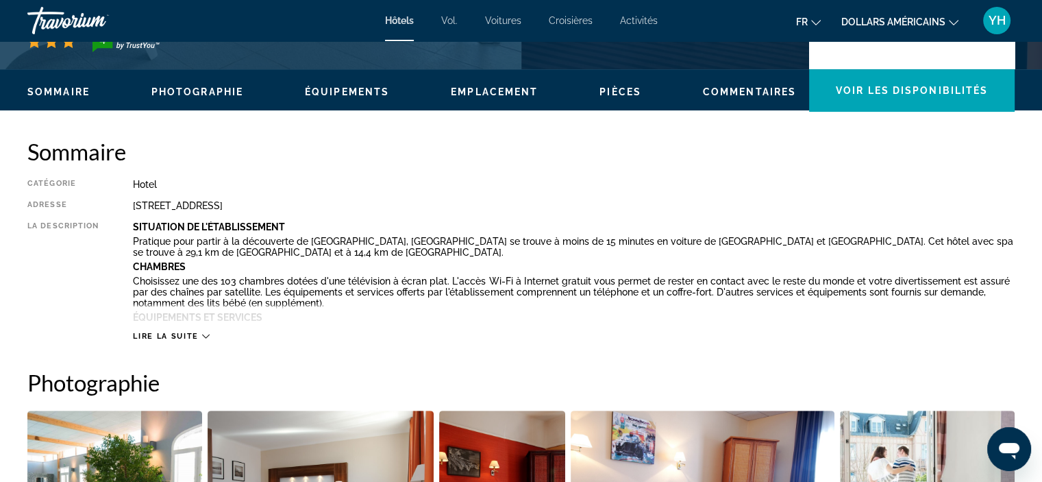
scroll to position [411, 0]
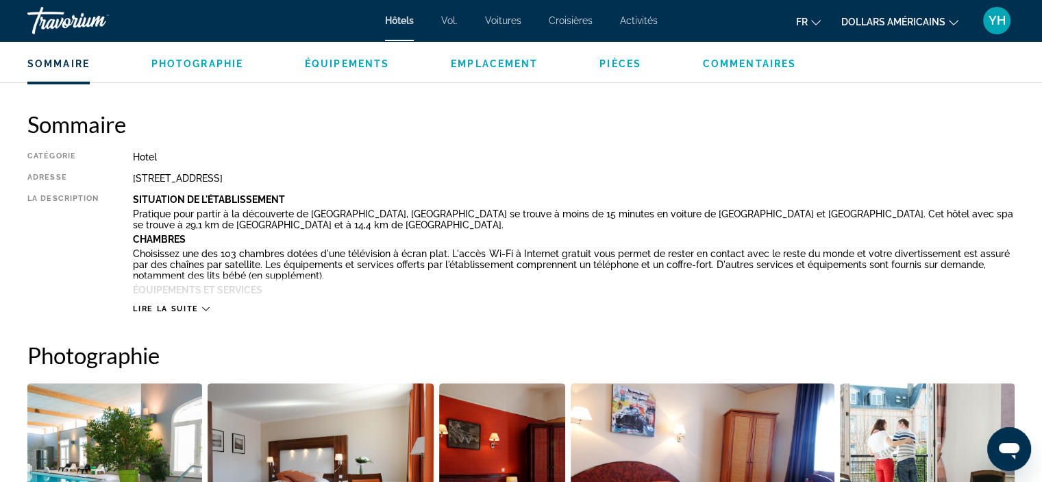
click at [196, 302] on div "Lire la suite" at bounding box center [574, 295] width 882 height 38
click at [192, 306] on span "Lire la suite" at bounding box center [165, 308] width 65 height 9
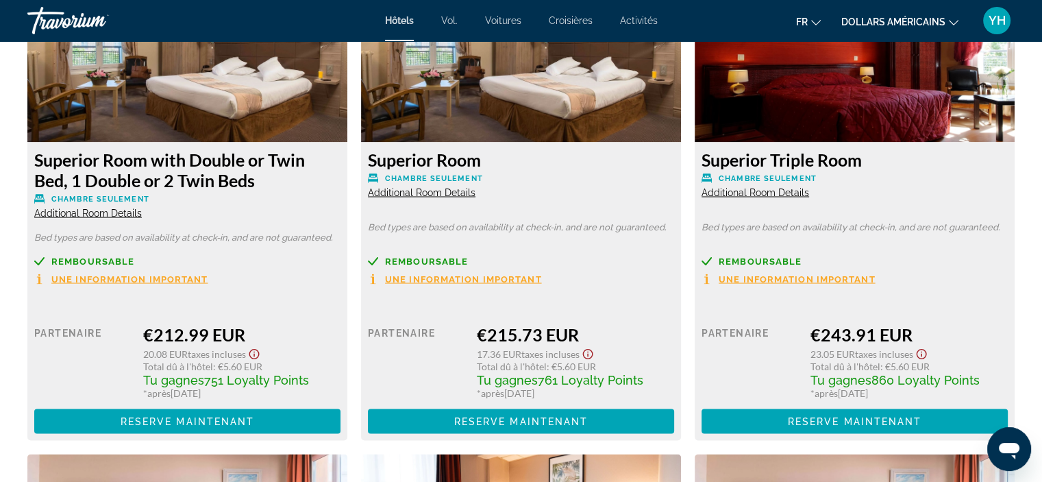
scroll to position [2535, 0]
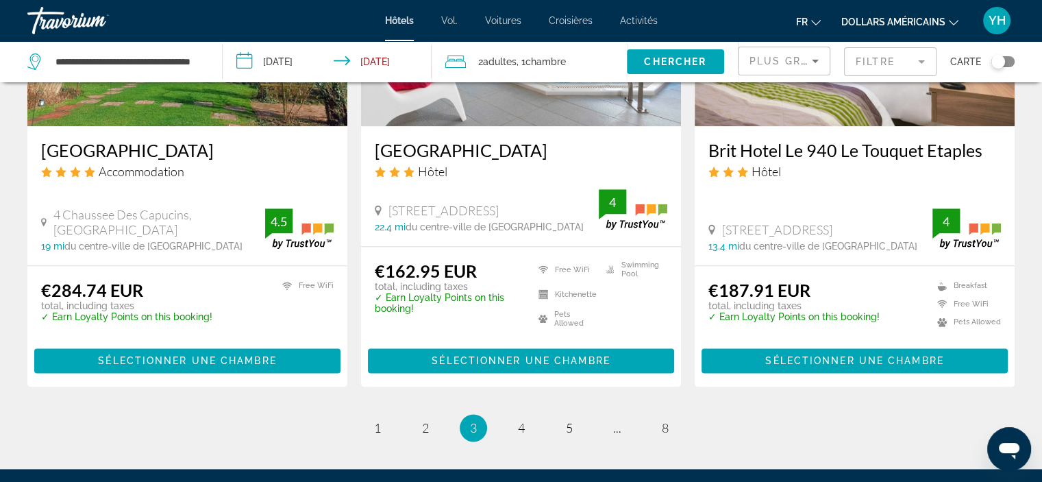
scroll to position [1713, 0]
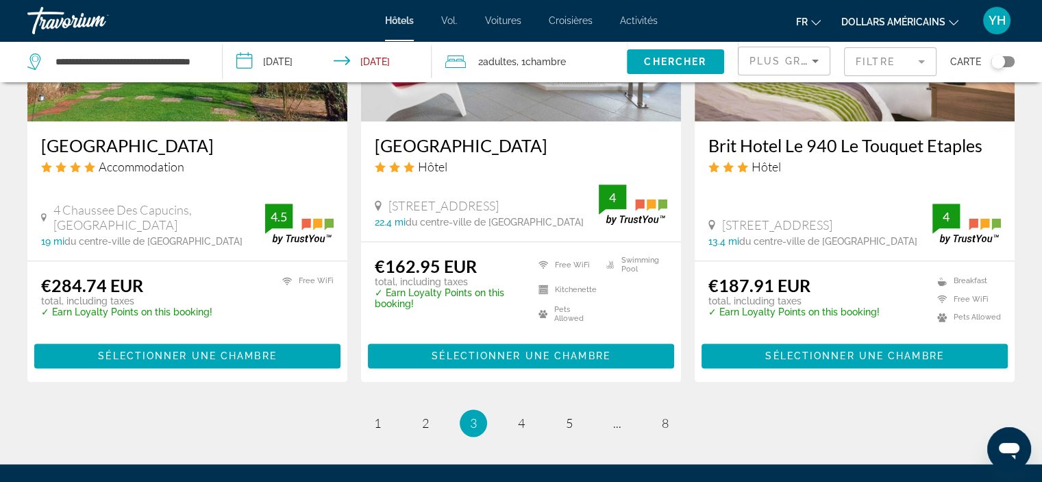
click at [834, 150] on h3 "Brit Hotel Le 940 Le Touquet Etaples" at bounding box center [854, 145] width 293 height 21
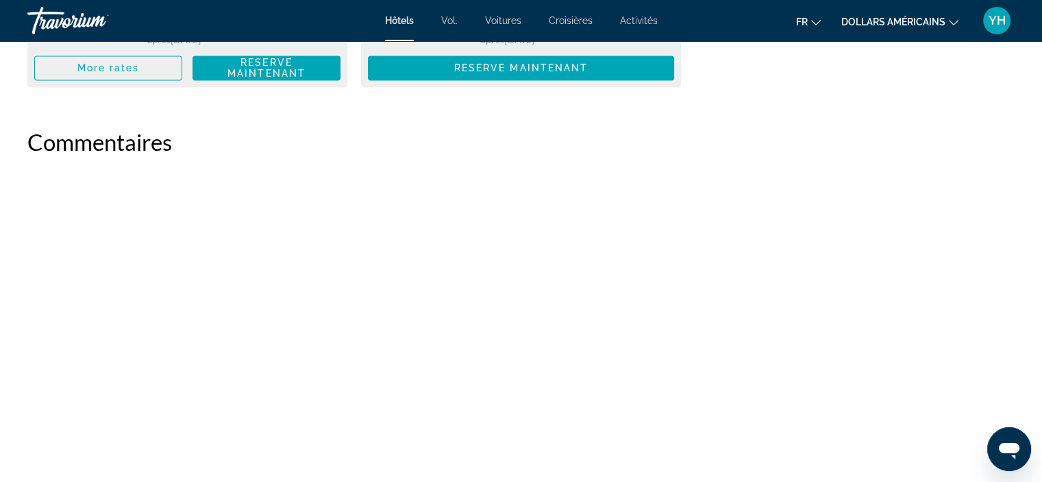
scroll to position [2329, 0]
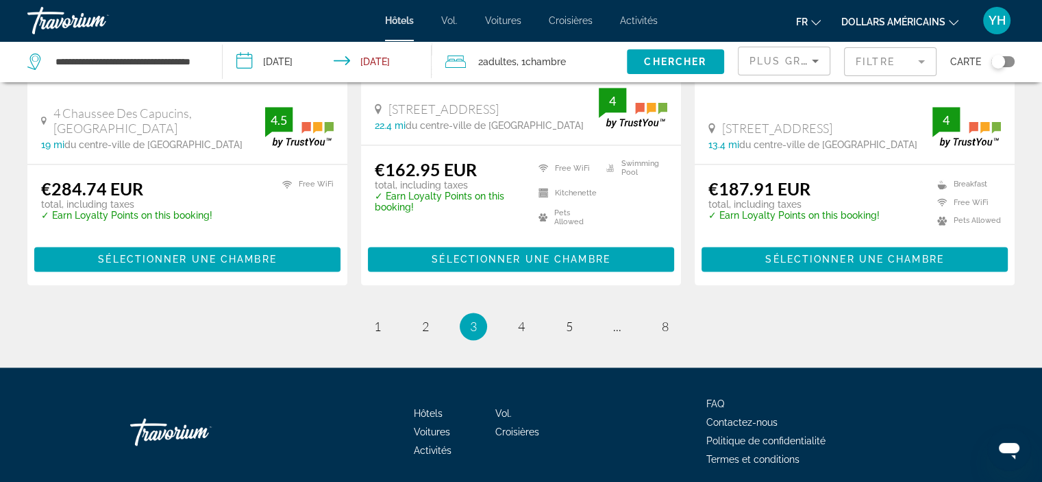
scroll to position [1726, 0]
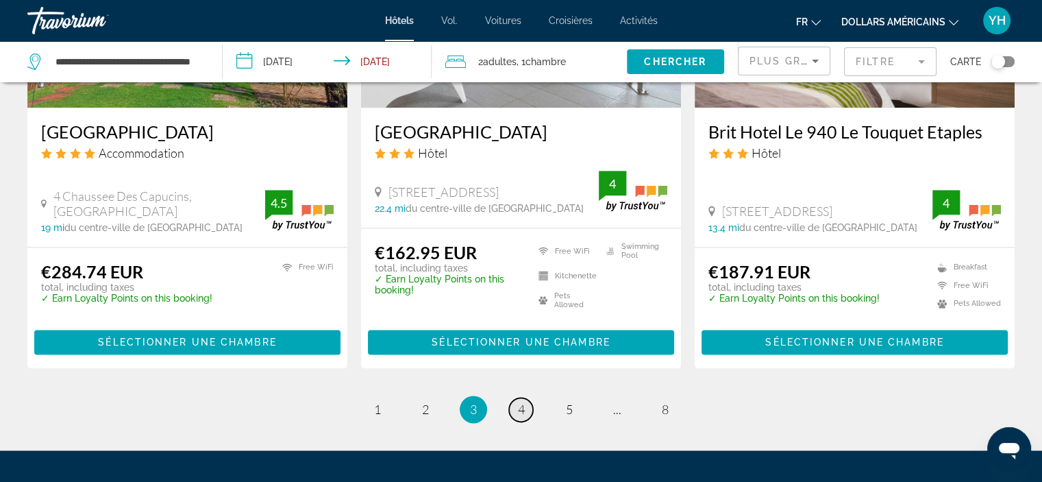
click at [518, 410] on span "4" at bounding box center [521, 408] width 7 height 15
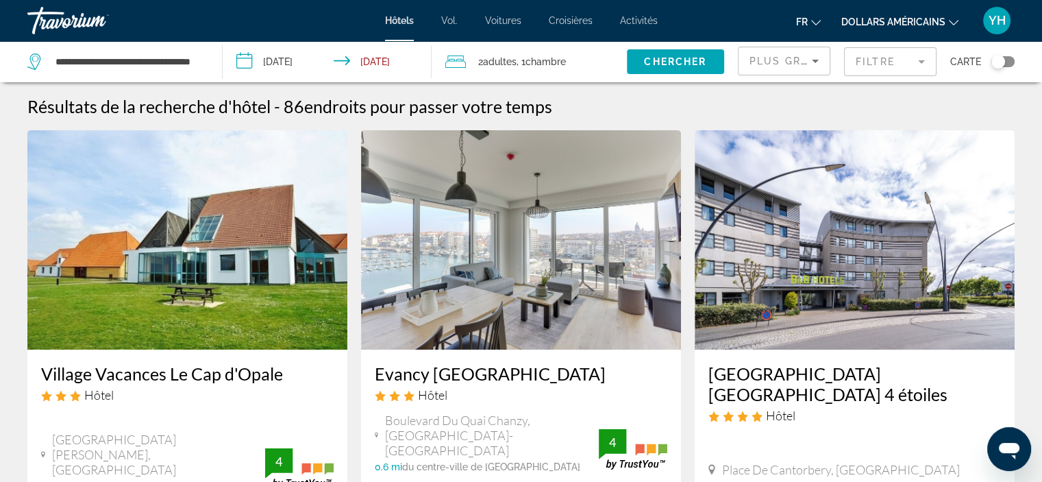
click at [442, 310] on img "Contenu principal" at bounding box center [521, 239] width 320 height 219
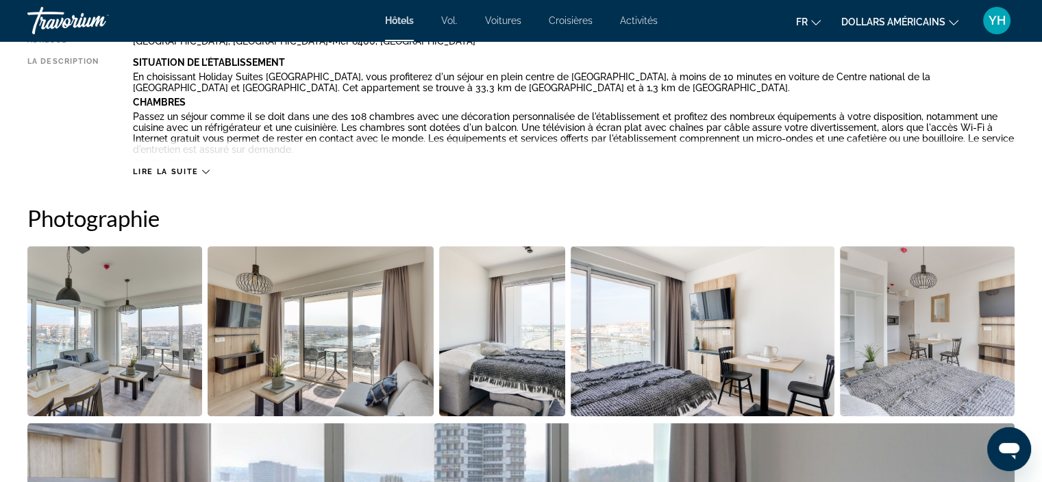
scroll to position [480, 0]
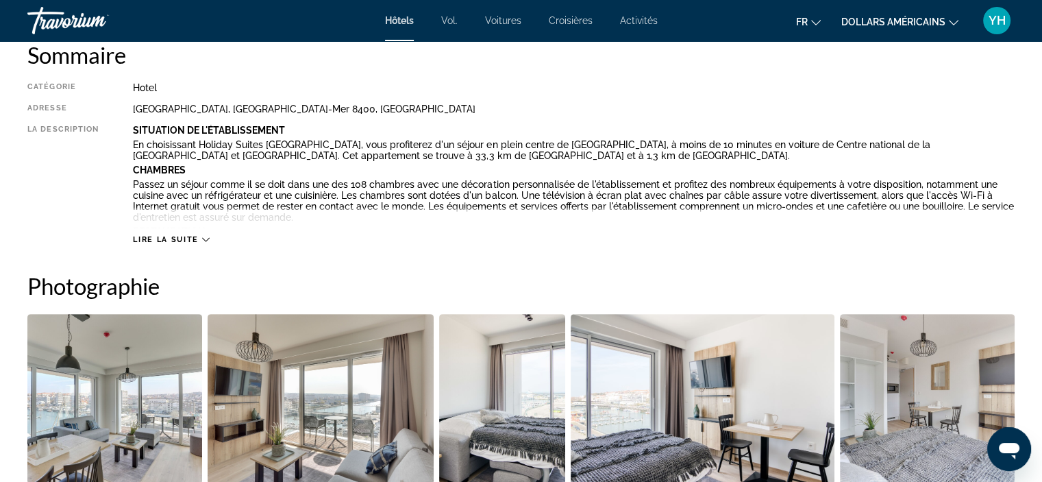
click at [158, 243] on span "Lire la suite" at bounding box center [165, 239] width 65 height 9
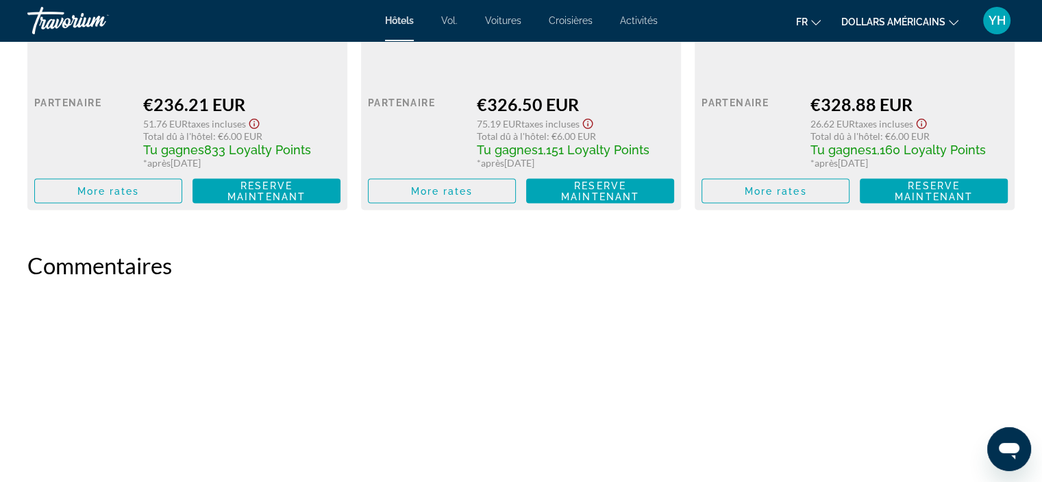
scroll to position [2466, 0]
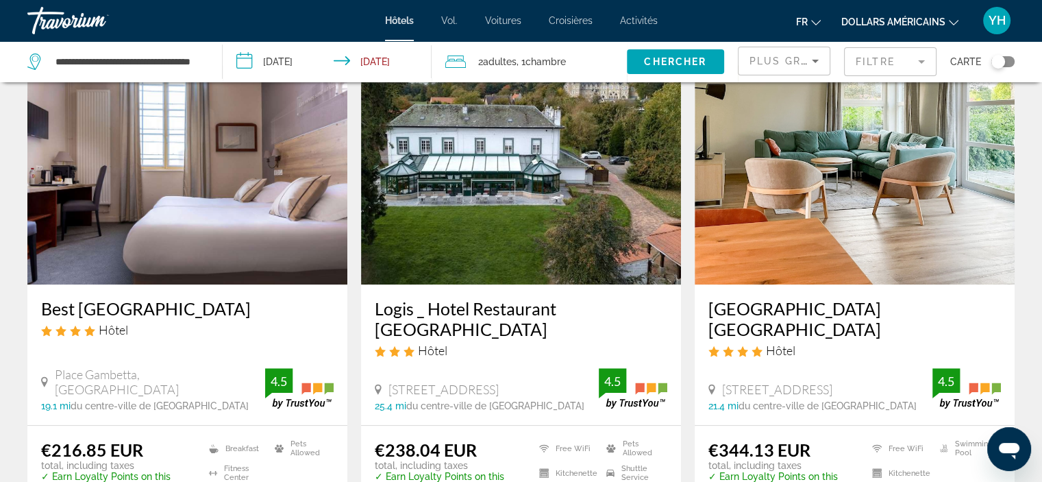
scroll to position [617, 0]
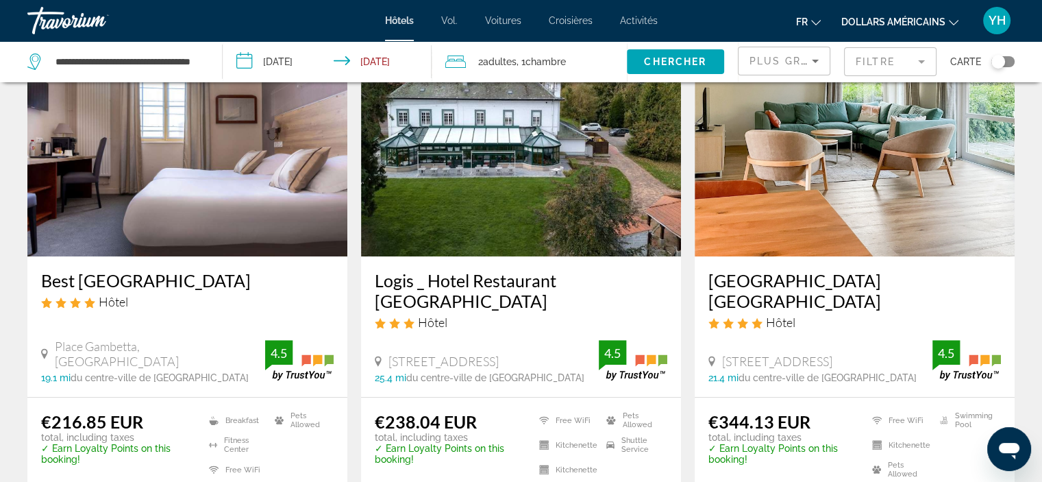
click at [216, 181] on img "Contenu principal" at bounding box center [187, 146] width 320 height 219
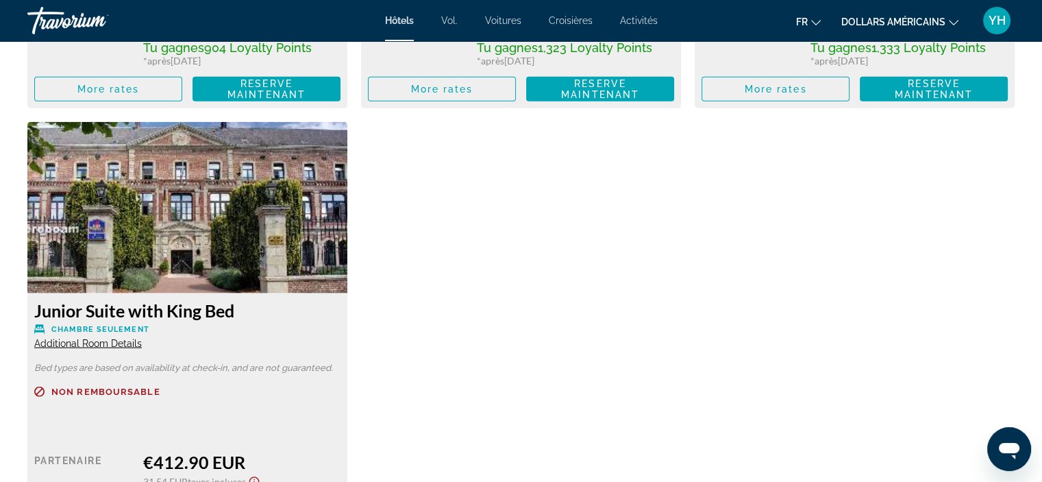
scroll to position [3220, 0]
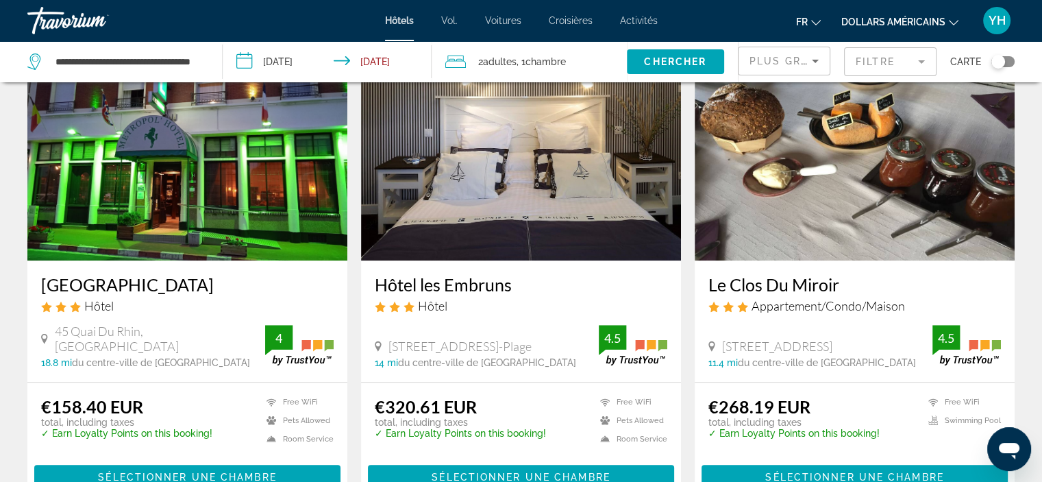
scroll to position [1165, 0]
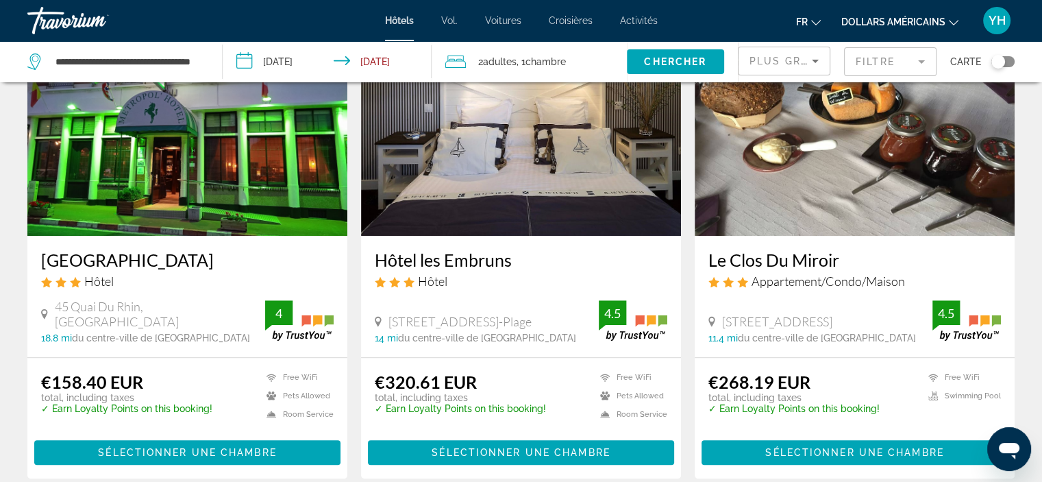
click at [145, 236] on div "Metropol Hotel Hôtel 45 Quai Du Rhin, Calais 18.8 mi du centre-ville de Boulogn…" at bounding box center [187, 296] width 320 height 121
click at [151, 249] on h3 "Metropol Hotel" at bounding box center [187, 259] width 293 height 21
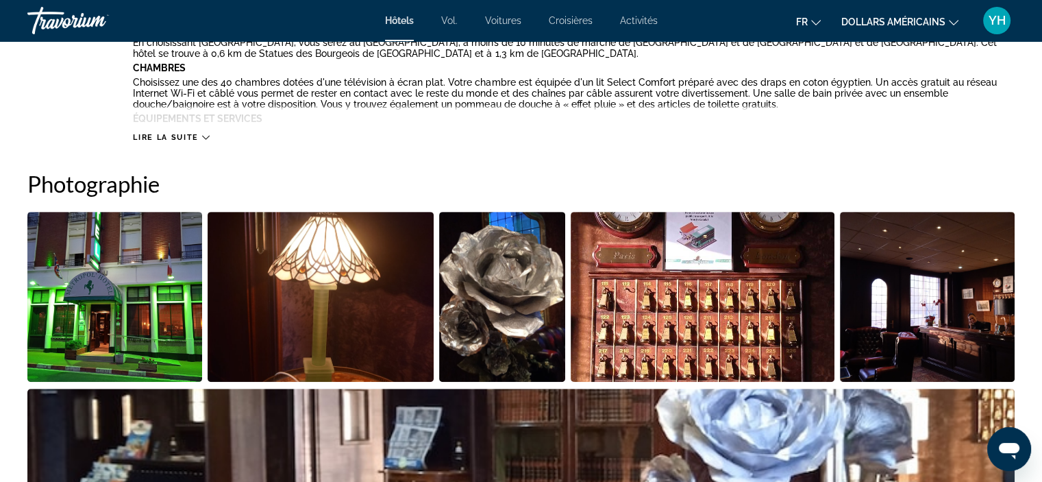
scroll to position [548, 0]
